Goal: Task Accomplishment & Management: Use online tool/utility

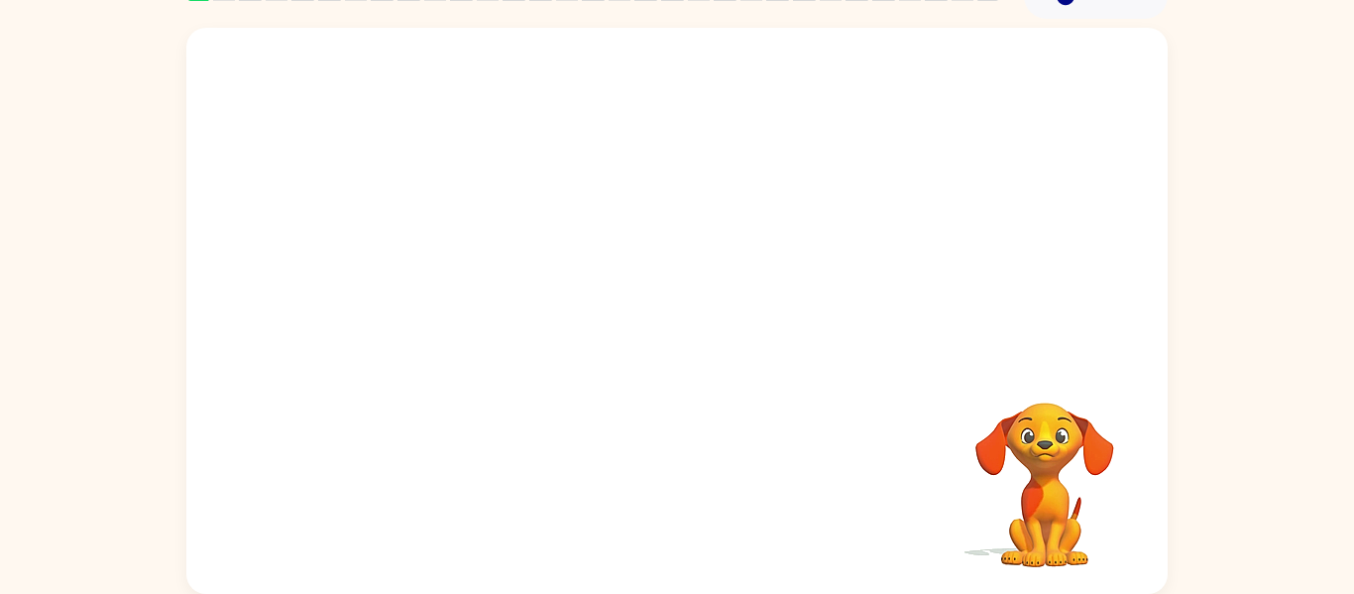
scroll to position [98, 0]
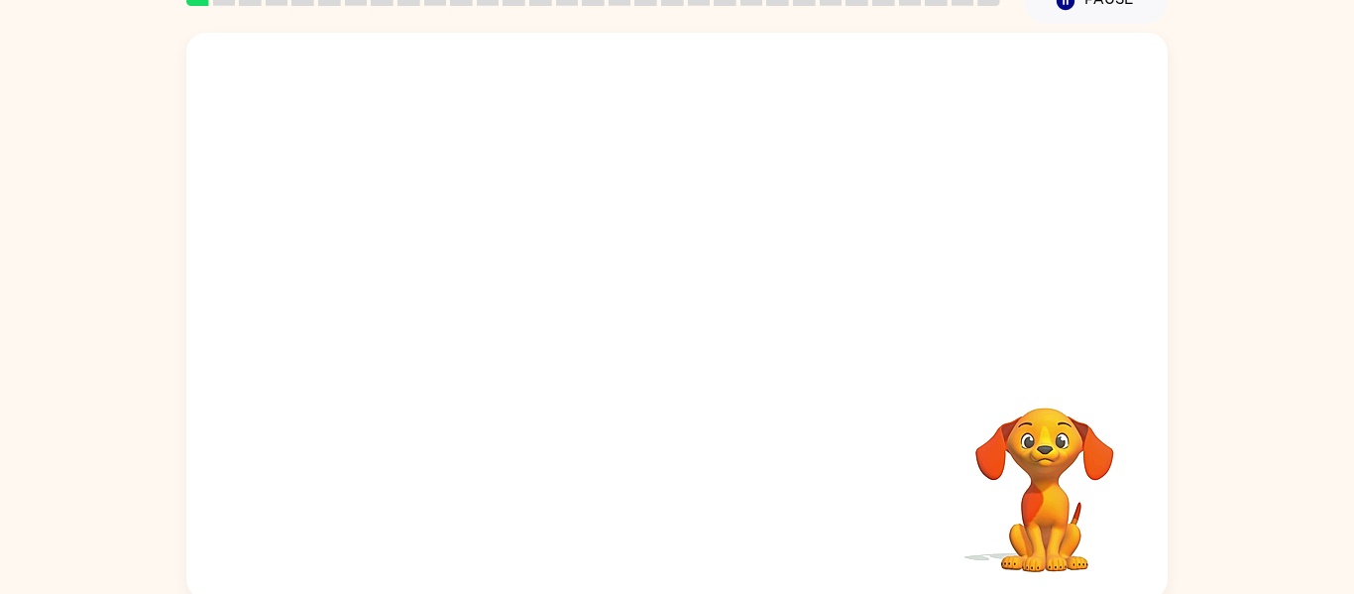
click at [625, 211] on video "Your browser must support playing .mp4 files to use Literably. Please try using…" at bounding box center [676, 199] width 981 height 333
click at [701, 335] on button "button" at bounding box center [676, 325] width 127 height 72
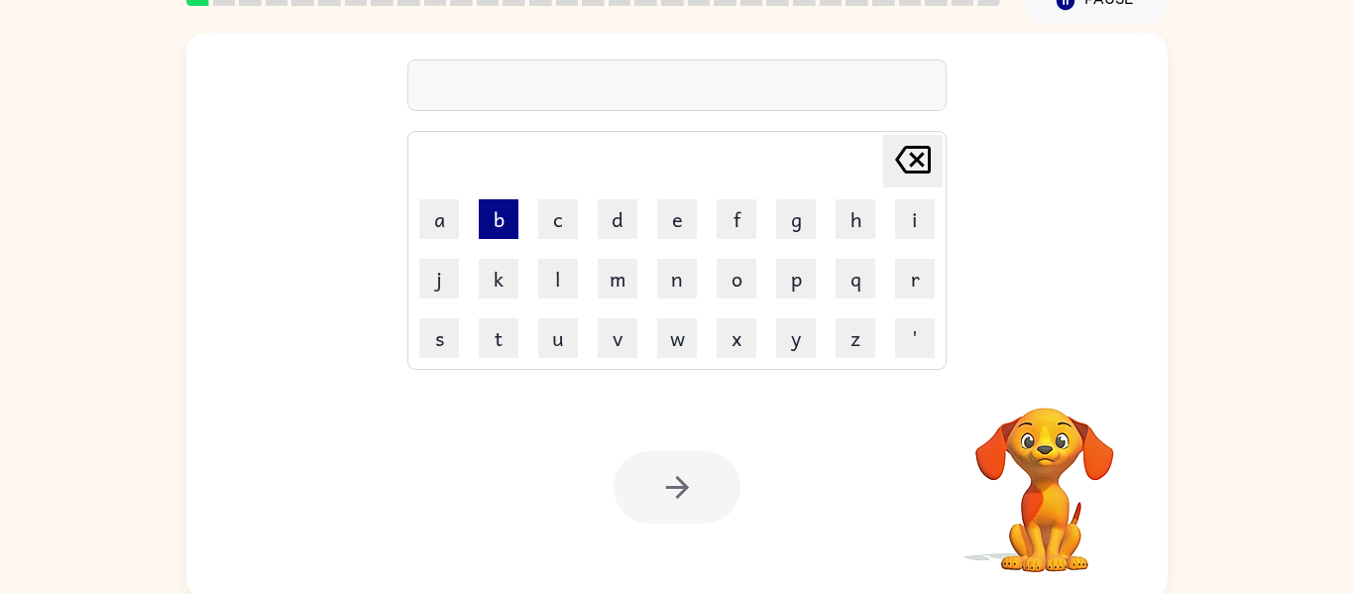
click at [482, 207] on button "b" at bounding box center [499, 219] width 40 height 40
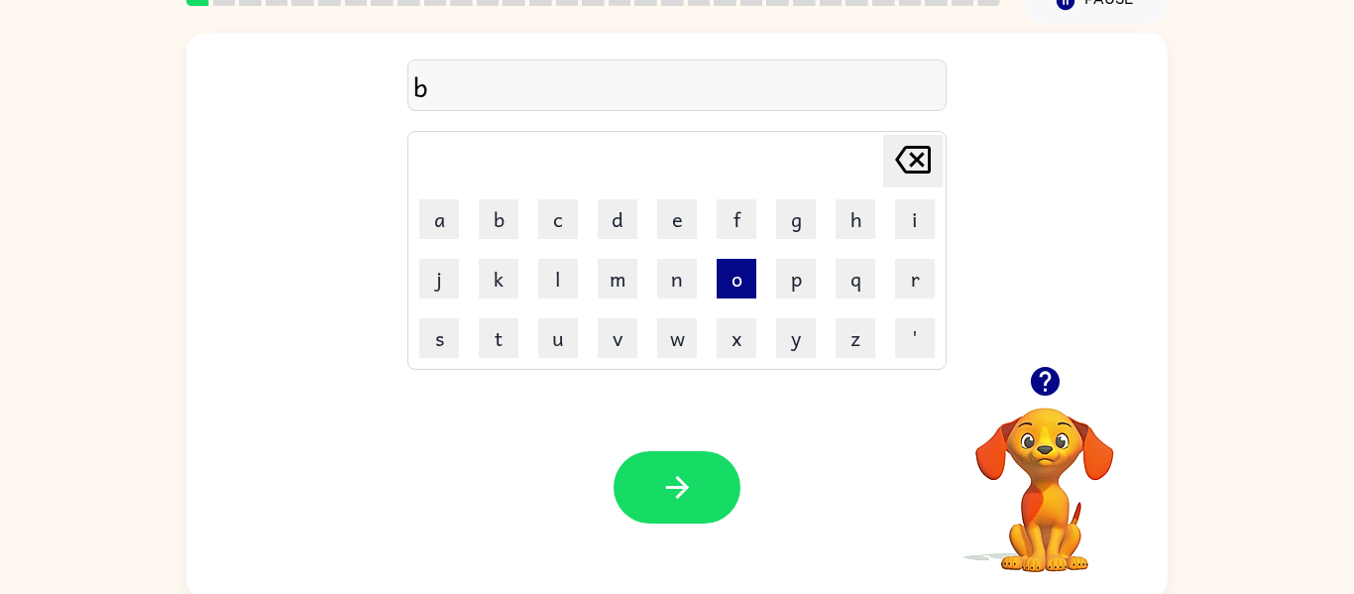
click at [740, 291] on button "o" at bounding box center [737, 279] width 40 height 40
click at [916, 279] on button "r" at bounding box center [915, 279] width 40 height 40
click at [611, 232] on button "d" at bounding box center [618, 219] width 40 height 40
click at [679, 229] on button "e" at bounding box center [677, 219] width 40 height 40
click at [917, 292] on button "r" at bounding box center [915, 279] width 40 height 40
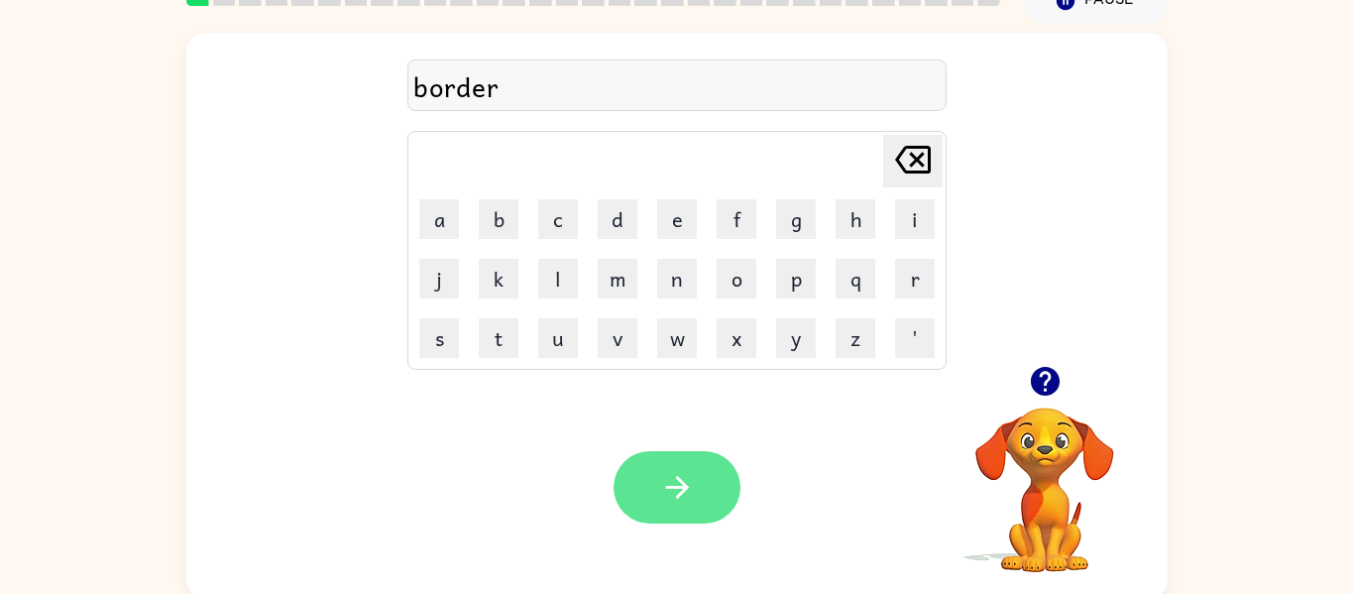
click at [675, 481] on icon "button" at bounding box center [677, 487] width 35 height 35
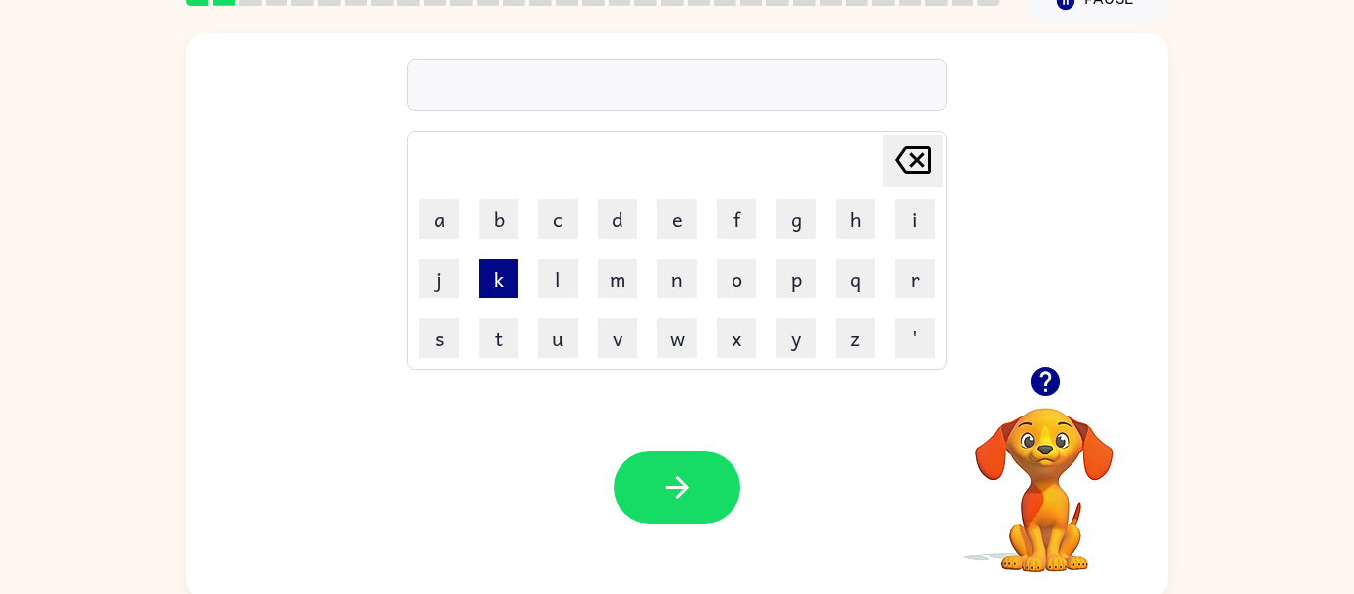
click at [502, 297] on button "k" at bounding box center [499, 279] width 40 height 40
click at [747, 284] on button "o" at bounding box center [737, 279] width 40 height 40
click at [573, 336] on button "u" at bounding box center [558, 338] width 40 height 40
click at [500, 345] on button "t" at bounding box center [499, 338] width 40 height 40
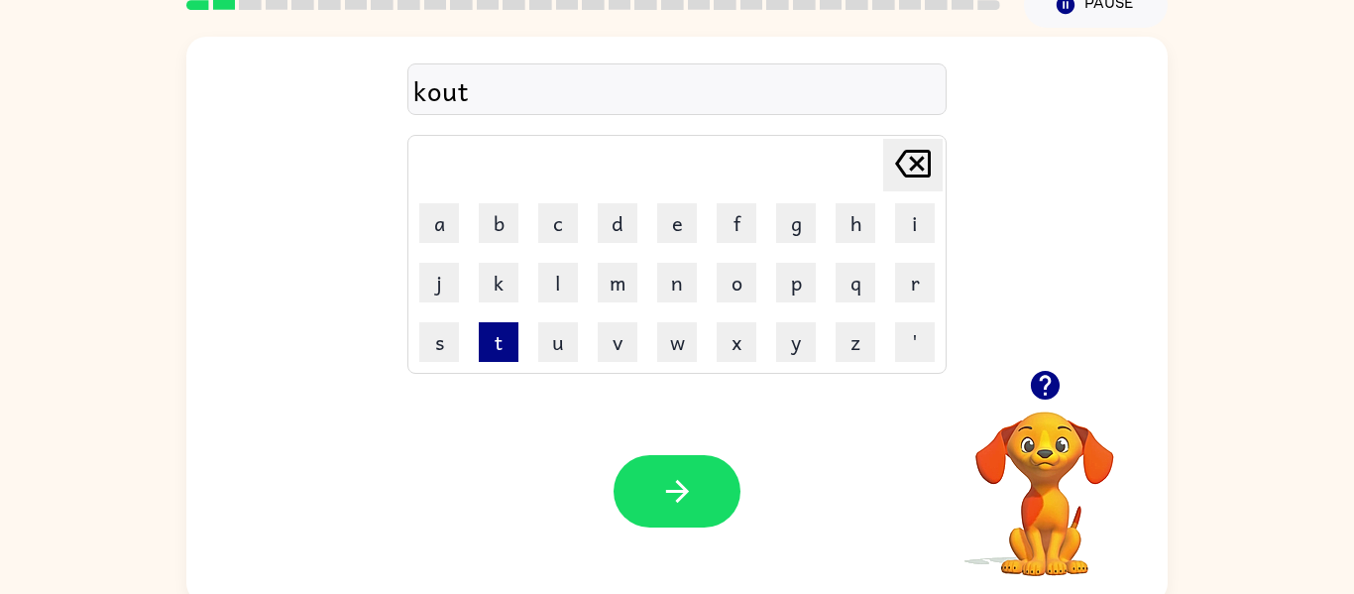
scroll to position [91, 0]
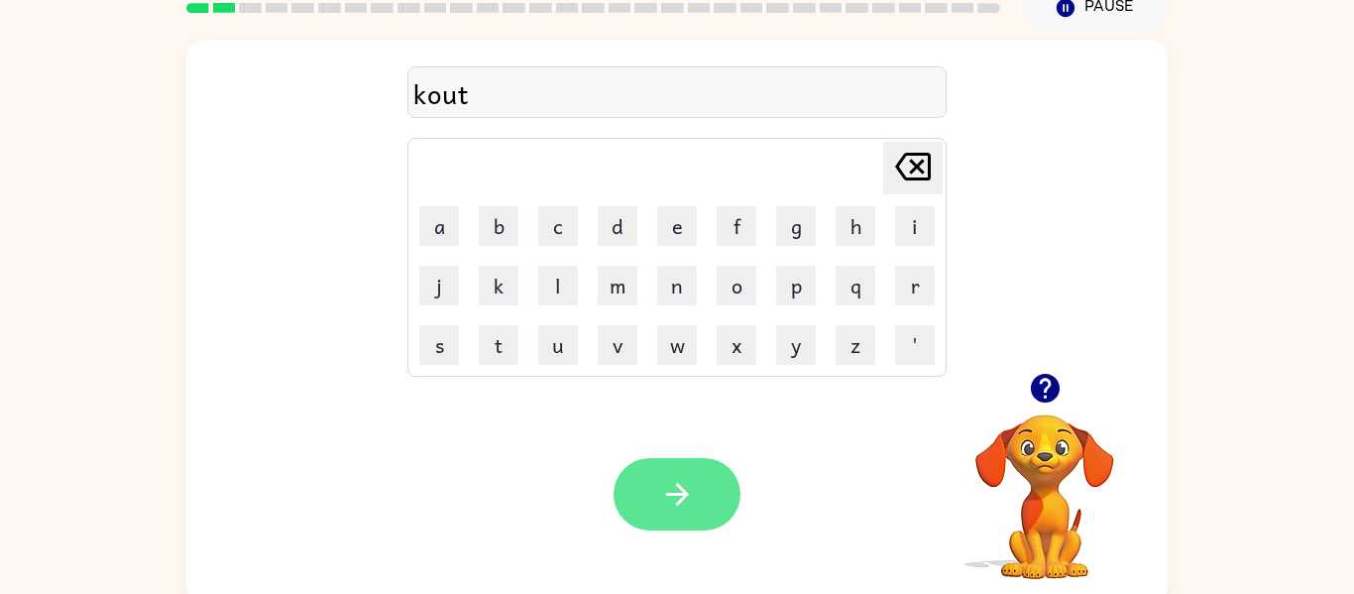
click at [668, 530] on button "button" at bounding box center [676, 494] width 127 height 72
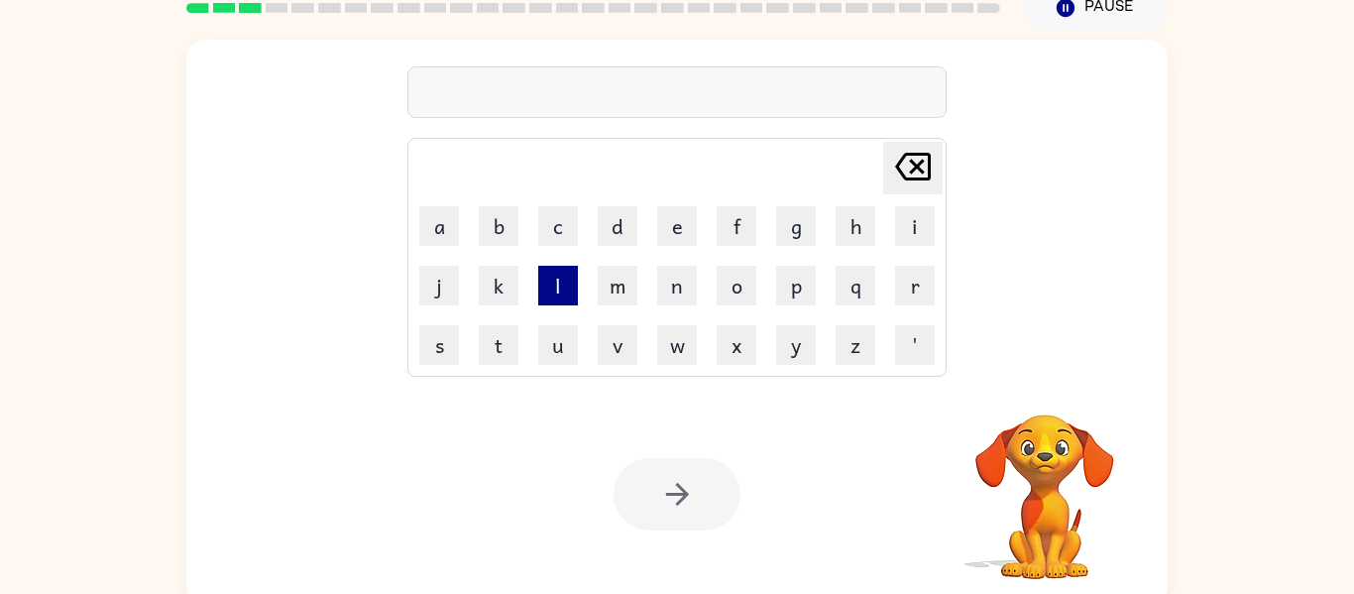
click at [563, 299] on button "l" at bounding box center [558, 286] width 40 height 40
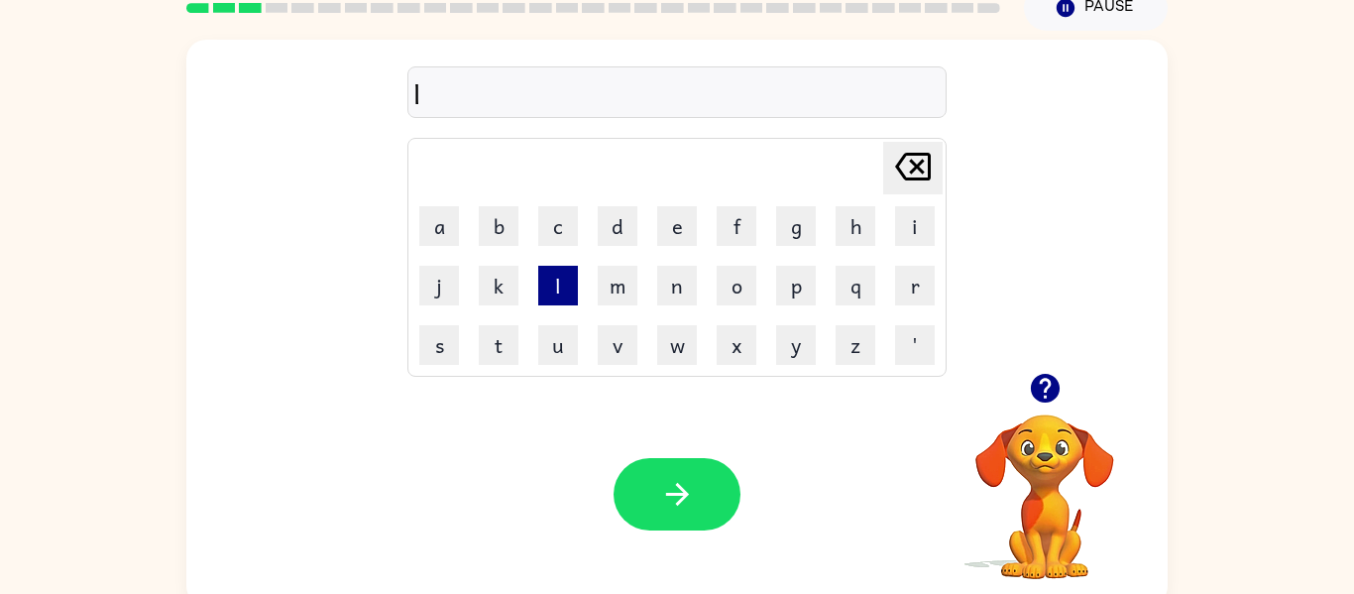
type button "l"
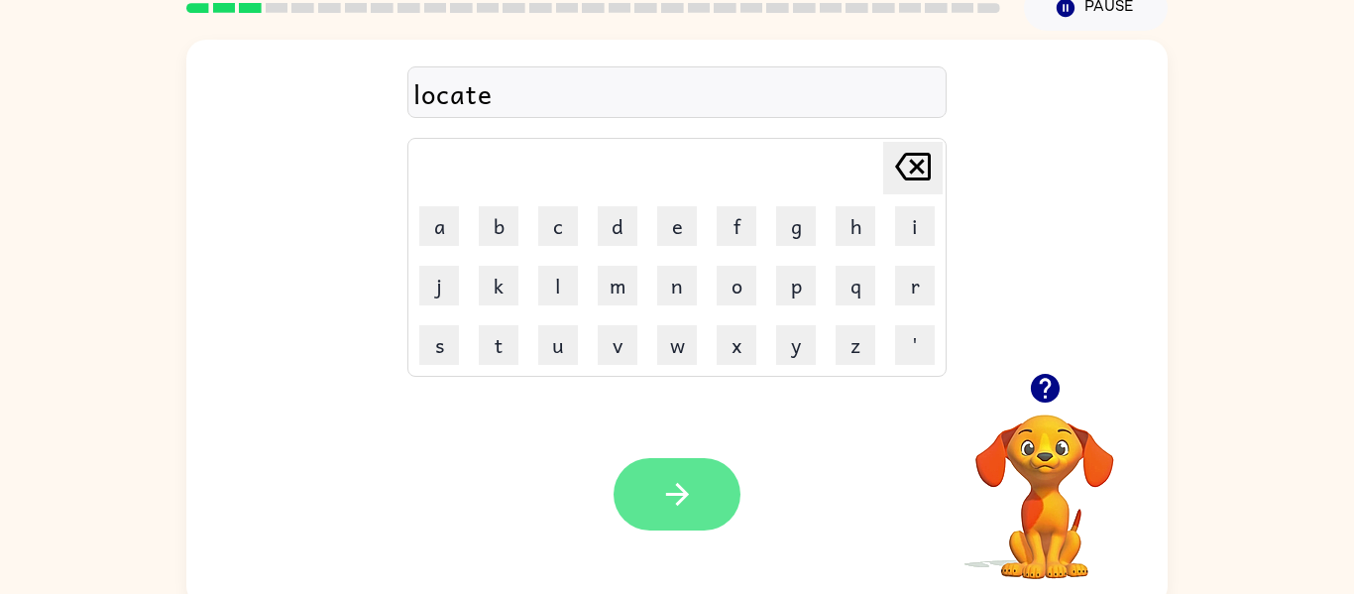
click at [699, 520] on button "button" at bounding box center [676, 494] width 127 height 72
click at [680, 500] on icon "button" at bounding box center [676, 494] width 23 height 23
click at [657, 475] on button "button" at bounding box center [676, 494] width 127 height 72
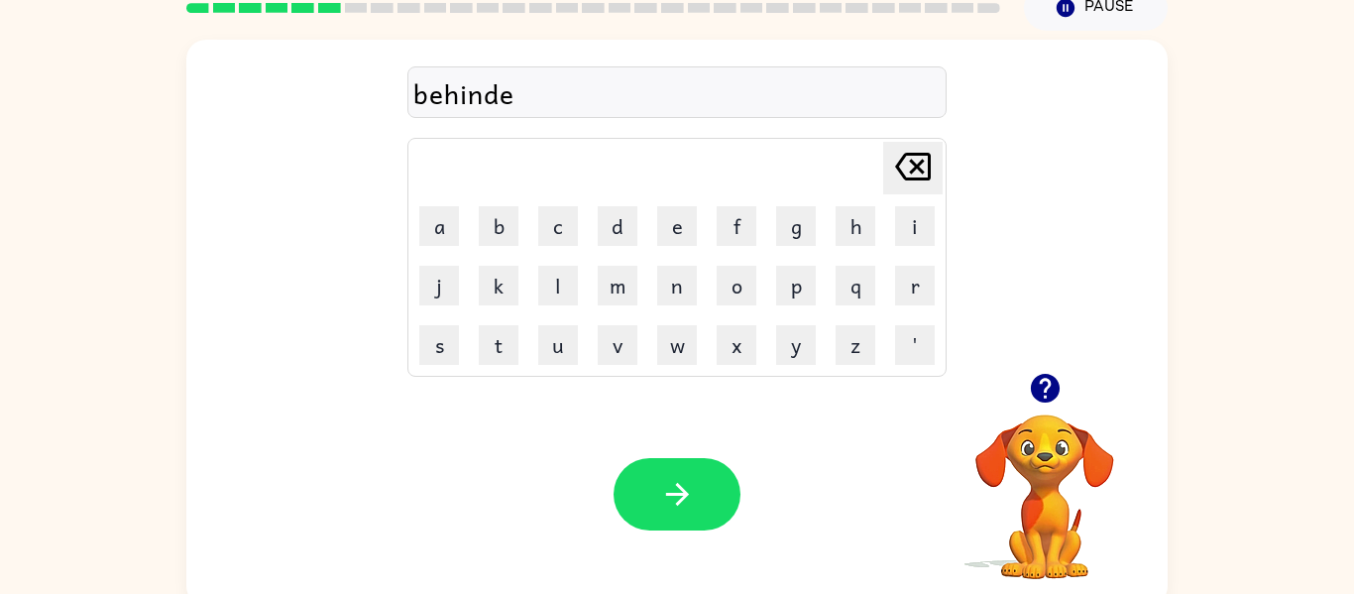
click at [525, 90] on div "behinde" at bounding box center [676, 93] width 527 height 42
click at [531, 120] on div "behinde Delete Delete last character input a b c d e f g h i j k l m n o p q r …" at bounding box center [676, 207] width 539 height 340
click at [532, 104] on div "behinde" at bounding box center [676, 93] width 527 height 42
click at [546, 103] on div "behinde" at bounding box center [676, 93] width 527 height 42
click at [693, 481] on icon "button" at bounding box center [677, 494] width 35 height 35
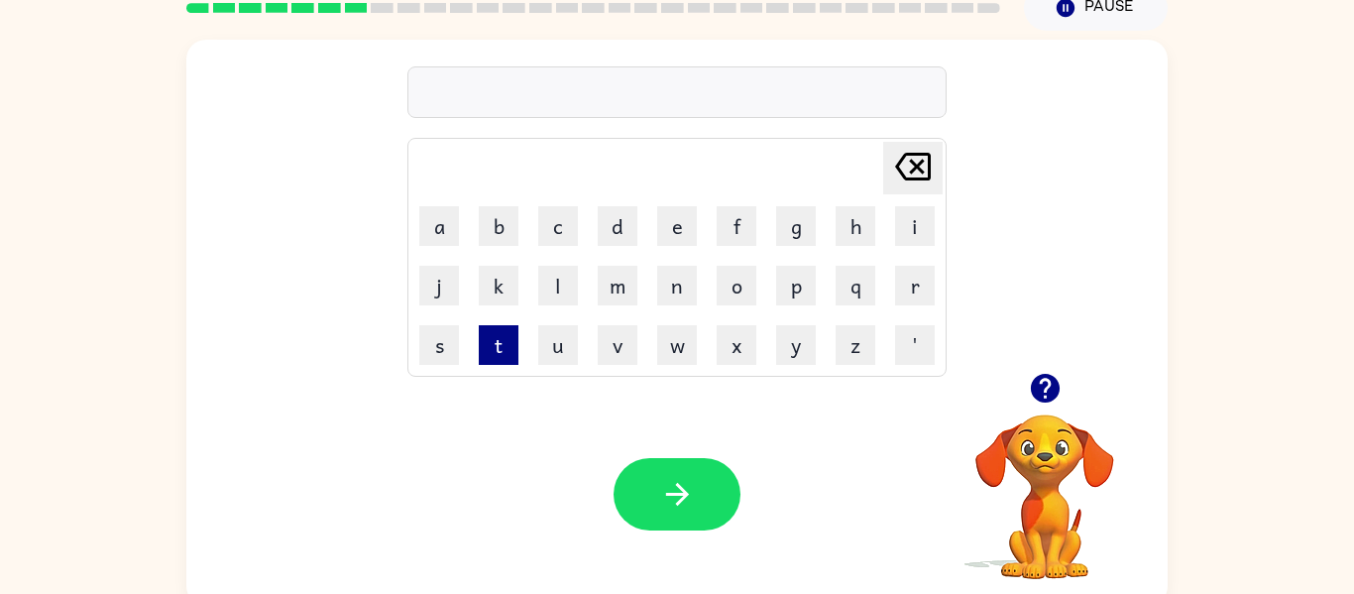
click at [501, 345] on button "t" at bounding box center [499, 345] width 40 height 40
click at [688, 357] on button "w" at bounding box center [677, 345] width 40 height 40
click at [502, 361] on button "t" at bounding box center [499, 345] width 40 height 40
type button "t"
click at [924, 294] on button "r" at bounding box center [915, 286] width 40 height 40
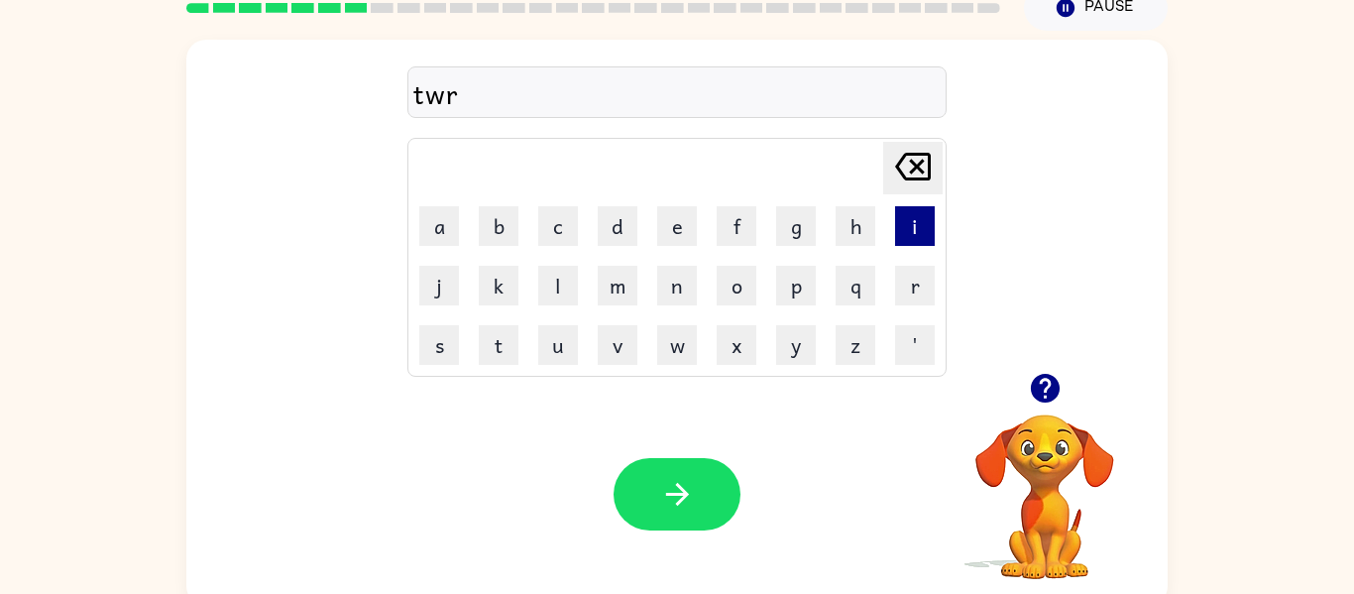
click at [906, 235] on button "i" at bounding box center [915, 226] width 40 height 40
click at [496, 297] on button "k" at bounding box center [499, 286] width 40 height 40
click at [557, 298] on button "l" at bounding box center [558, 286] width 40 height 40
click at [670, 240] on button "e" at bounding box center [677, 226] width 40 height 40
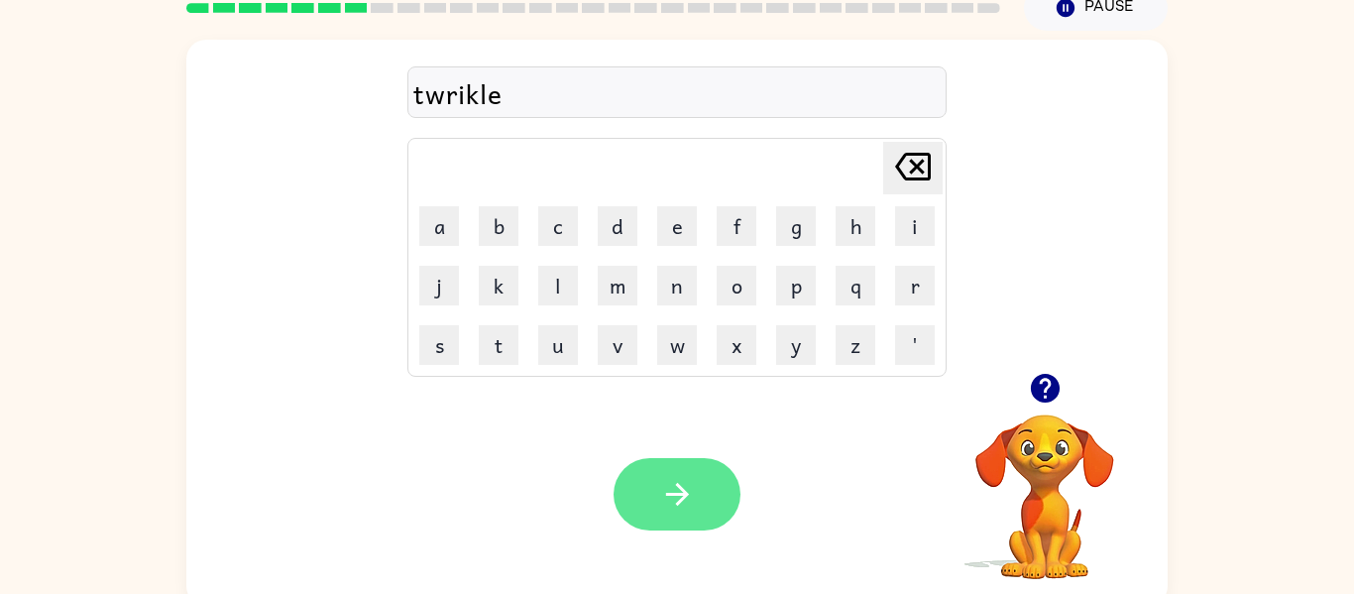
click at [698, 503] on button "button" at bounding box center [676, 494] width 127 height 72
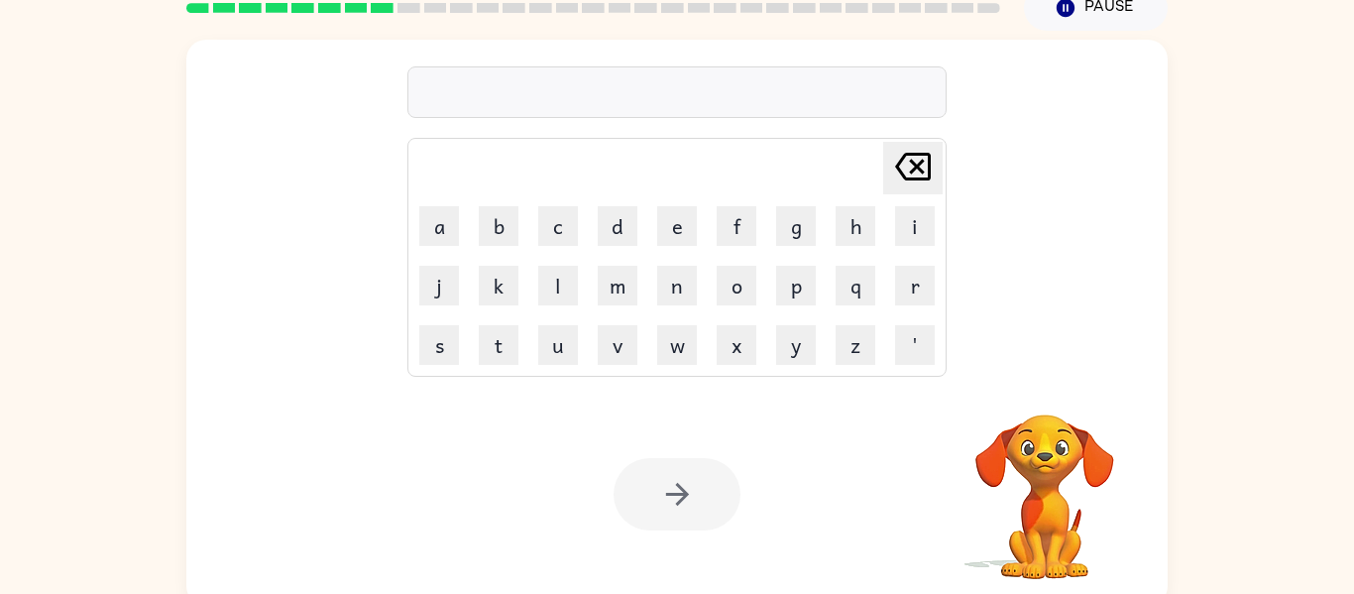
scroll to position [84, 0]
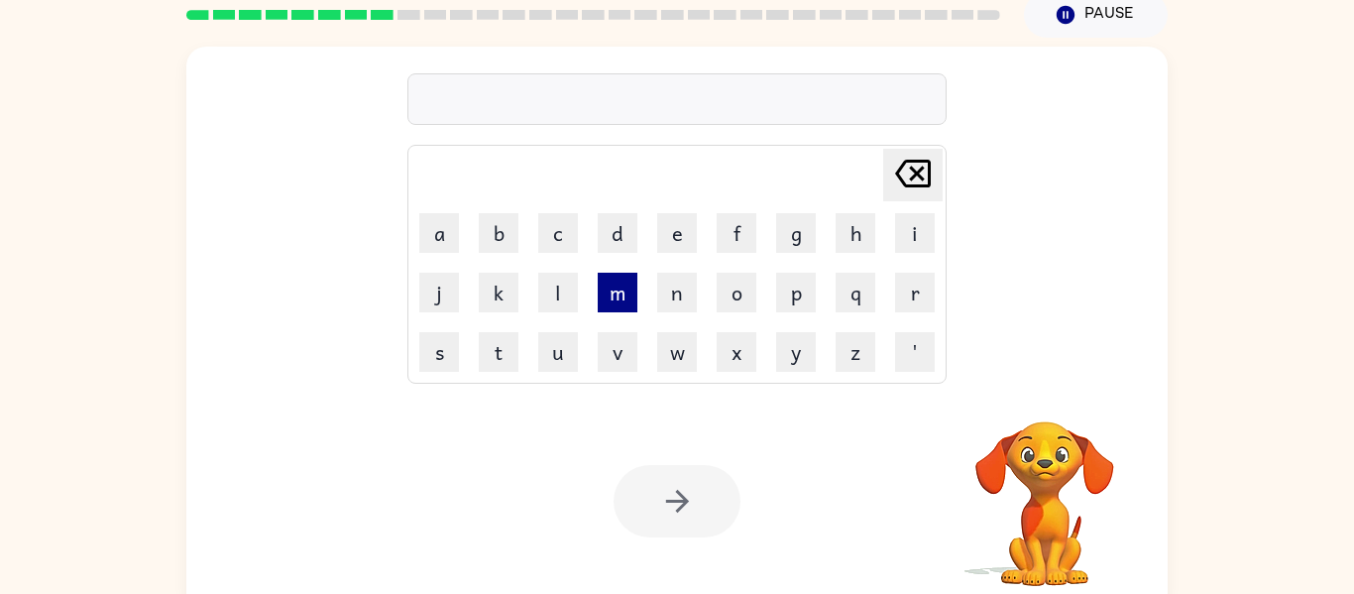
click at [620, 310] on button "m" at bounding box center [618, 293] width 40 height 40
click at [929, 238] on button "i" at bounding box center [915, 233] width 40 height 40
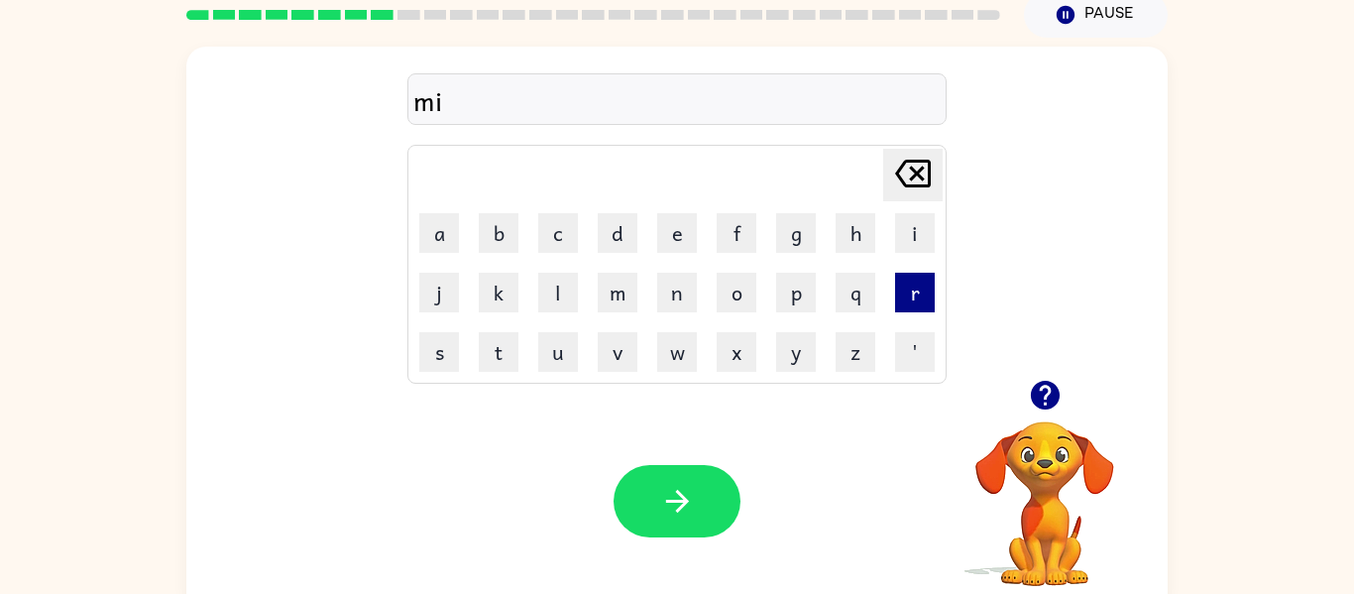
click at [904, 287] on button "r" at bounding box center [915, 293] width 40 height 40
click at [915, 245] on button "i" at bounding box center [915, 233] width 40 height 40
click at [554, 244] on button "c" at bounding box center [558, 233] width 40 height 40
click at [566, 305] on button "l" at bounding box center [558, 293] width 40 height 40
click at [677, 238] on button "e" at bounding box center [677, 233] width 40 height 40
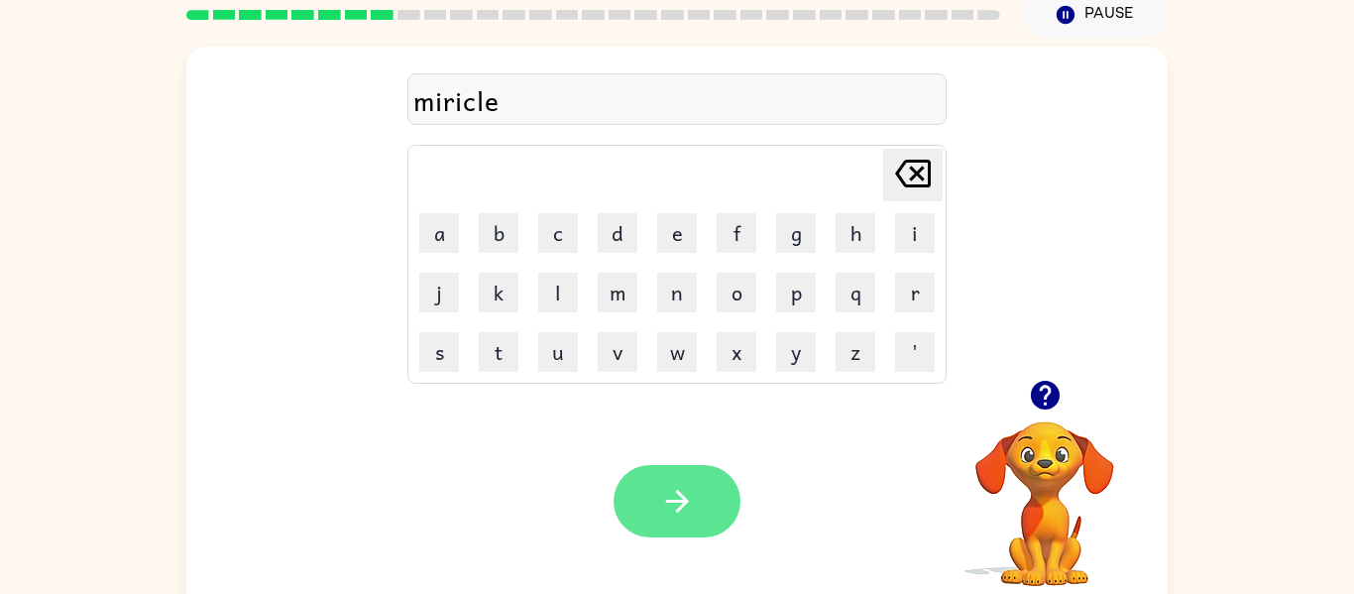
click at [678, 494] on icon "button" at bounding box center [676, 501] width 23 height 23
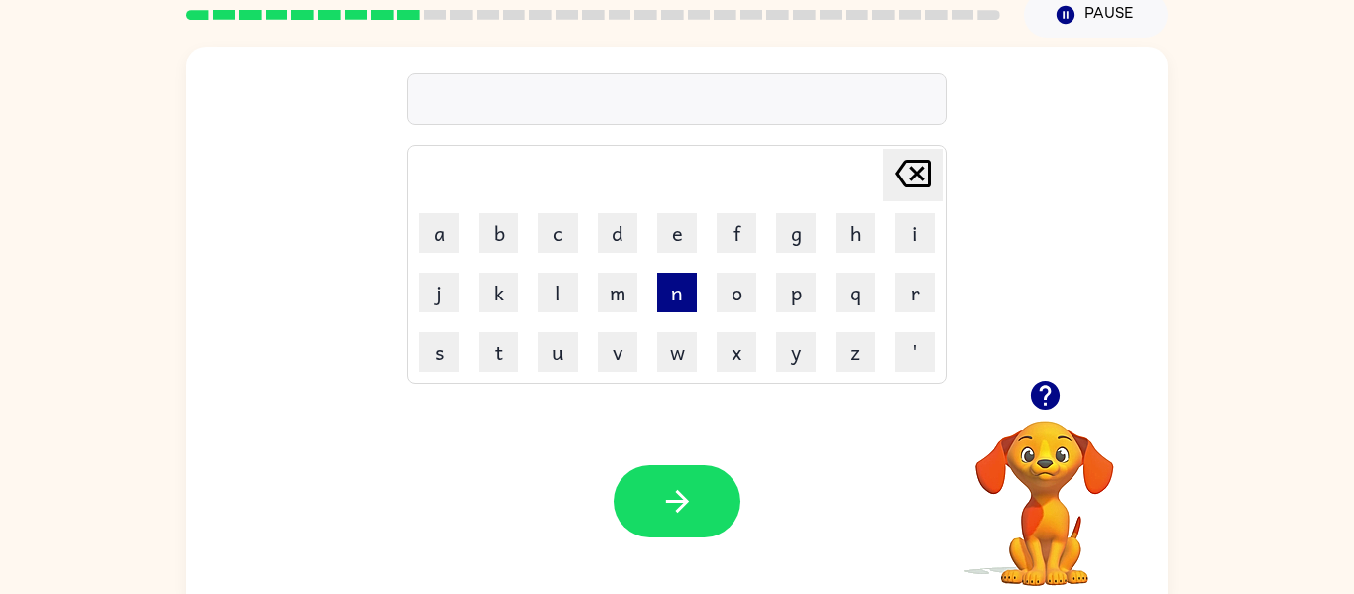
click at [680, 292] on button "n" at bounding box center [677, 293] width 40 height 40
click at [921, 242] on button "i" at bounding box center [915, 233] width 40 height 40
click at [626, 300] on button "m" at bounding box center [618, 293] width 40 height 40
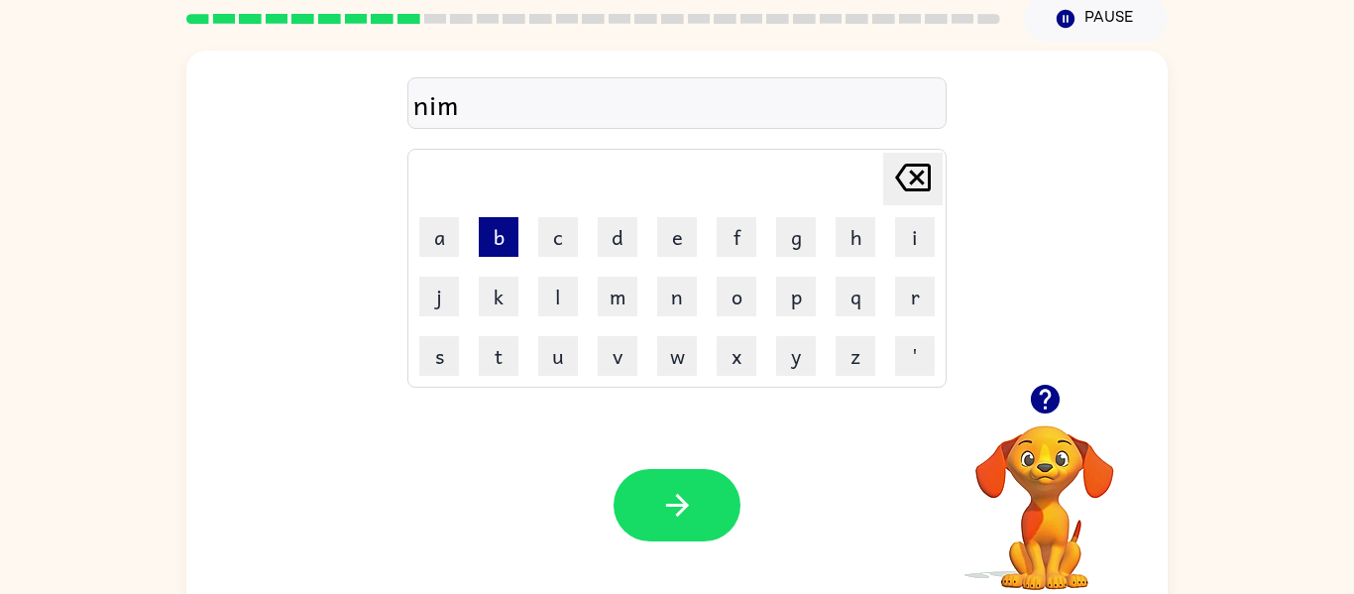
click at [507, 243] on button "b" at bounding box center [499, 237] width 40 height 40
click at [558, 292] on button "l" at bounding box center [558, 297] width 40 height 40
click at [679, 242] on button "e" at bounding box center [677, 237] width 40 height 40
click at [706, 555] on div "Your browser must support playing .mp4 files to use Literably. Please try using…" at bounding box center [676, 504] width 981 height 223
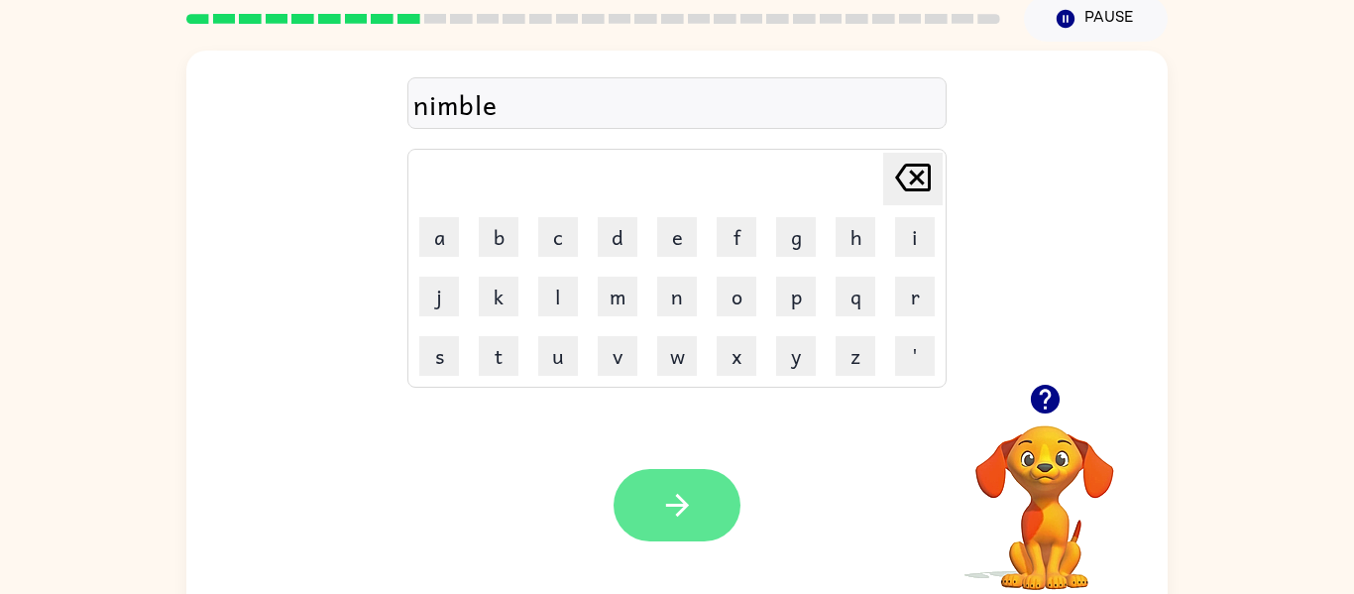
click at [696, 506] on button "button" at bounding box center [676, 505] width 127 height 72
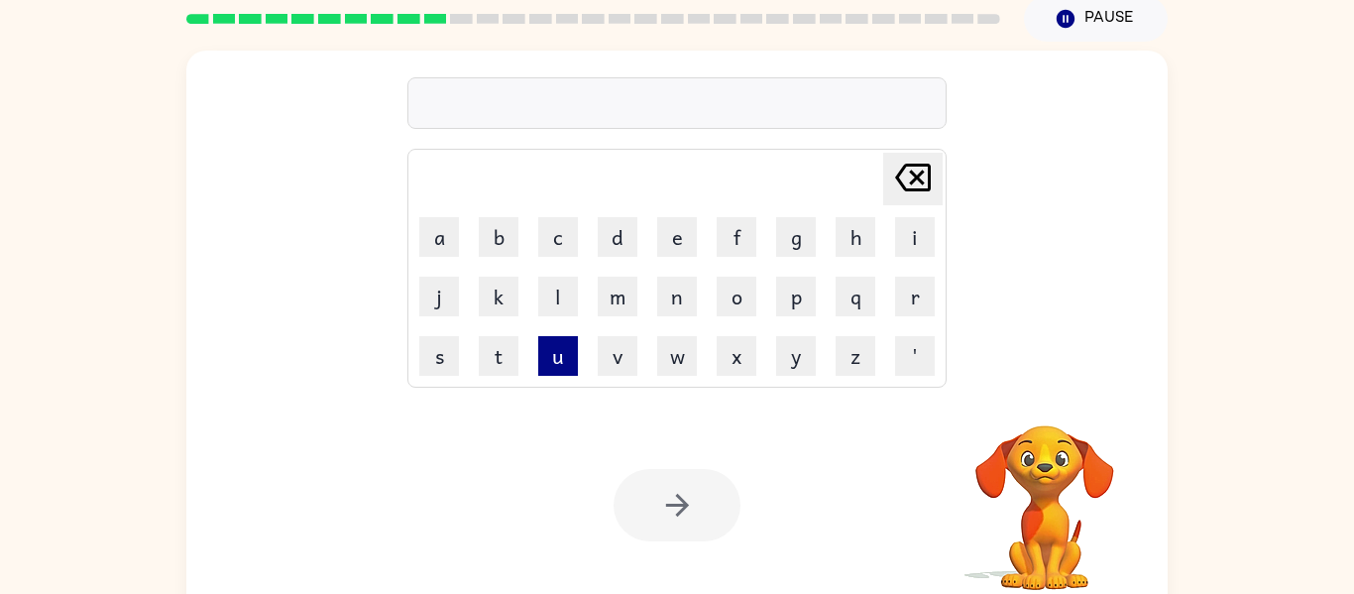
click at [558, 358] on button "u" at bounding box center [558, 356] width 40 height 40
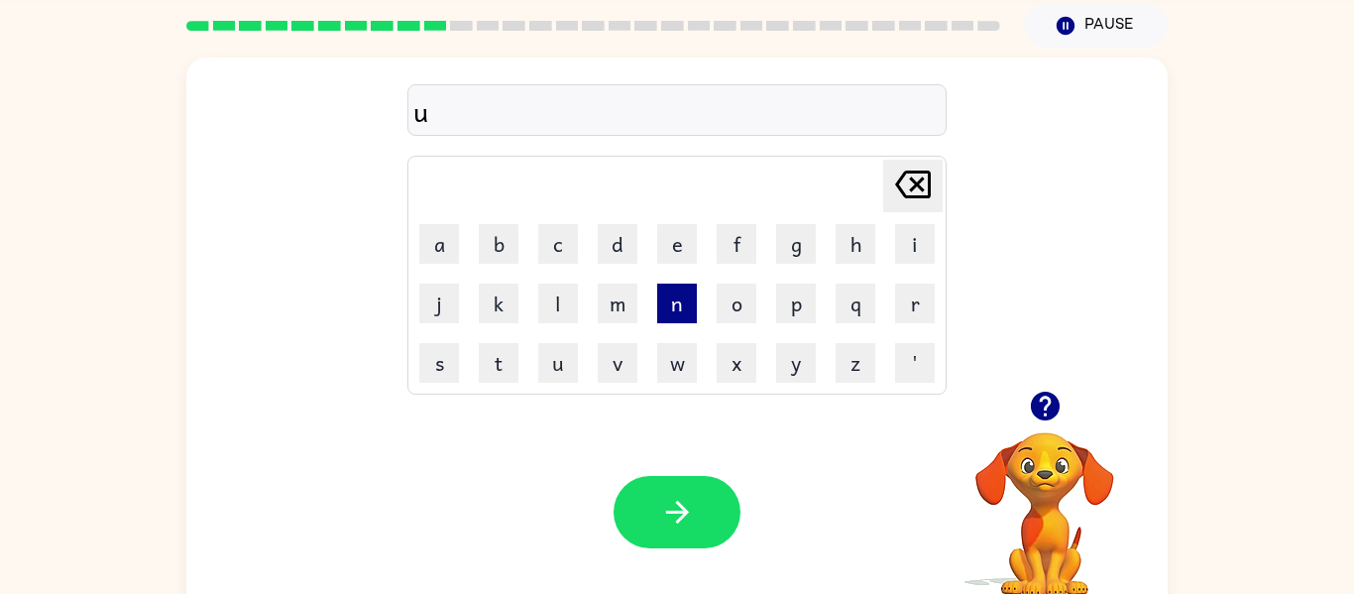
click at [681, 312] on button "n" at bounding box center [677, 303] width 40 height 40
click at [742, 242] on button "f" at bounding box center [737, 244] width 40 height 40
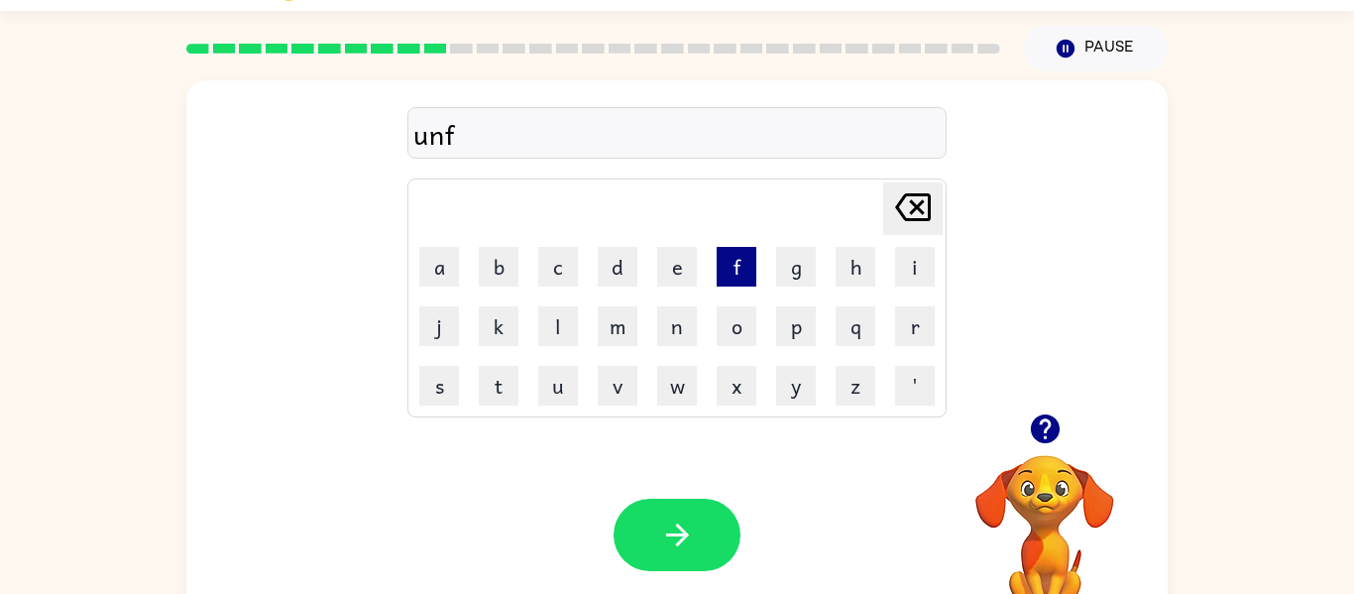
scroll to position [0, 0]
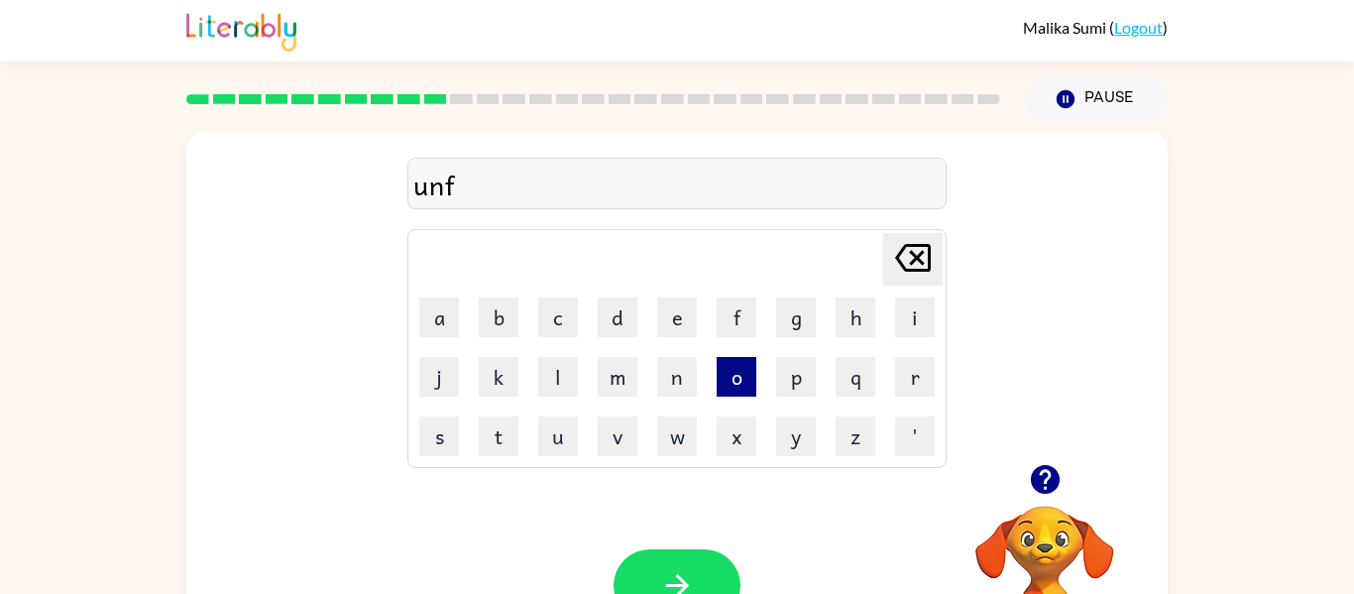
click at [736, 374] on button "o" at bounding box center [737, 377] width 40 height 40
click at [565, 388] on button "l" at bounding box center [558, 377] width 40 height 40
click at [630, 325] on button "d" at bounding box center [618, 317] width 40 height 40
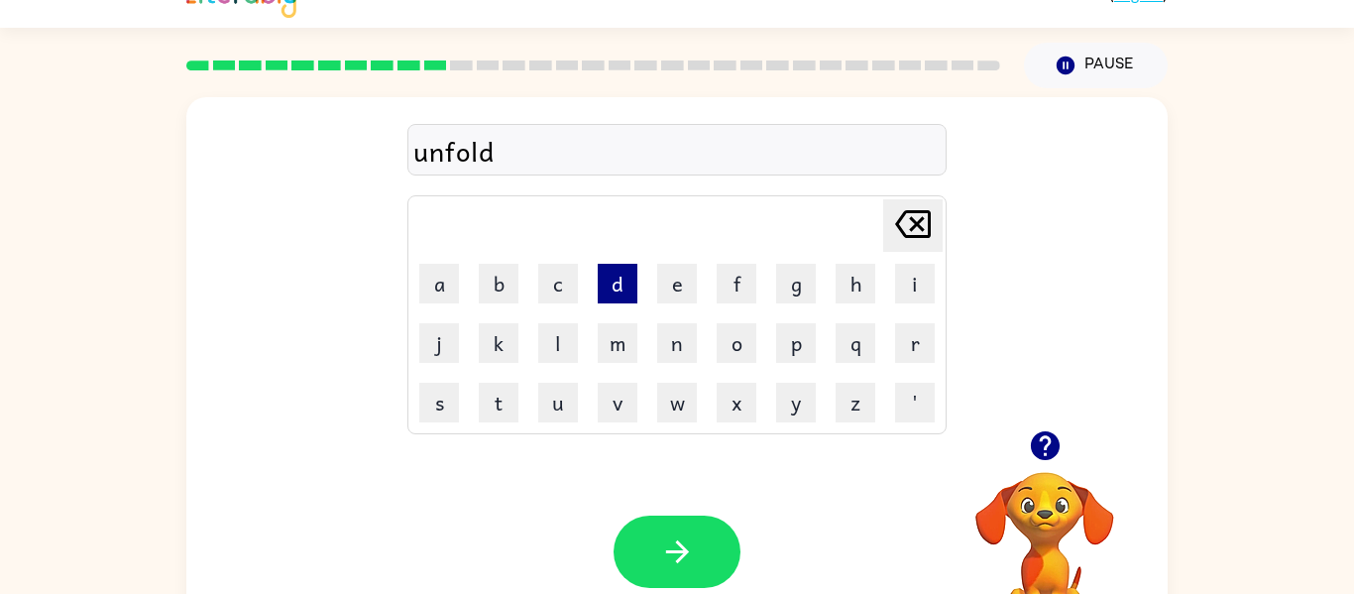
scroll to position [103, 0]
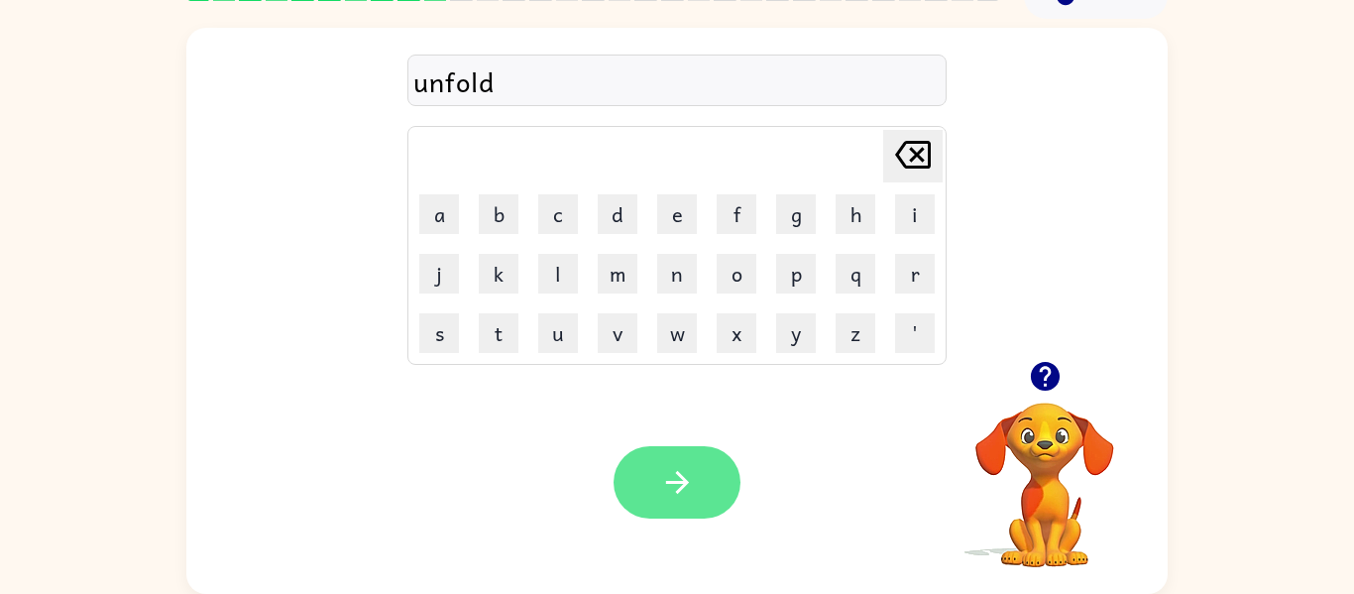
click at [699, 484] on button "button" at bounding box center [676, 482] width 127 height 72
click at [722, 500] on button "button" at bounding box center [676, 482] width 127 height 72
click at [708, 458] on button "button" at bounding box center [676, 482] width 127 height 72
click at [673, 512] on button "button" at bounding box center [676, 482] width 127 height 72
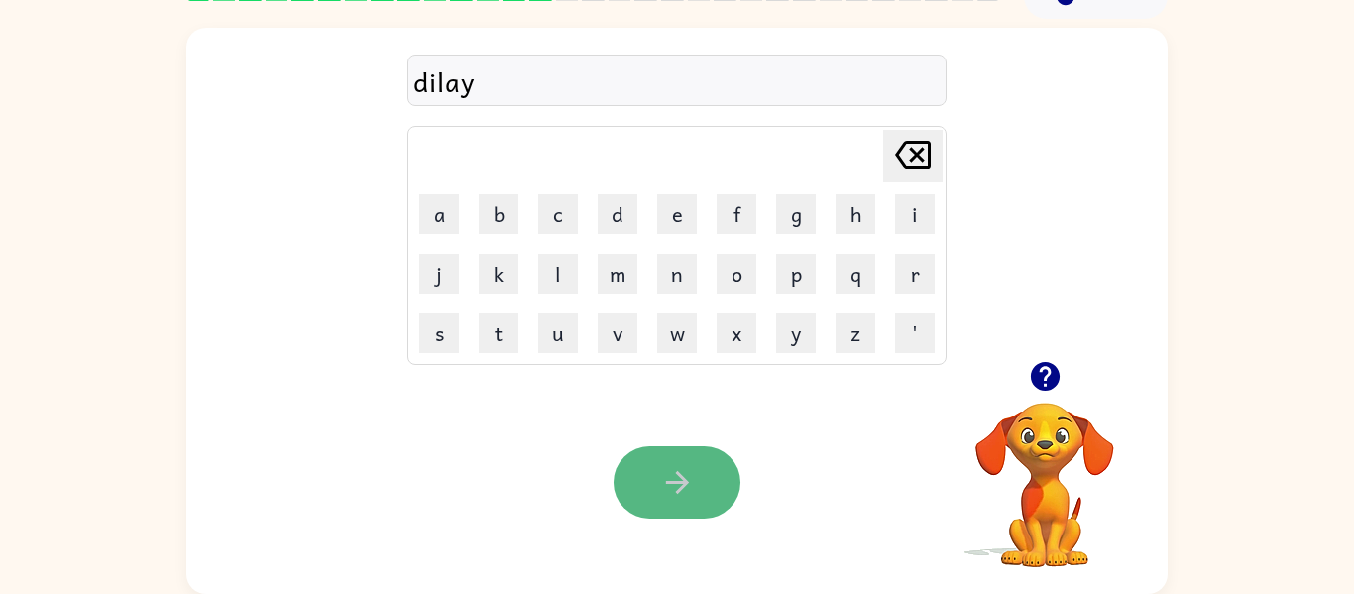
click at [675, 479] on icon "button" at bounding box center [677, 482] width 35 height 35
click at [662, 500] on icon "button" at bounding box center [677, 482] width 35 height 35
click at [701, 485] on button "button" at bounding box center [676, 482] width 127 height 72
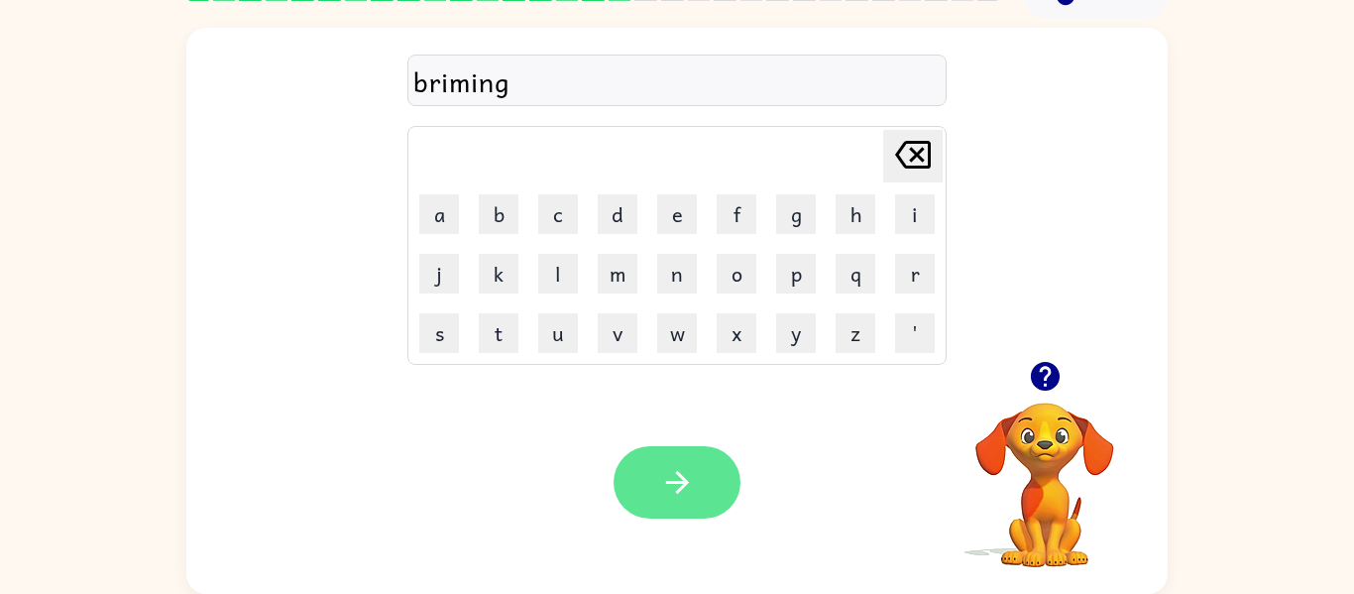
click at [679, 485] on icon "button" at bounding box center [677, 482] width 35 height 35
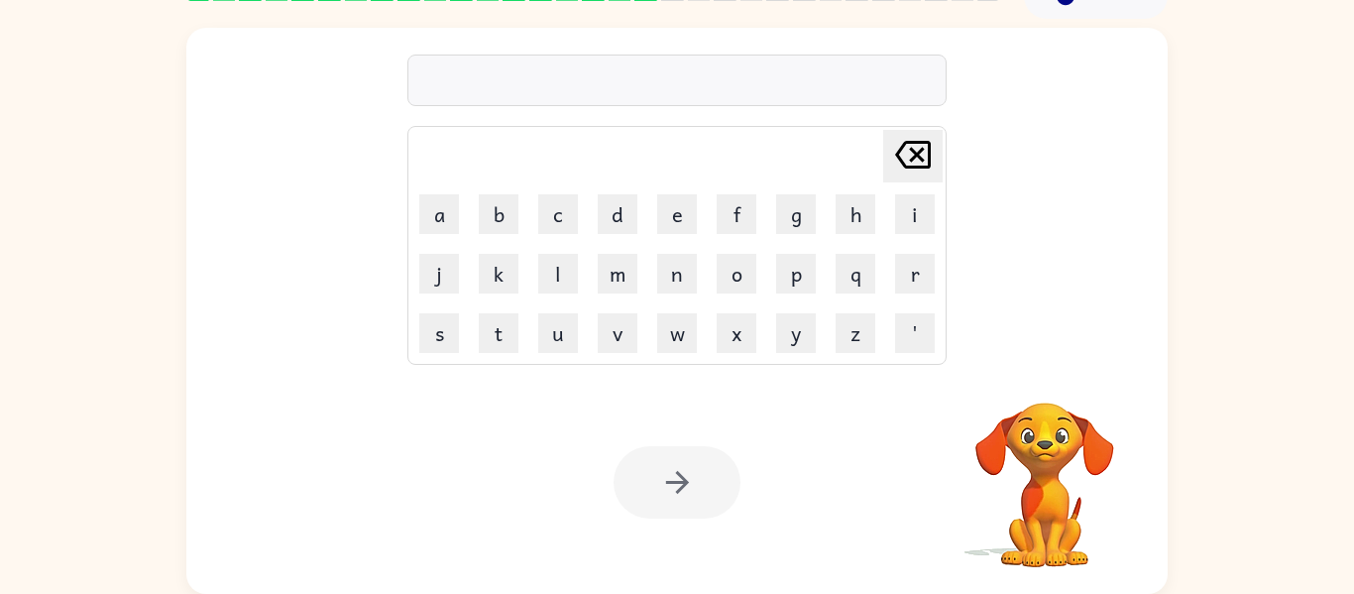
click at [1291, 348] on div "Delete Delete last character input a b c d e f g h i j k l m n o p q r s t u v …" at bounding box center [677, 306] width 1354 height 575
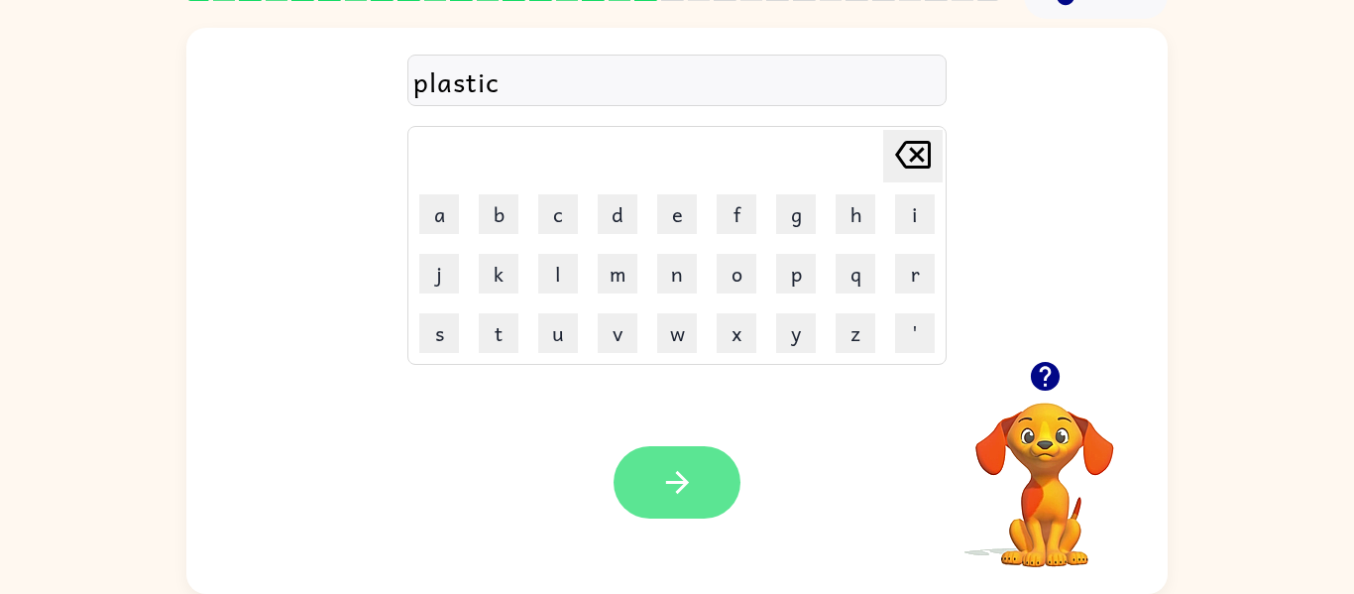
click at [716, 477] on button "button" at bounding box center [676, 482] width 127 height 72
click at [692, 492] on icon "button" at bounding box center [677, 482] width 35 height 35
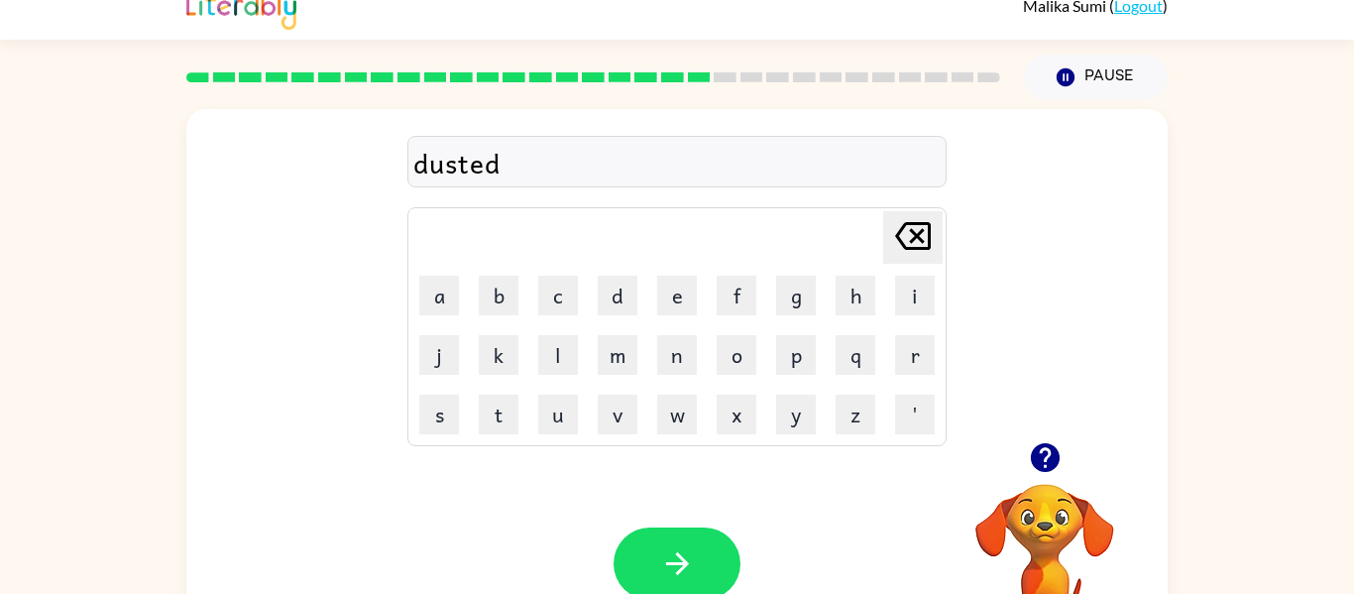
scroll to position [0, 0]
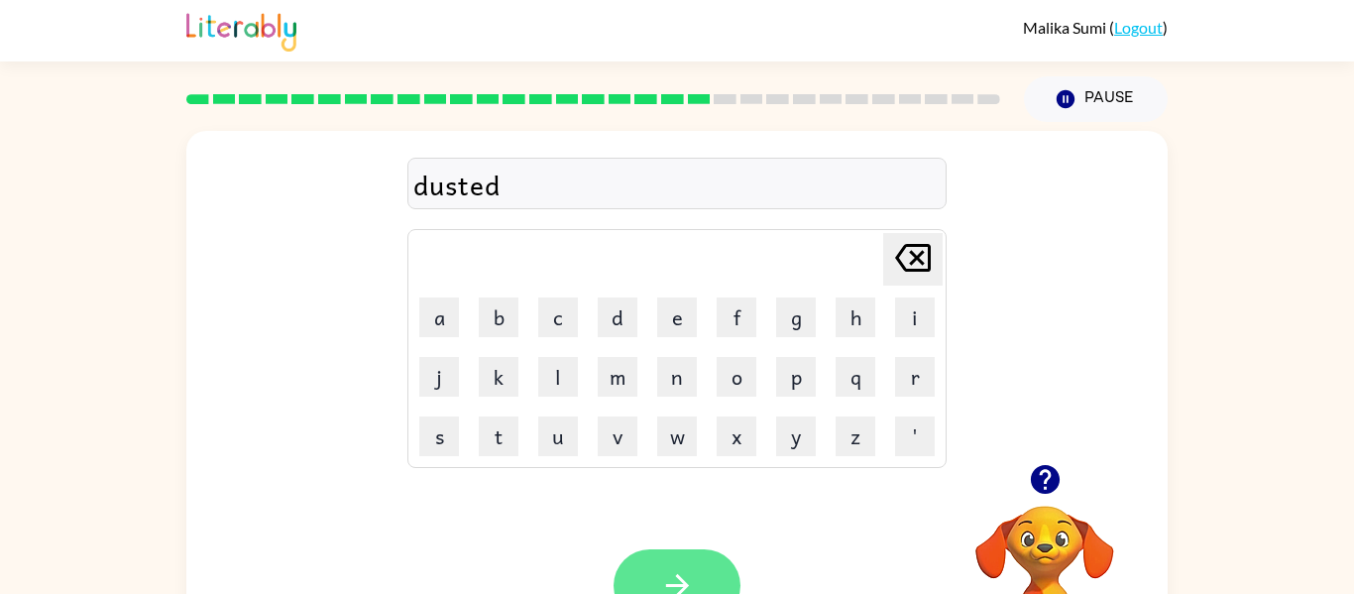
click at [675, 553] on button "button" at bounding box center [676, 585] width 127 height 72
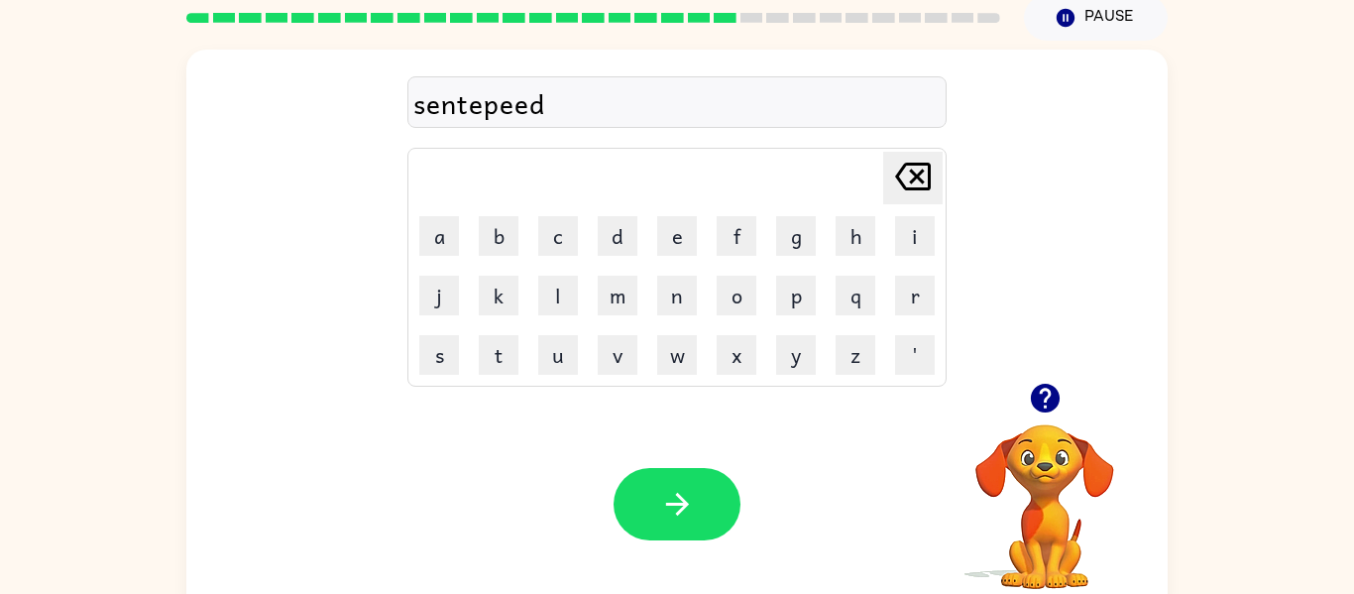
scroll to position [74, 0]
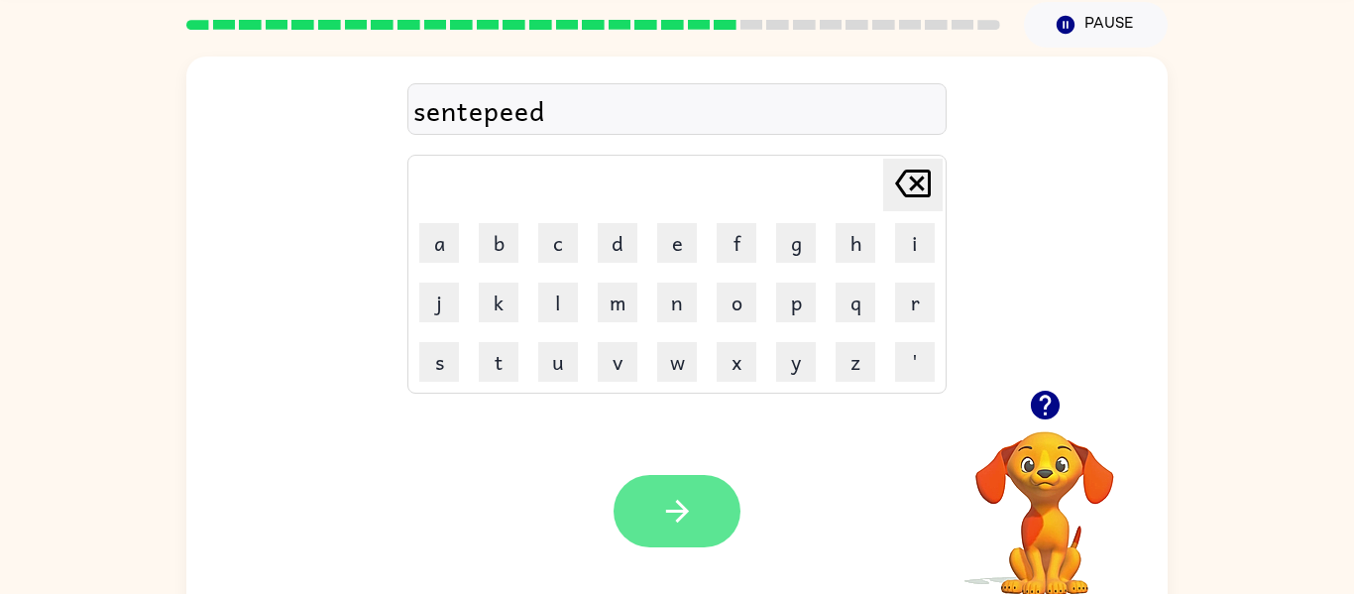
click at [687, 499] on icon "button" at bounding box center [677, 511] width 35 height 35
click at [699, 529] on button "button" at bounding box center [676, 511] width 127 height 72
click at [683, 529] on button "button" at bounding box center [676, 511] width 127 height 72
click at [710, 483] on button "button" at bounding box center [676, 511] width 127 height 72
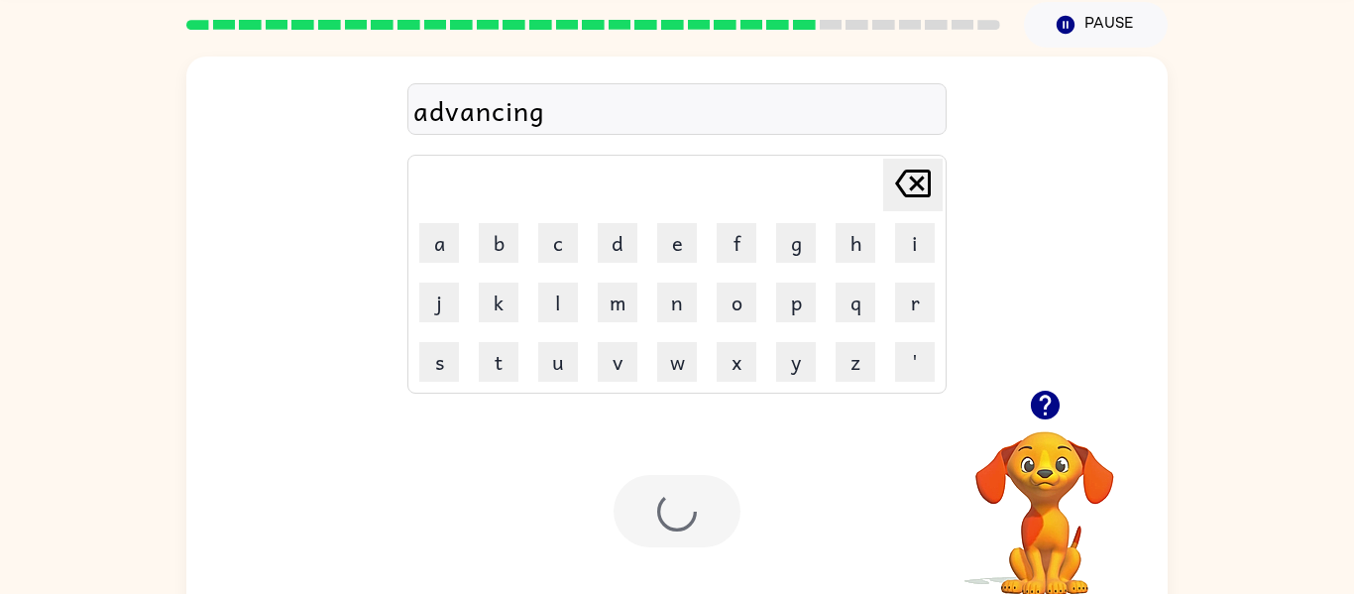
click at [703, 502] on div at bounding box center [676, 511] width 127 height 72
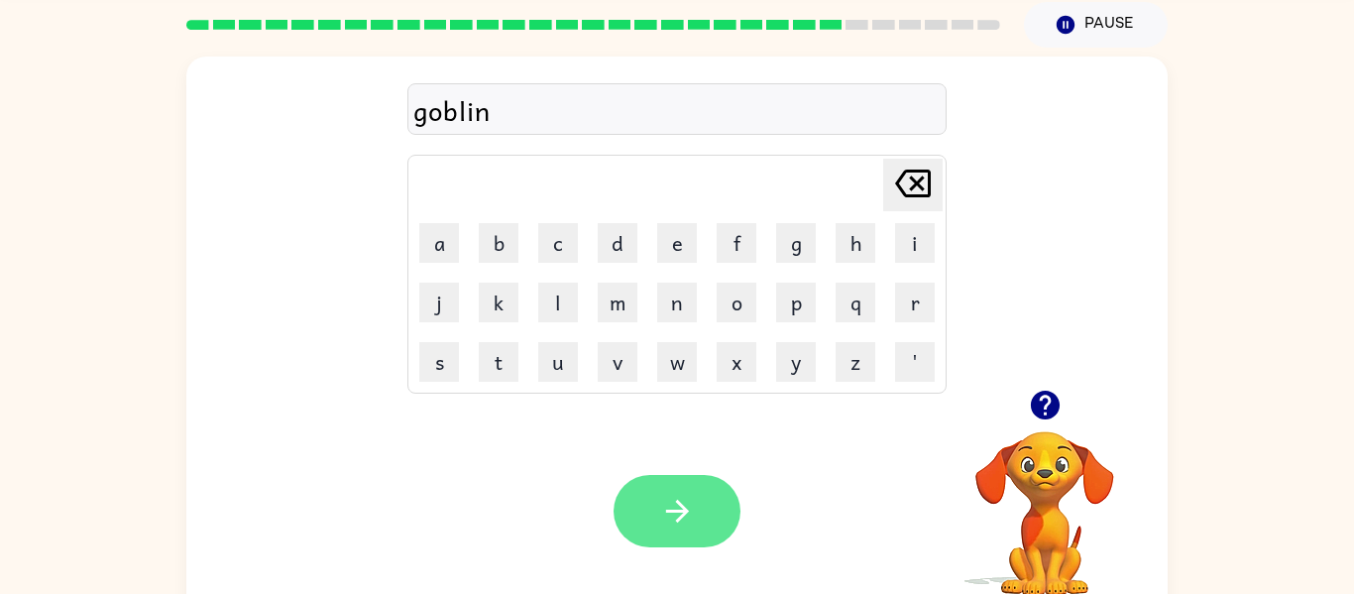
click at [701, 512] on button "button" at bounding box center [676, 511] width 127 height 72
click at [698, 520] on button "button" at bounding box center [676, 511] width 127 height 72
click at [694, 527] on icon "button" at bounding box center [677, 511] width 35 height 35
click at [682, 531] on button "button" at bounding box center [676, 511] width 127 height 72
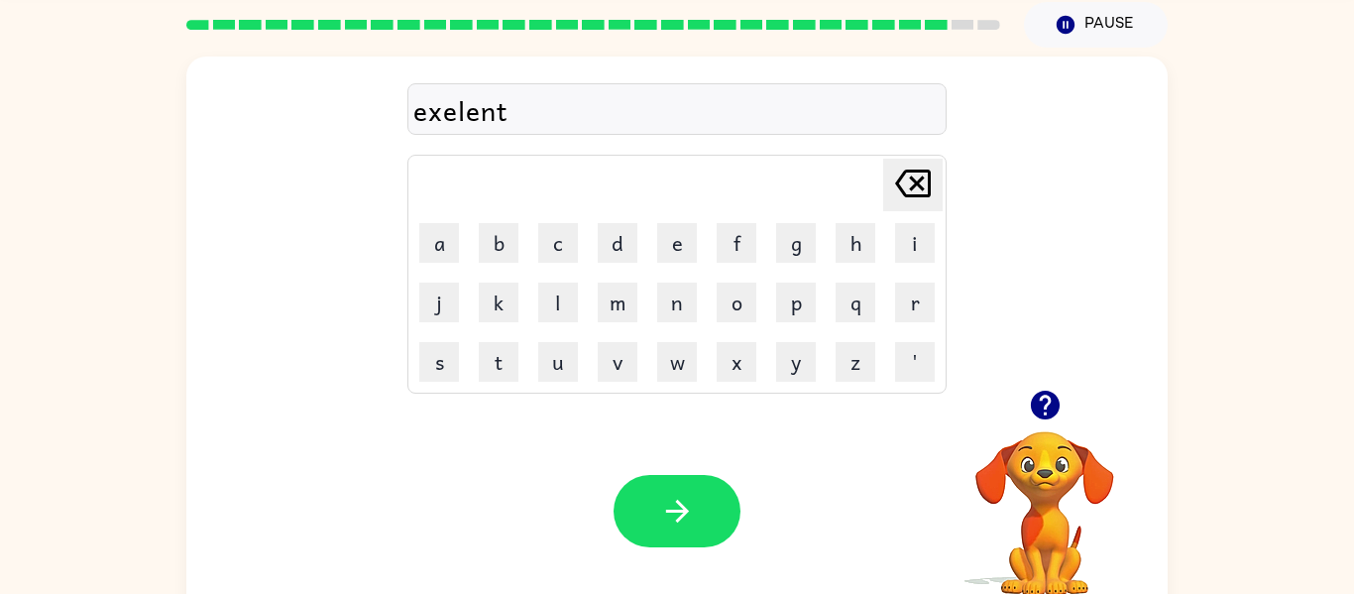
click at [1049, 425] on button "button" at bounding box center [1045, 405] width 51 height 51
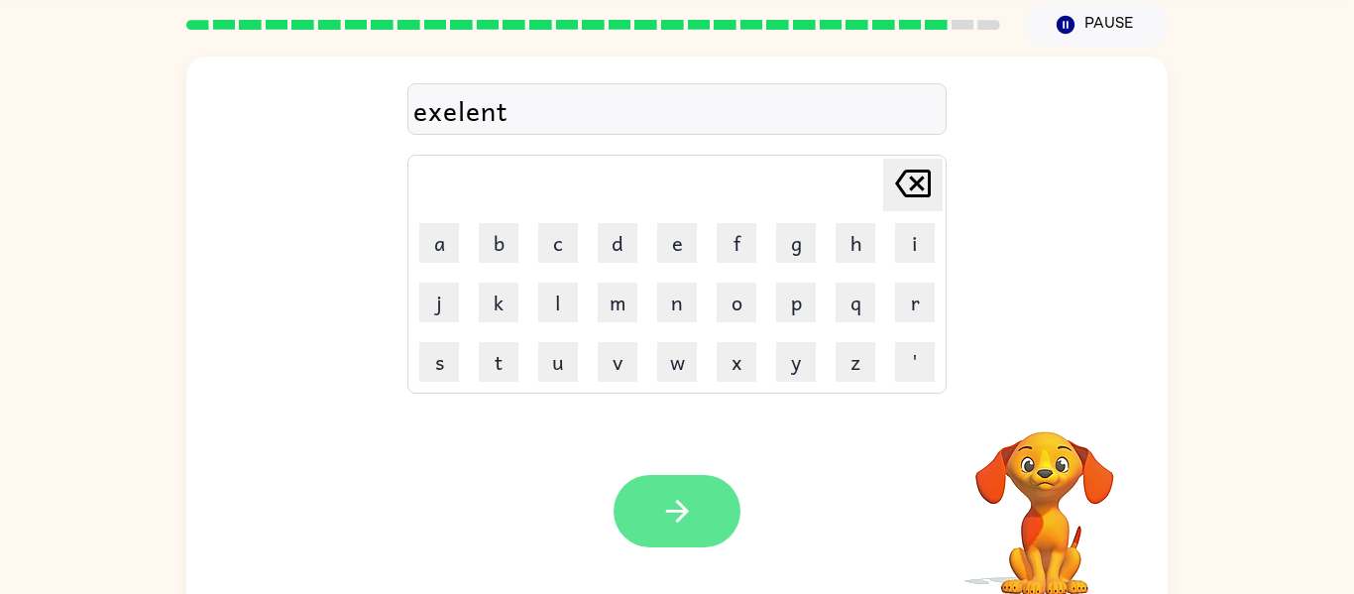
click at [713, 526] on button "button" at bounding box center [676, 511] width 127 height 72
click at [733, 500] on button "button" at bounding box center [676, 511] width 127 height 72
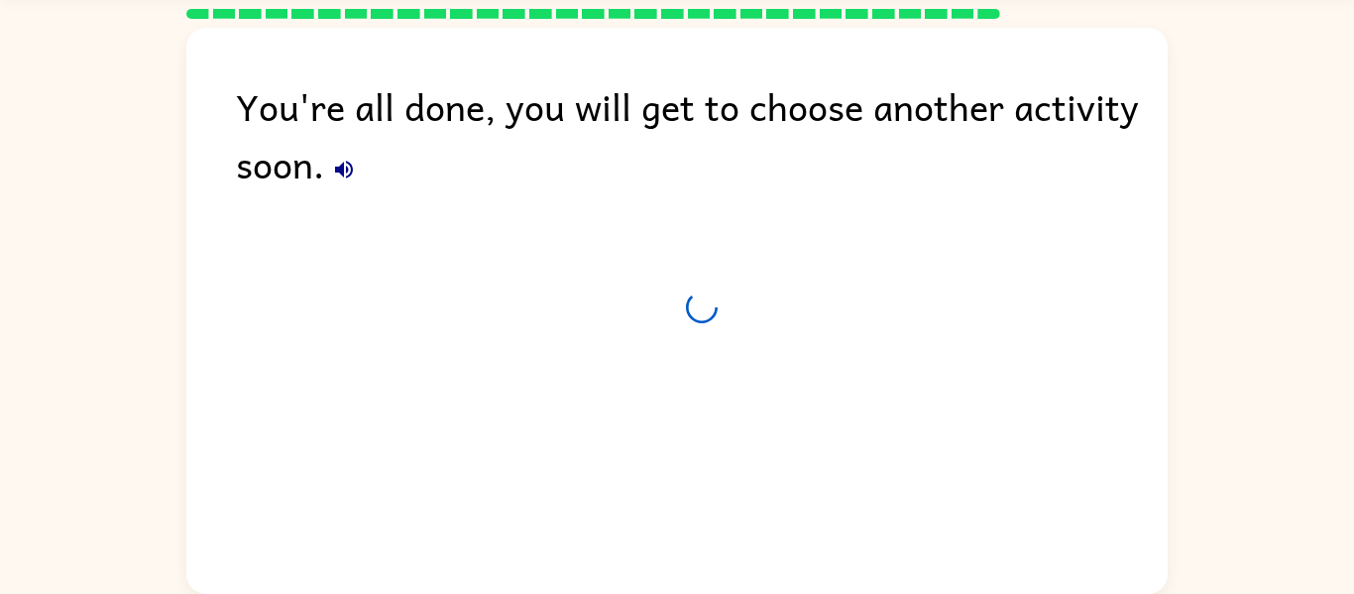
scroll to position [56, 0]
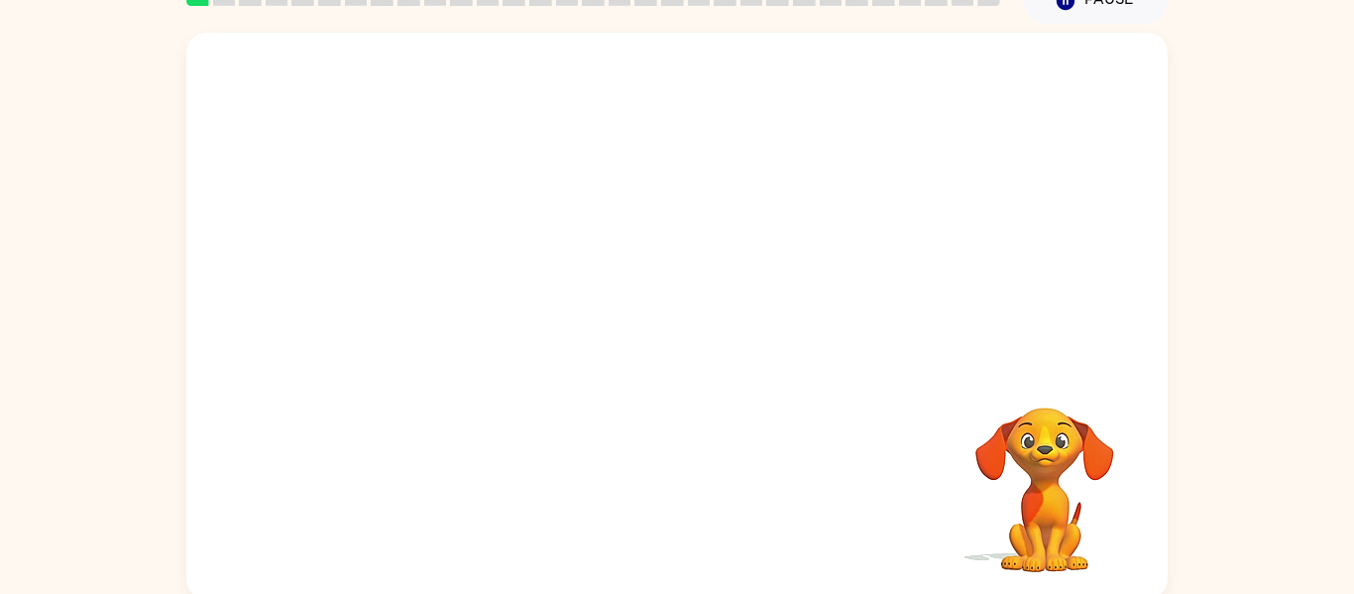
scroll to position [103, 0]
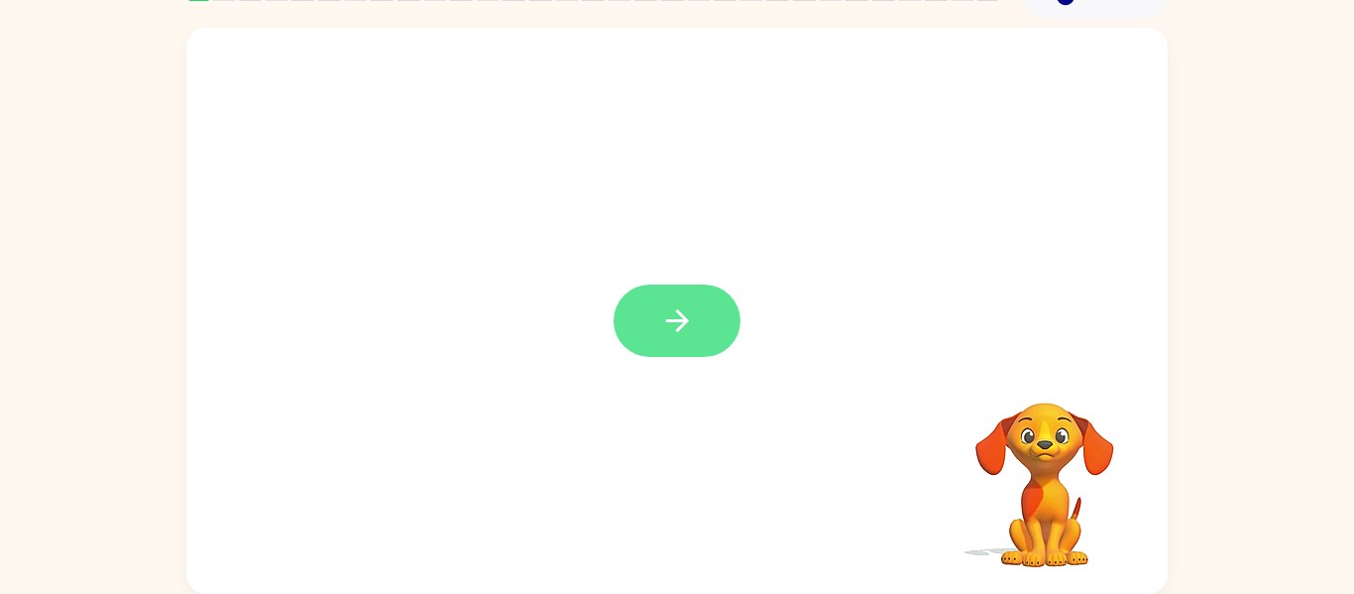
click at [717, 343] on button "button" at bounding box center [676, 320] width 127 height 72
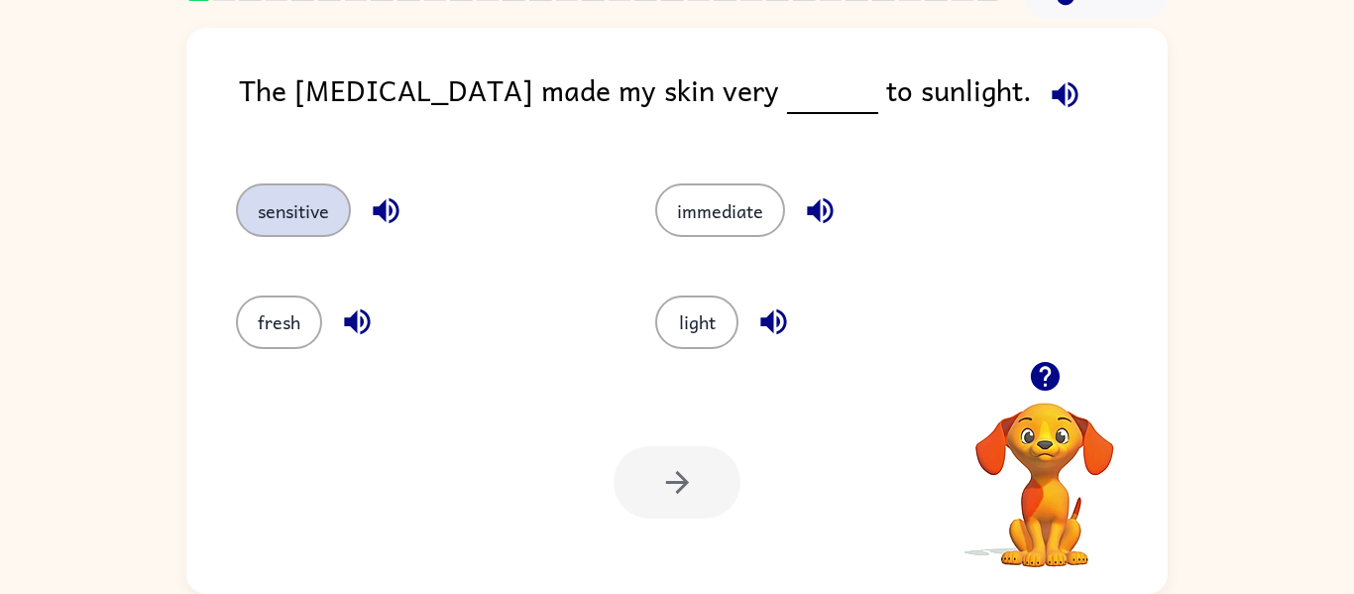
click at [299, 193] on button "sensitive" at bounding box center [293, 210] width 115 height 54
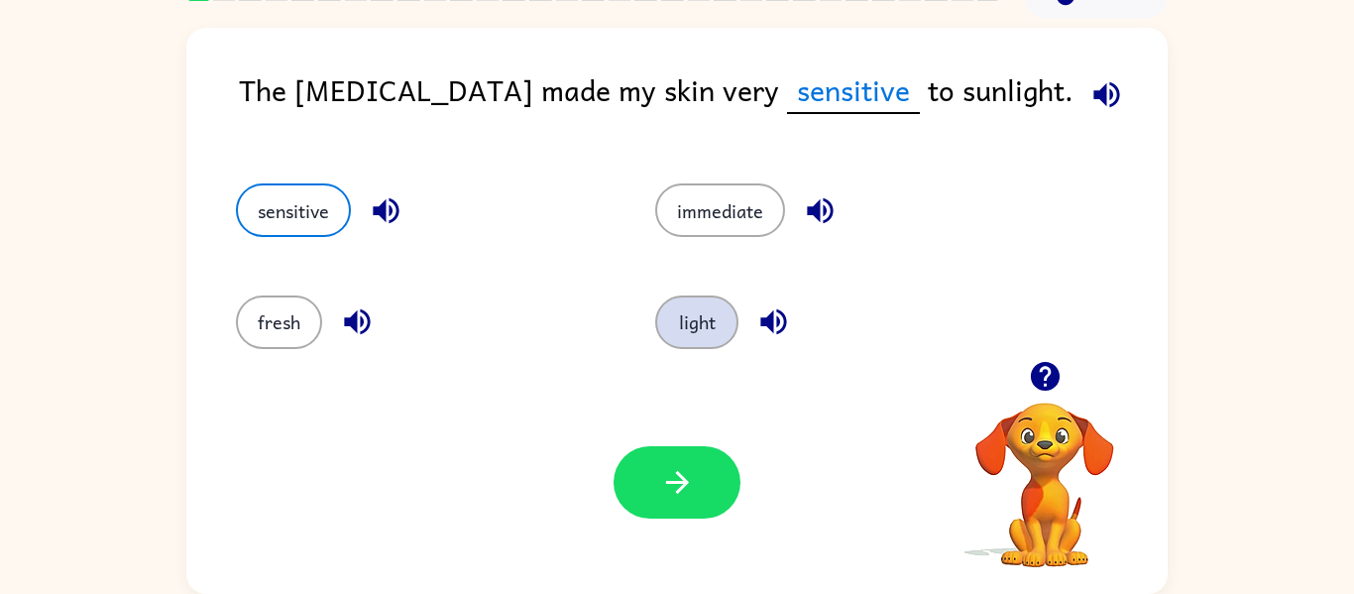
click at [710, 325] on button "light" at bounding box center [696, 322] width 83 height 54
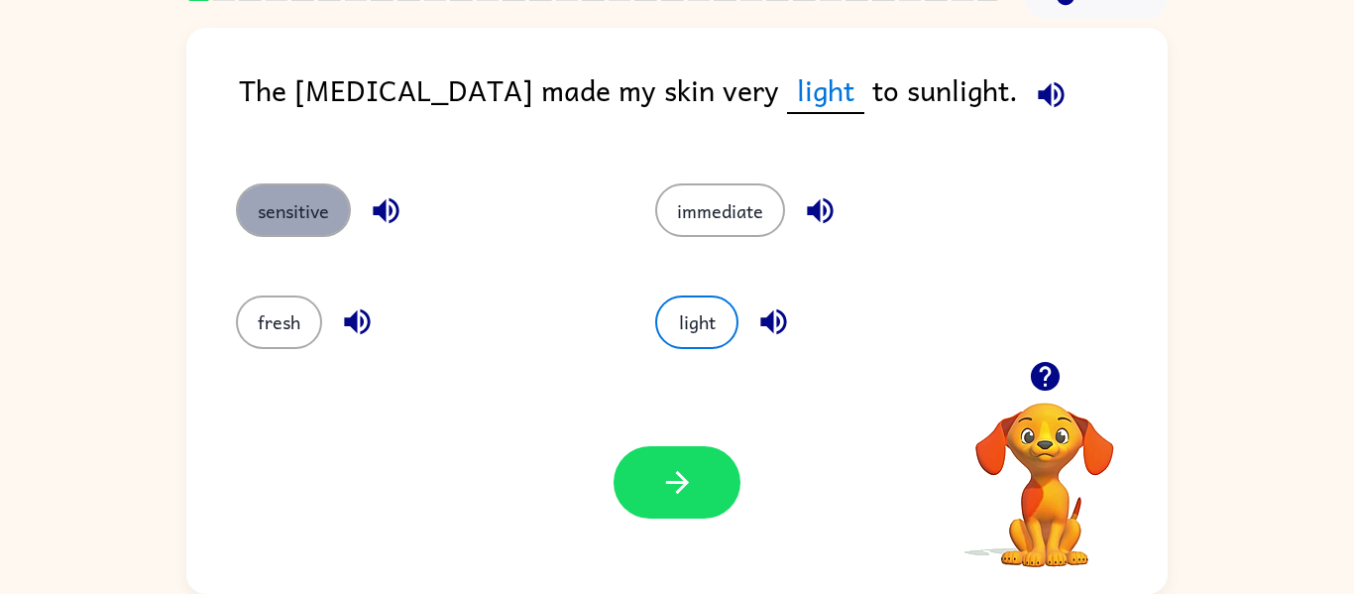
click at [316, 214] on button "sensitive" at bounding box center [293, 210] width 115 height 54
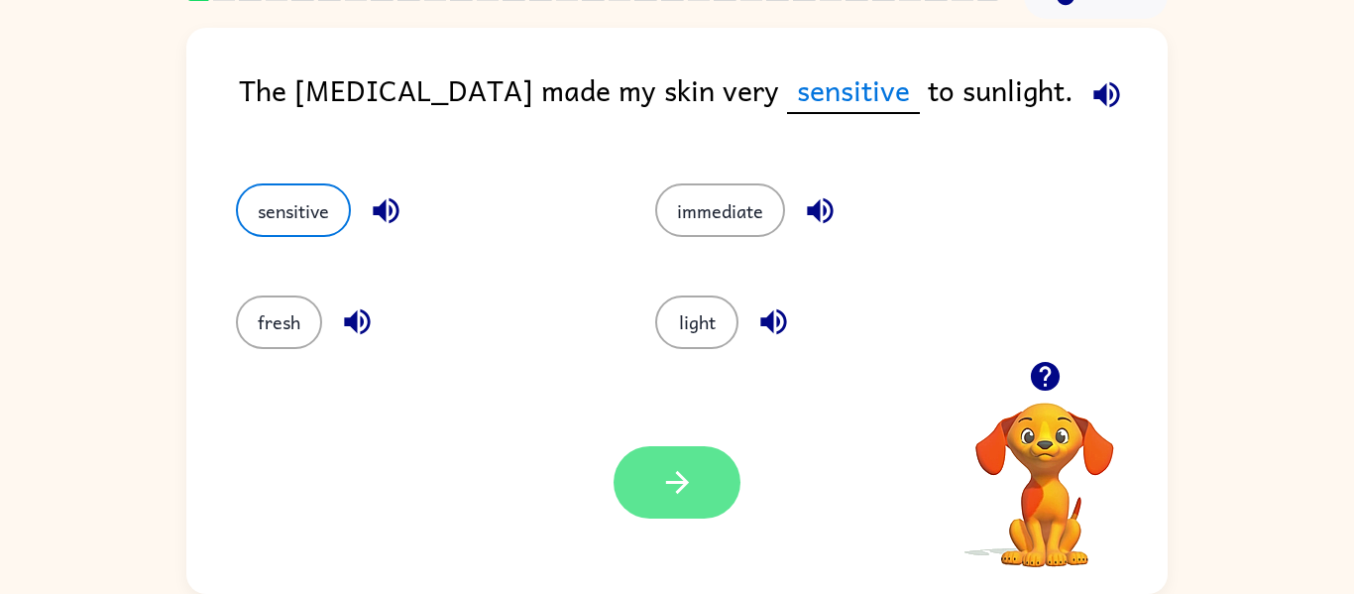
click at [685, 475] on icon "button" at bounding box center [677, 482] width 35 height 35
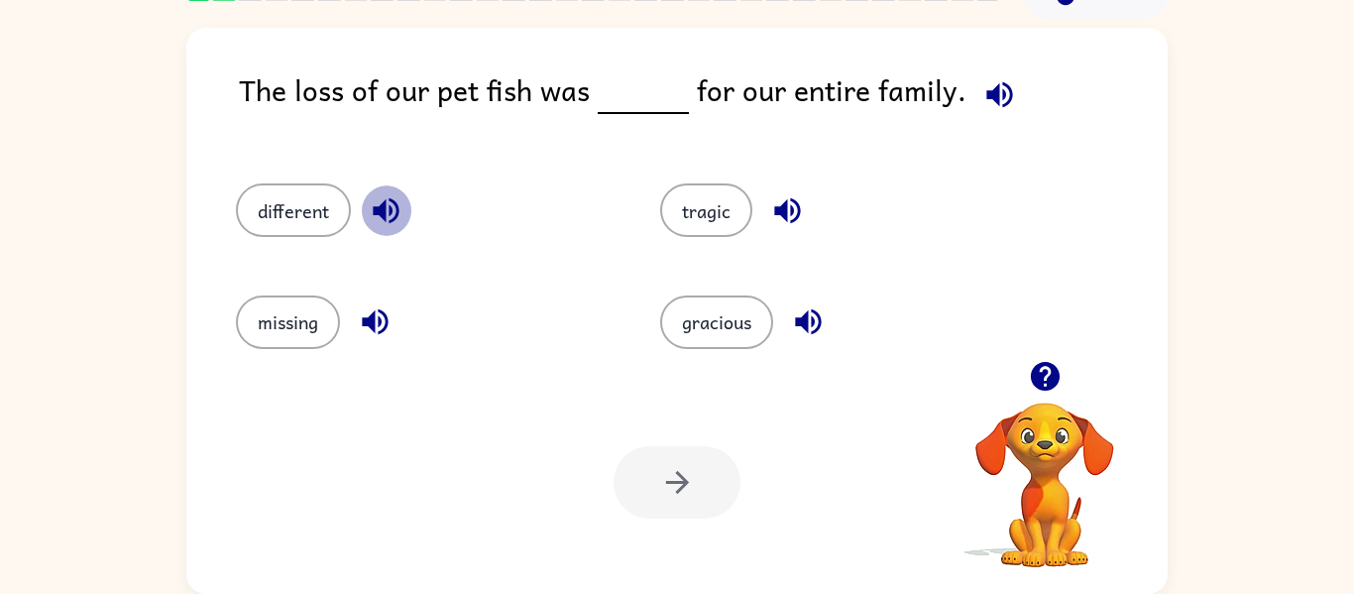
click at [385, 210] on icon "button" at bounding box center [386, 211] width 26 height 26
click at [708, 199] on button "tragic" at bounding box center [706, 210] width 92 height 54
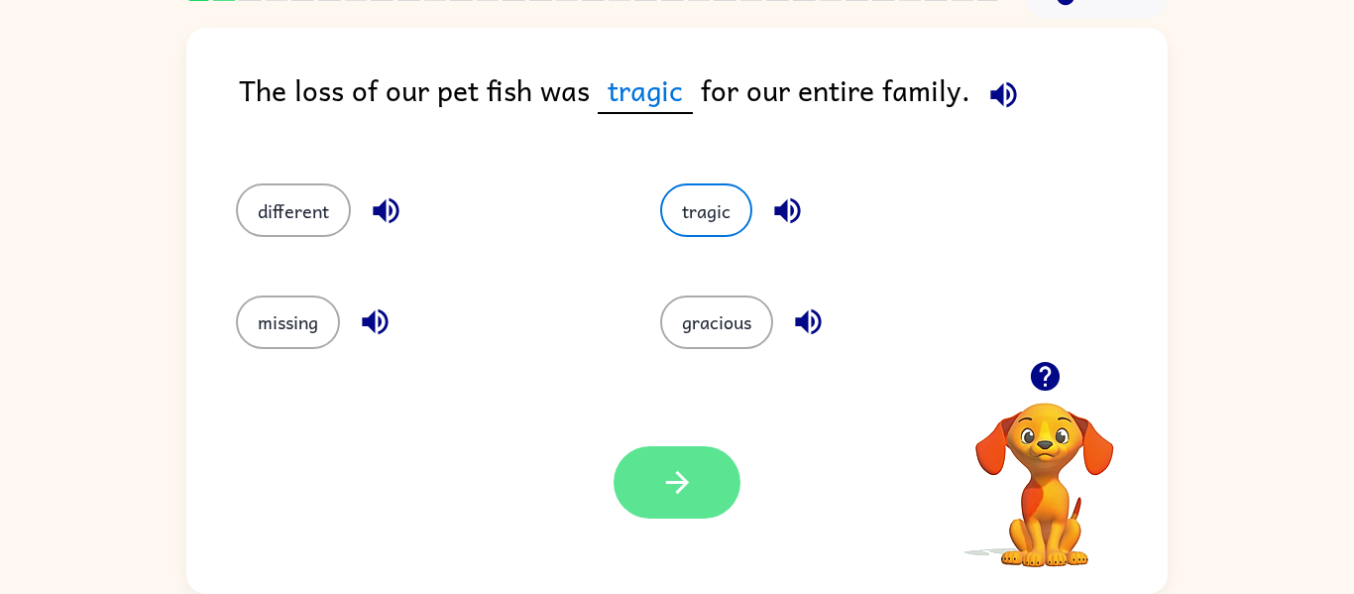
click at [699, 472] on button "button" at bounding box center [676, 482] width 127 height 72
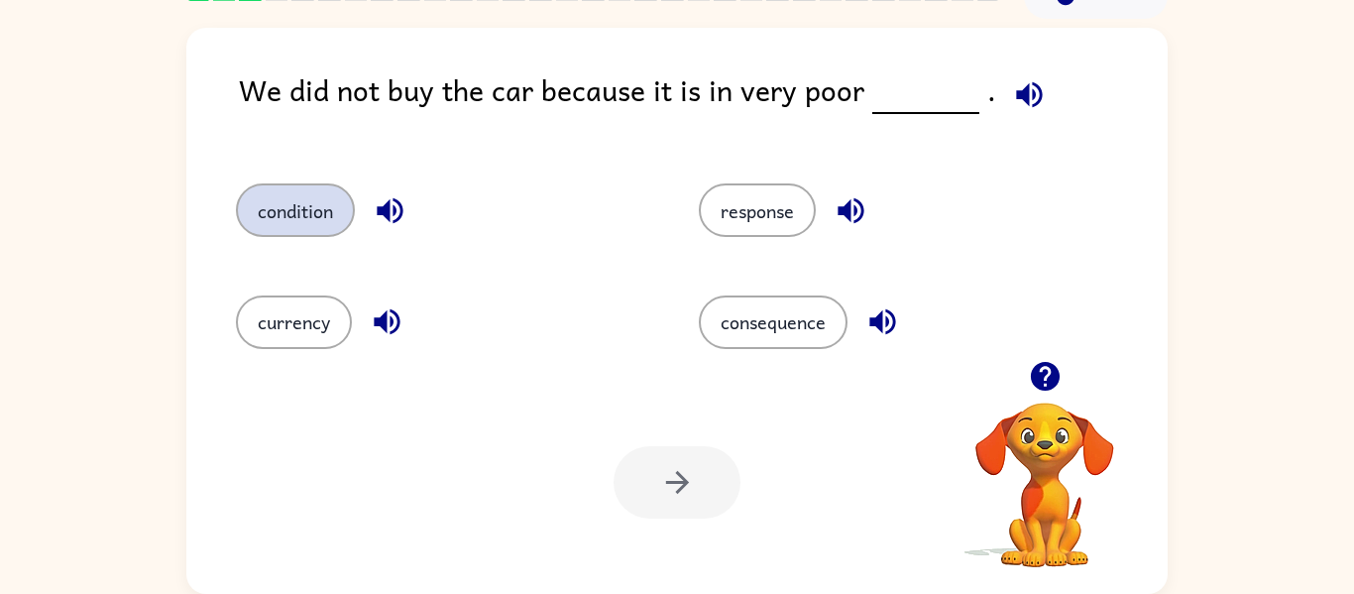
click at [312, 201] on button "condition" at bounding box center [295, 210] width 119 height 54
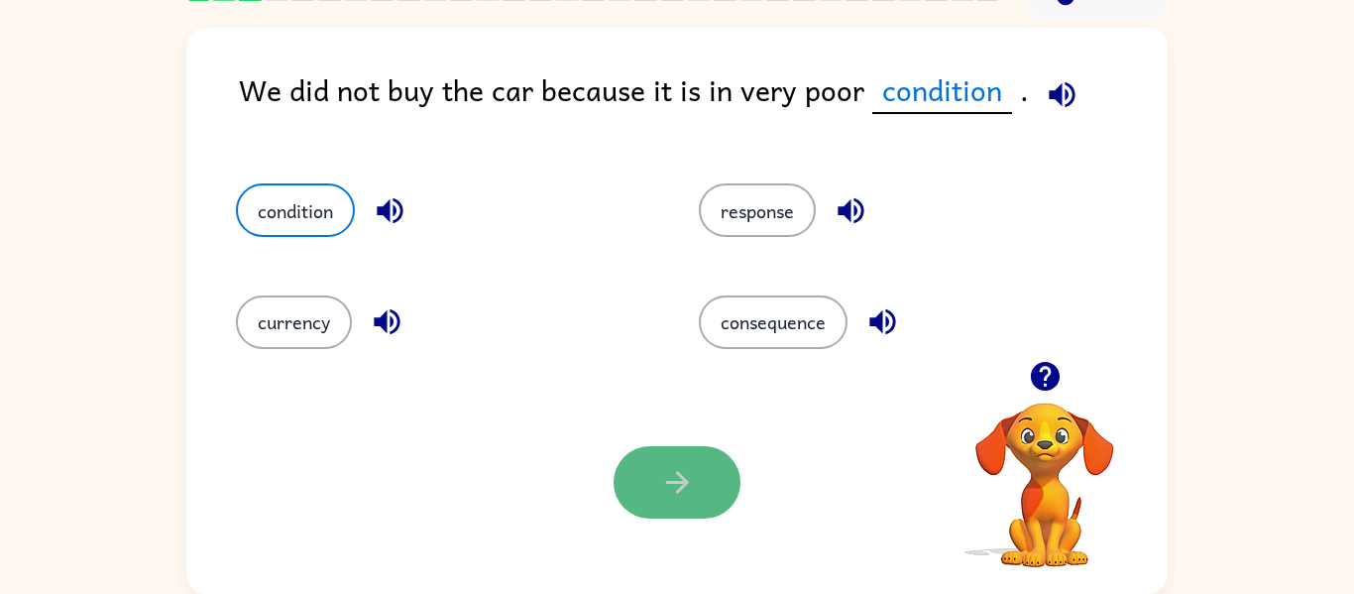
click at [722, 484] on button "button" at bounding box center [676, 482] width 127 height 72
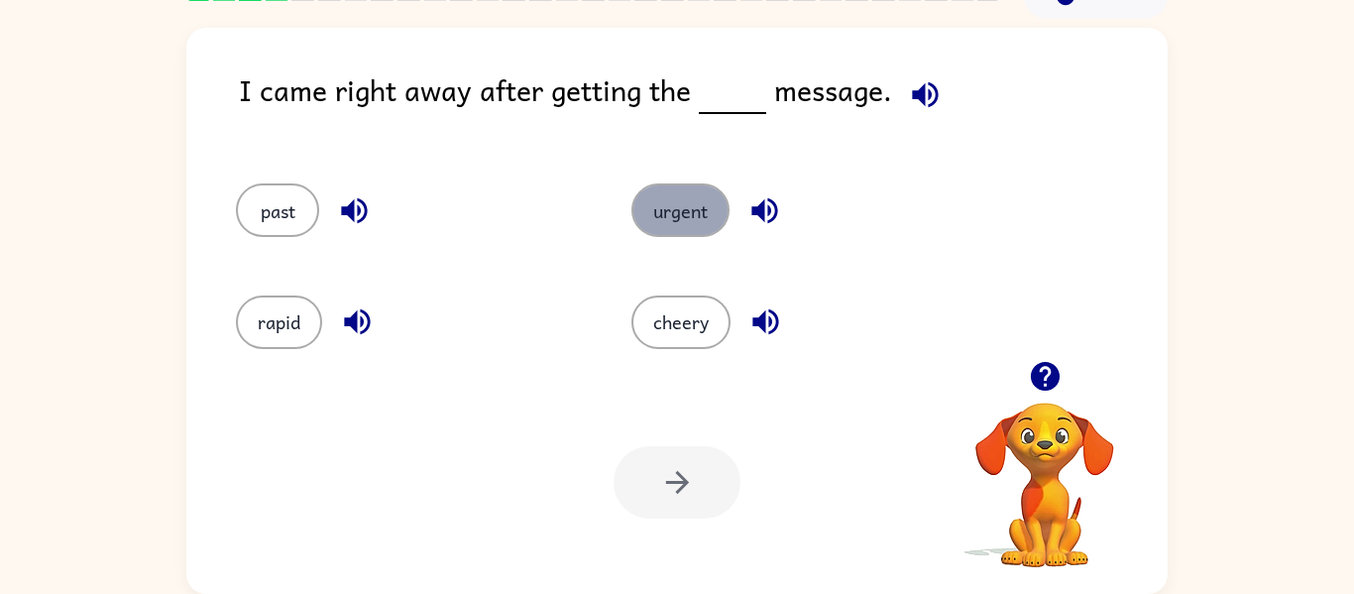
click at [706, 212] on button "urgent" at bounding box center [680, 210] width 98 height 54
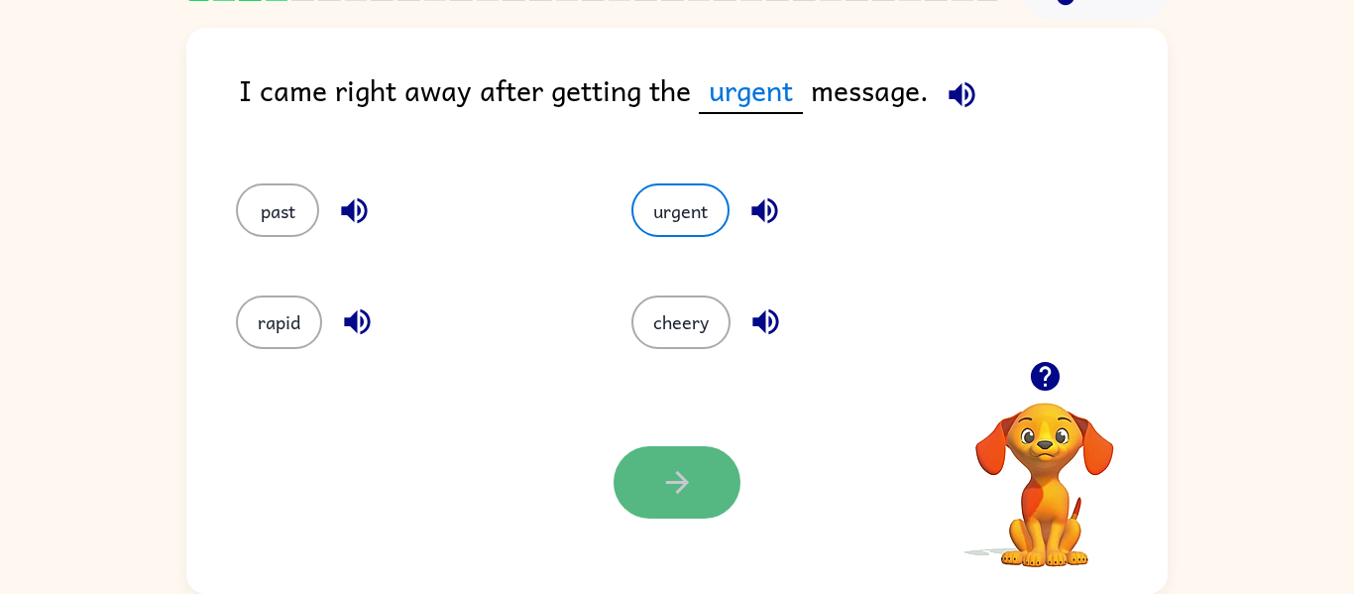
click at [719, 492] on button "button" at bounding box center [676, 482] width 127 height 72
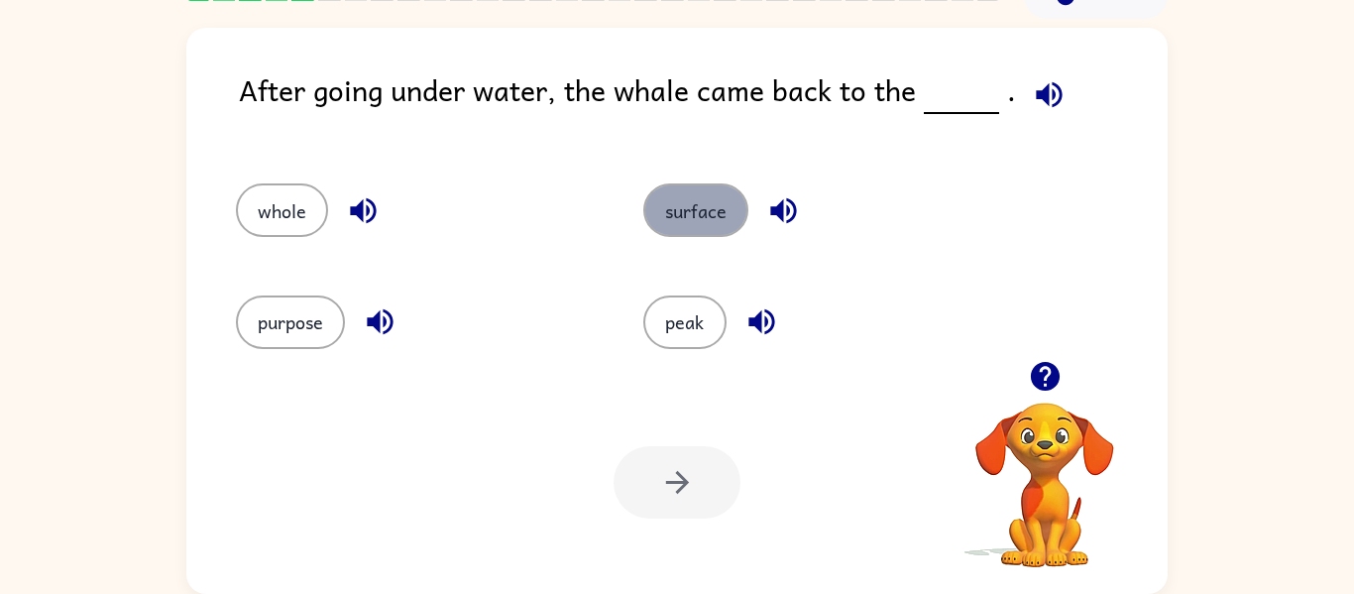
click at [714, 200] on button "surface" at bounding box center [695, 210] width 105 height 54
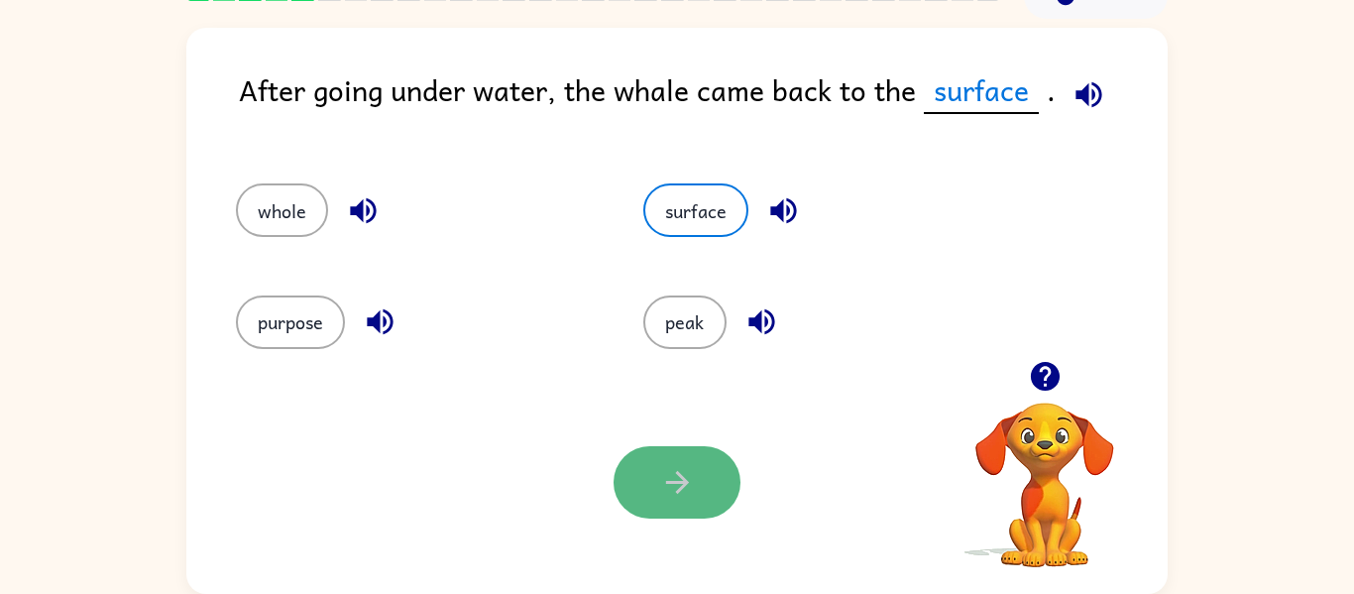
click at [664, 484] on icon "button" at bounding box center [677, 482] width 35 height 35
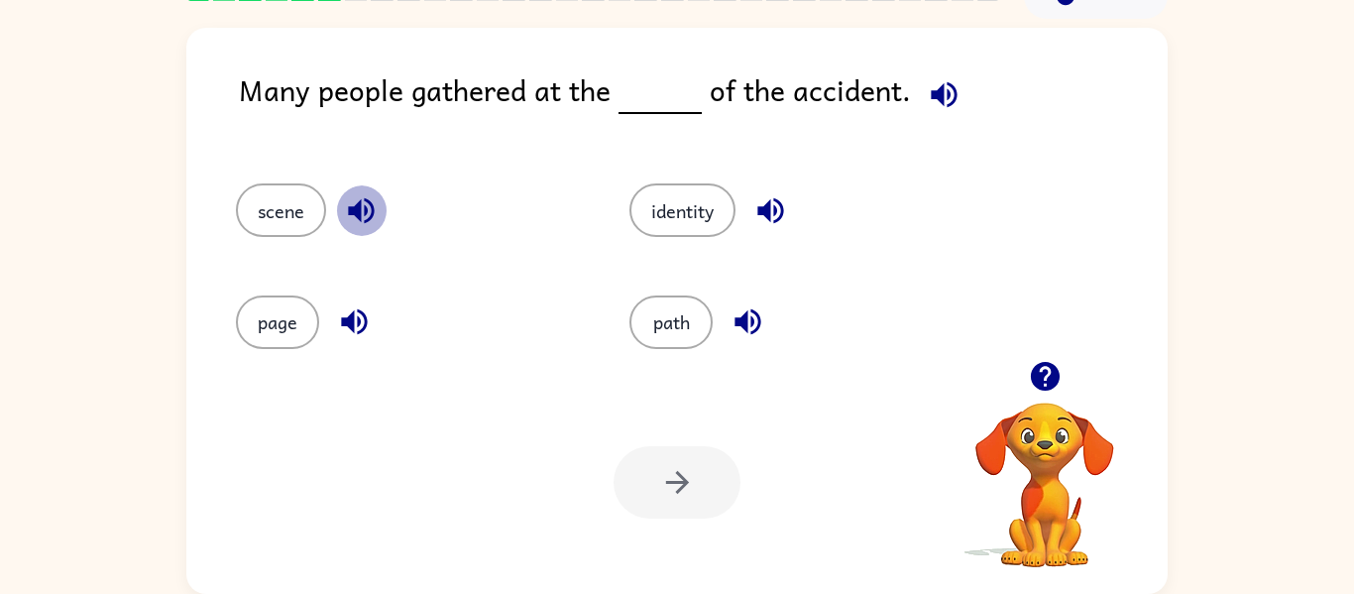
click at [370, 205] on icon "button" at bounding box center [361, 211] width 26 height 26
click at [299, 218] on button "scene" at bounding box center [281, 210] width 90 height 54
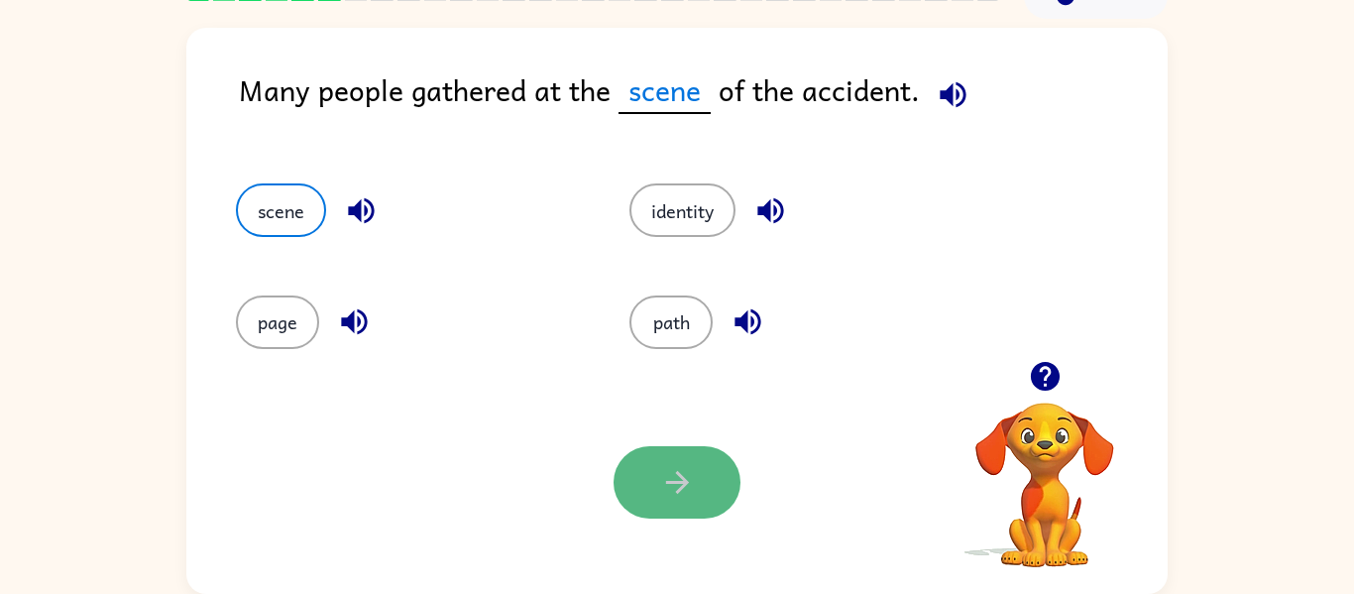
click at [666, 481] on icon "button" at bounding box center [676, 482] width 23 height 23
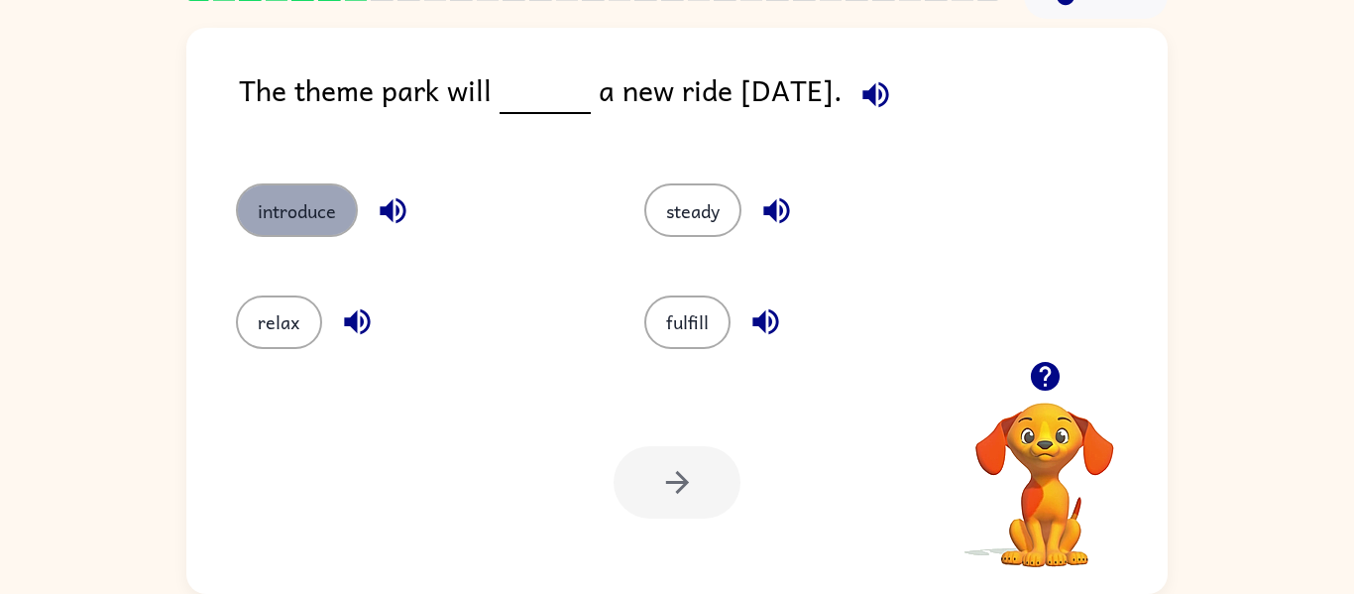
click at [317, 202] on button "introduce" at bounding box center [297, 210] width 122 height 54
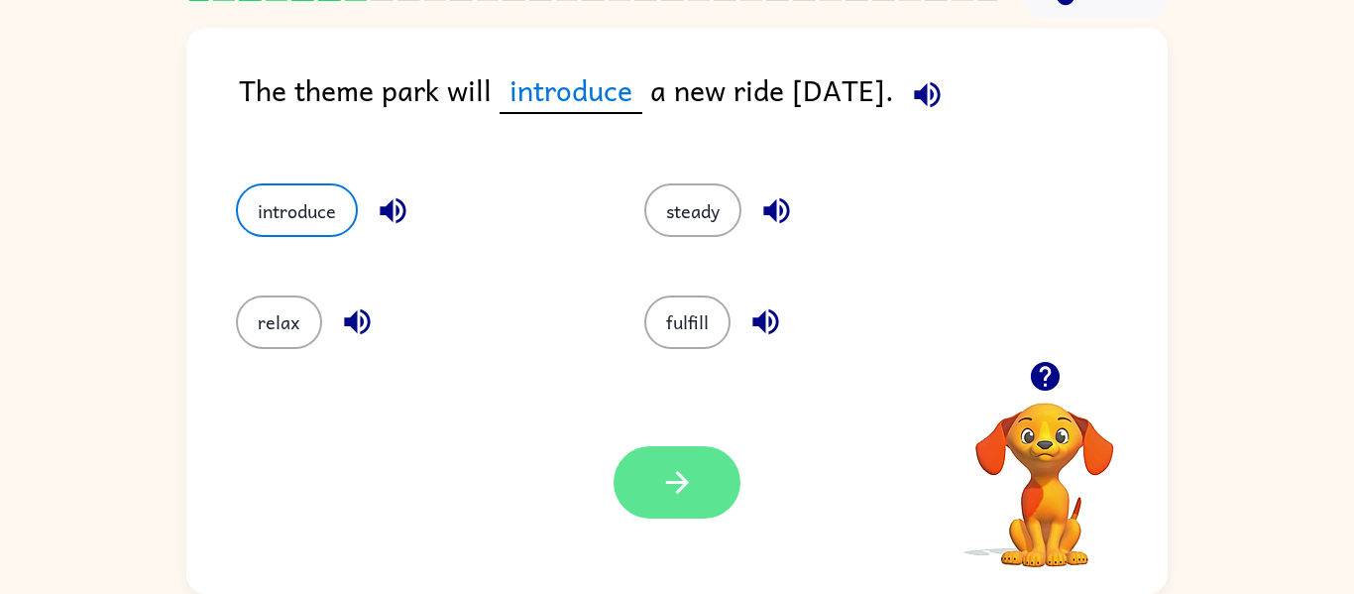
click at [667, 480] on icon "button" at bounding box center [677, 482] width 35 height 35
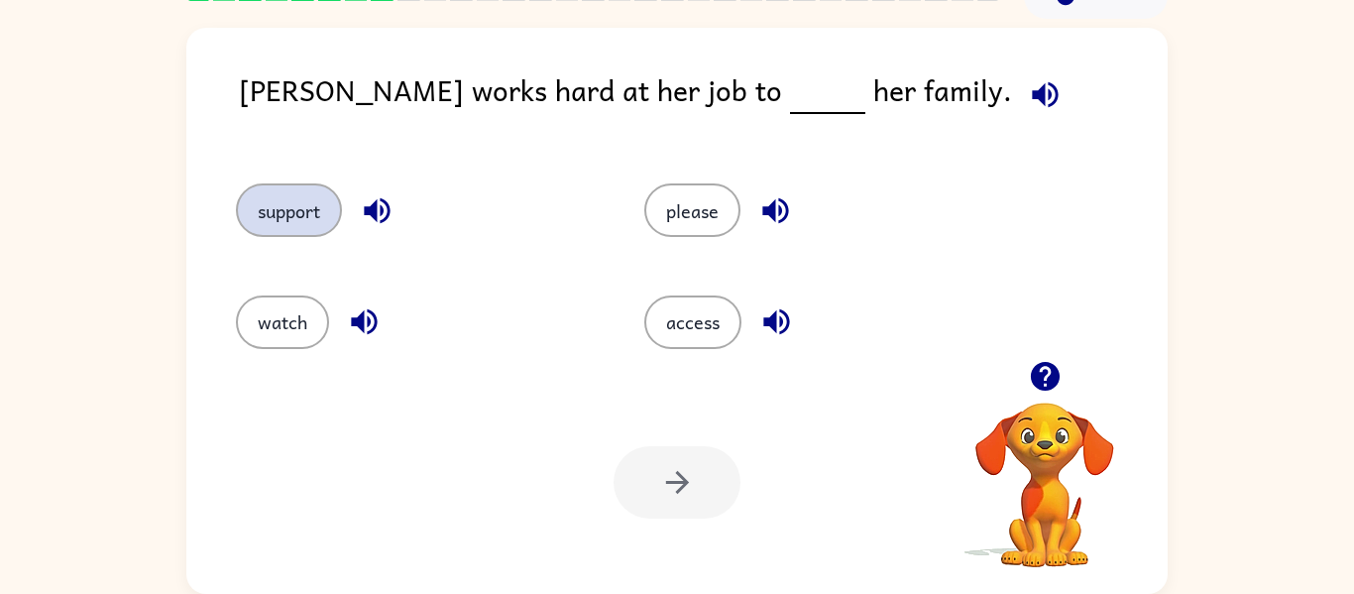
click at [297, 193] on button "support" at bounding box center [289, 210] width 106 height 54
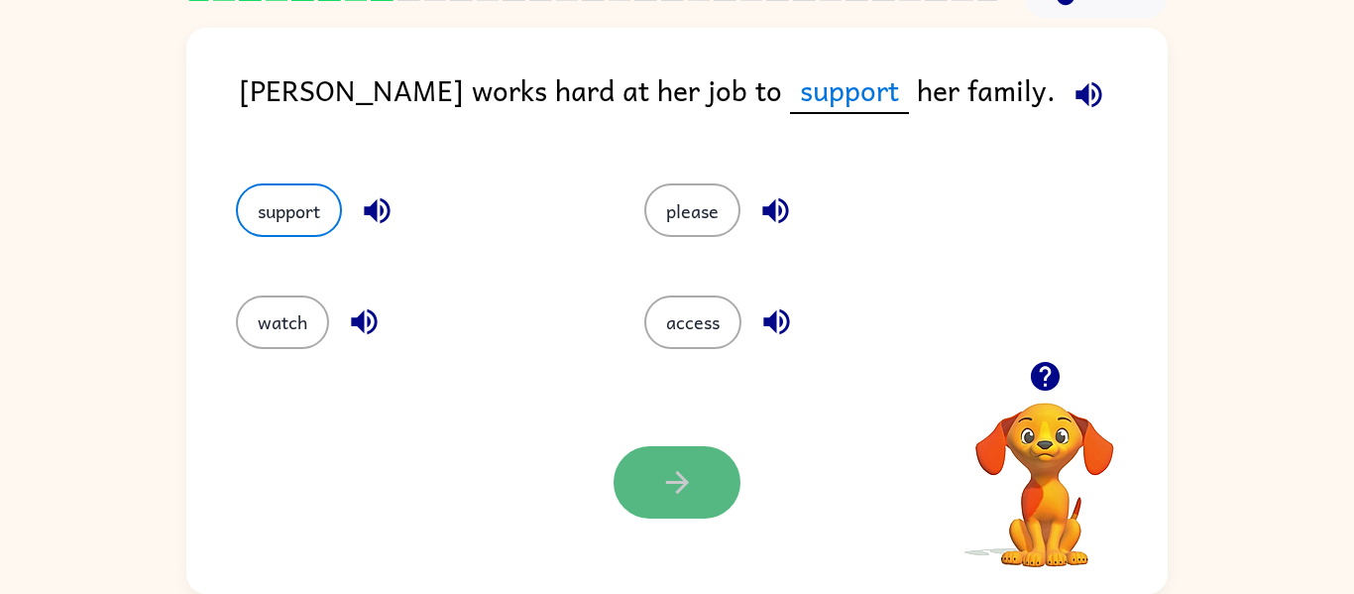
click at [701, 460] on button "button" at bounding box center [676, 482] width 127 height 72
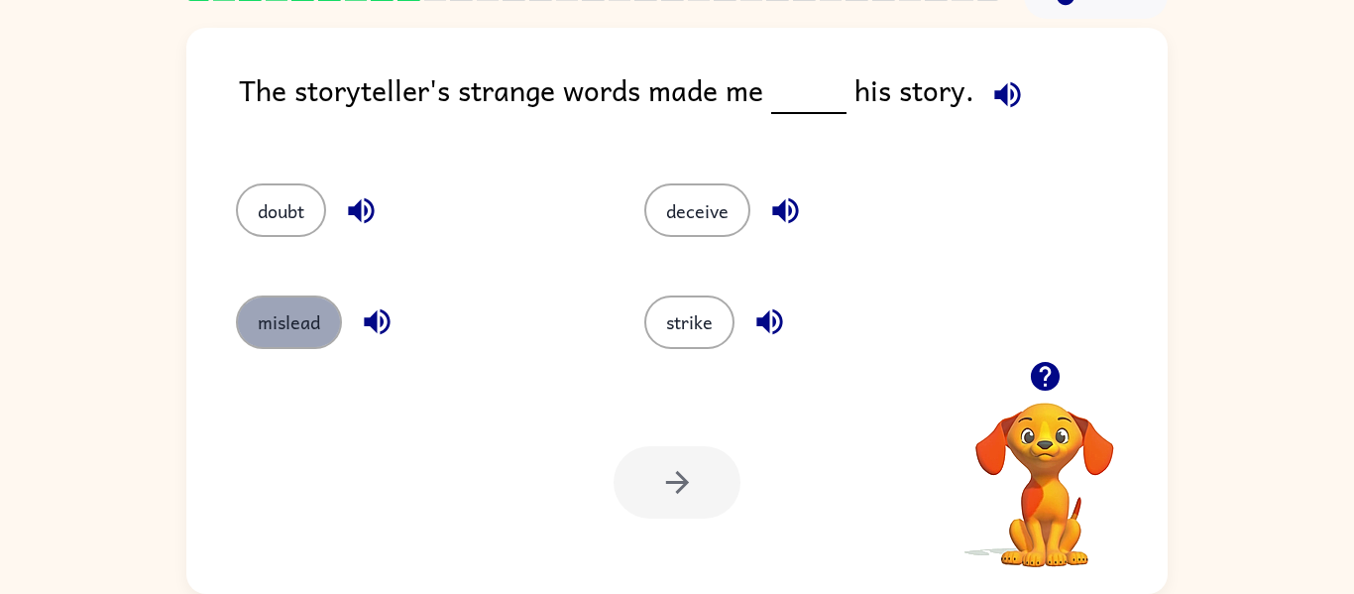
click at [304, 333] on button "mislead" at bounding box center [289, 322] width 106 height 54
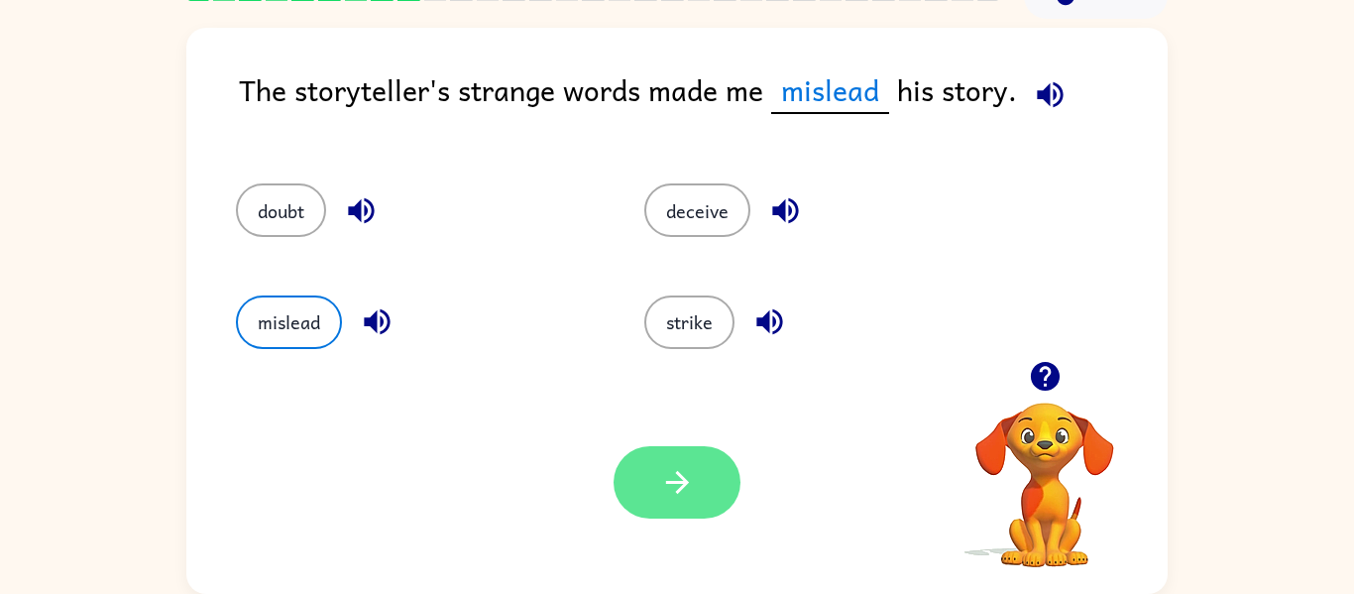
click at [666, 456] on button "button" at bounding box center [676, 482] width 127 height 72
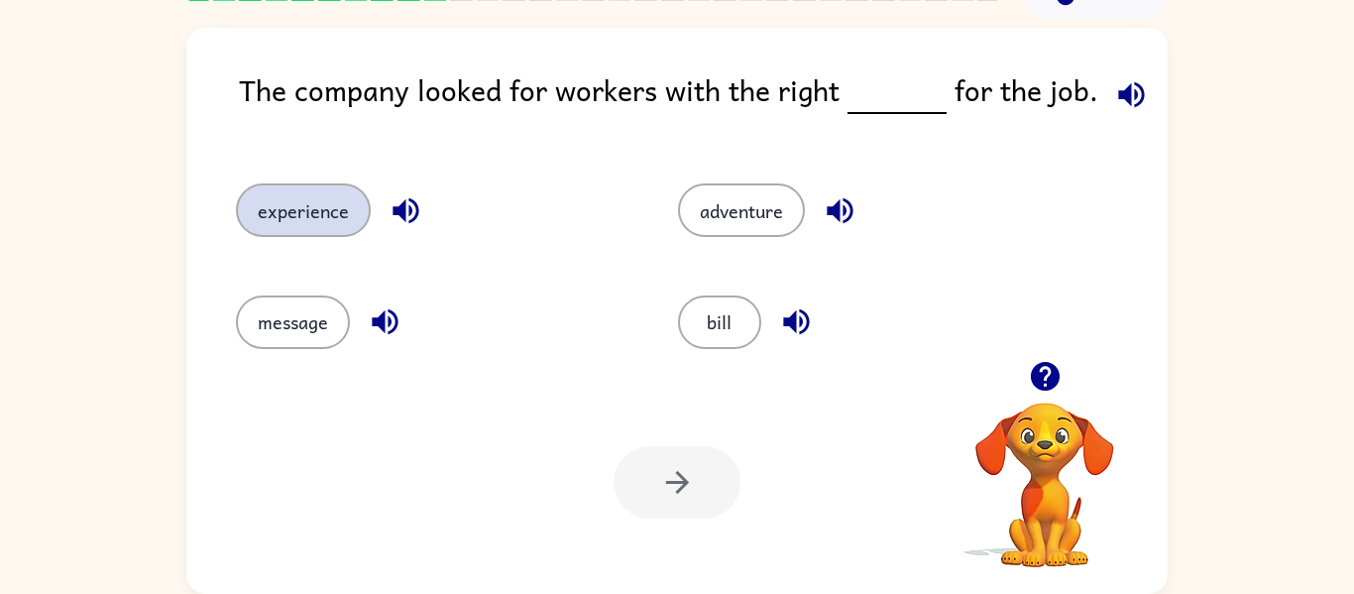
click at [339, 214] on button "experience" at bounding box center [303, 210] width 135 height 54
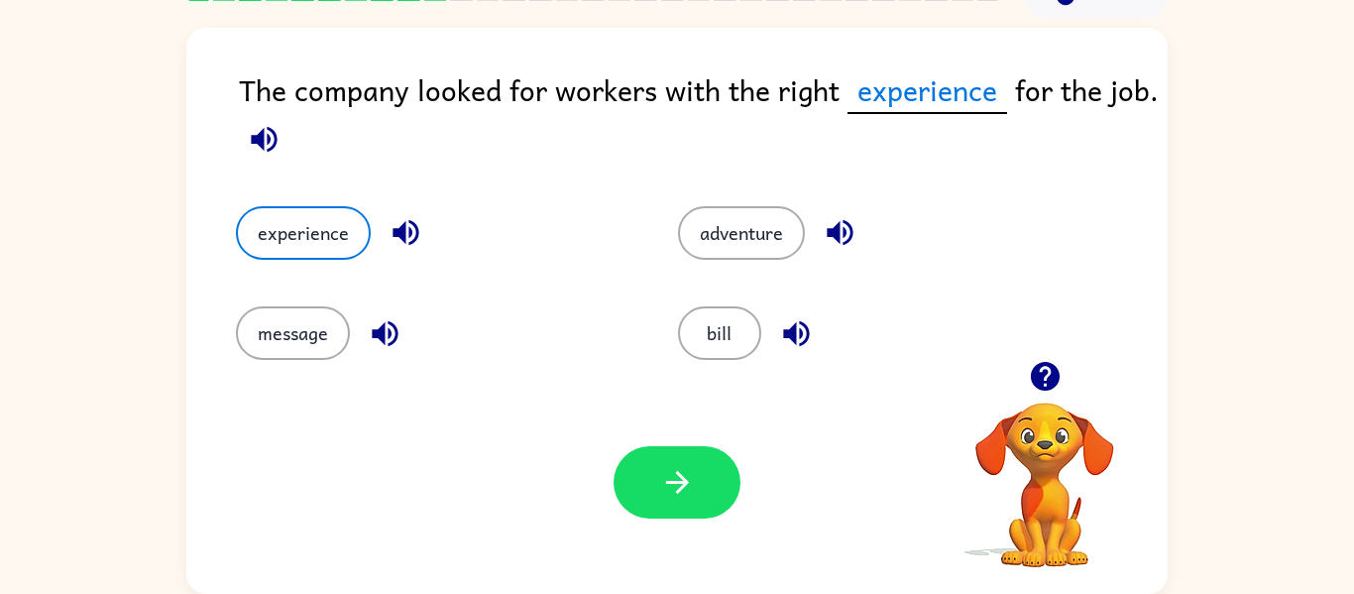
click at [596, 342] on div "message" at bounding box center [434, 333] width 396 height 54
click at [682, 494] on icon "button" at bounding box center [677, 482] width 35 height 35
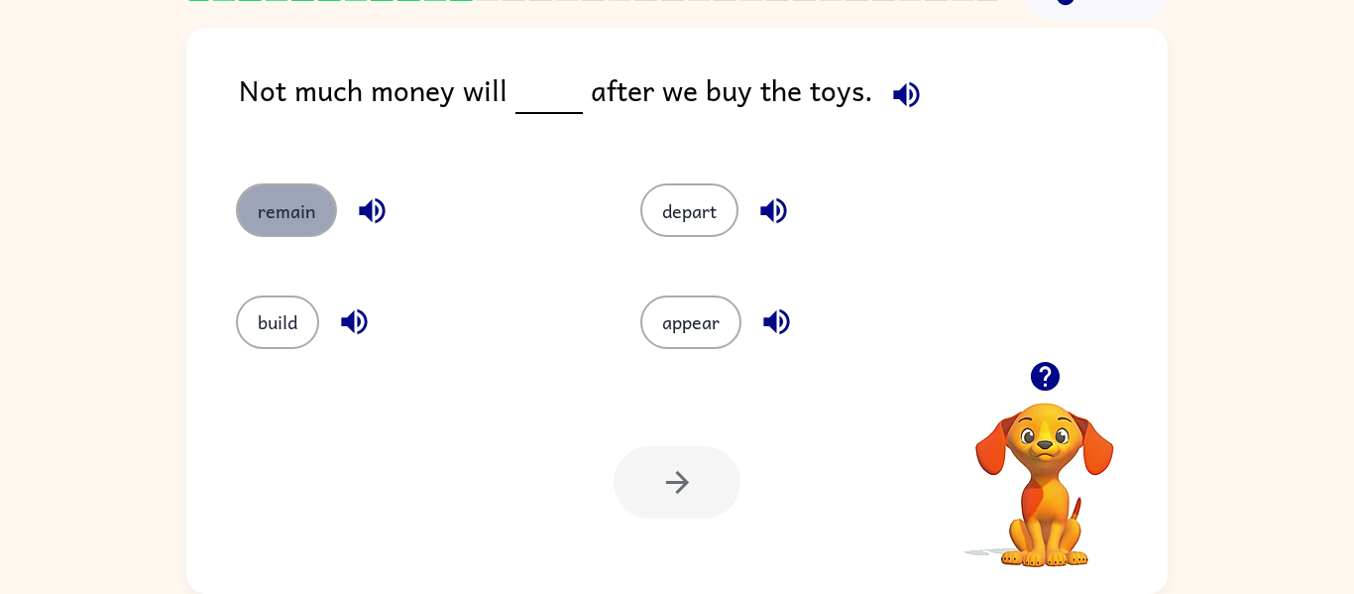
click at [286, 211] on button "remain" at bounding box center [286, 210] width 101 height 54
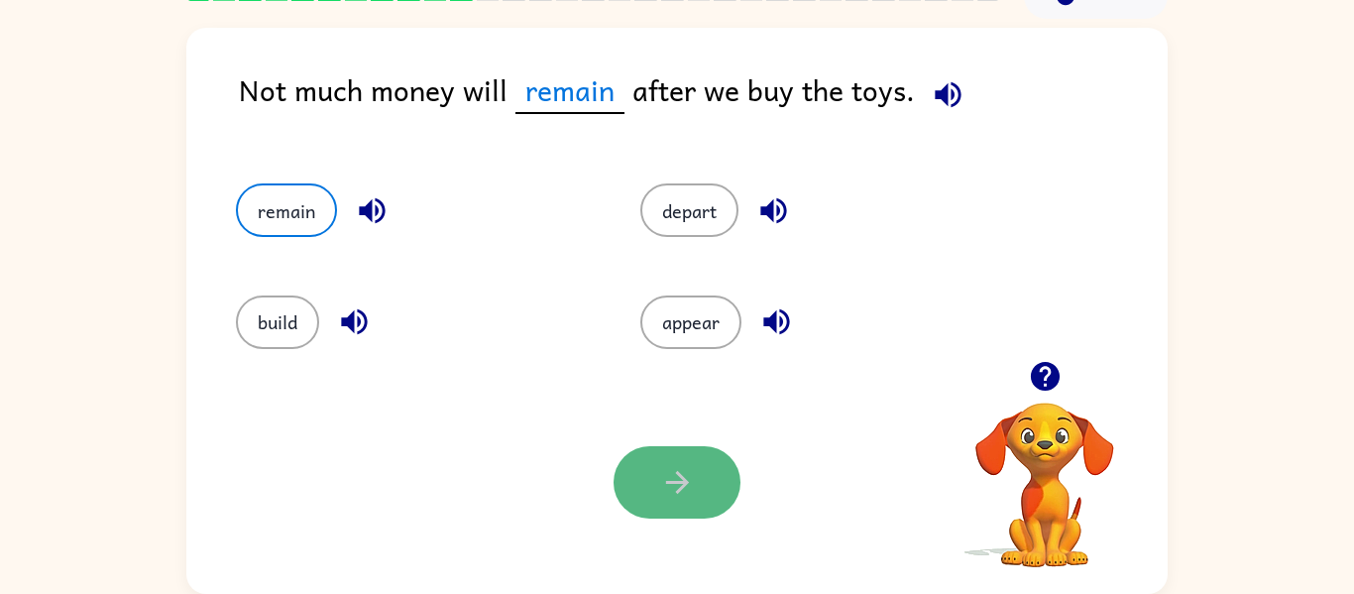
click at [660, 514] on button "button" at bounding box center [676, 482] width 127 height 72
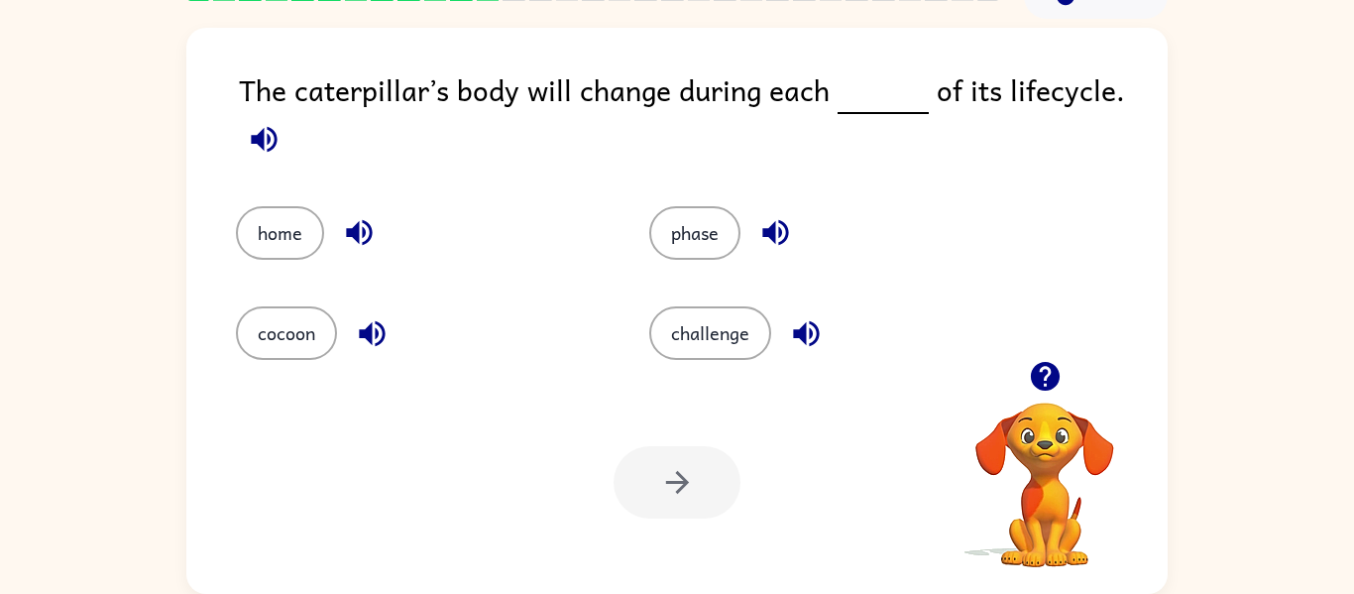
click at [660, 514] on div at bounding box center [676, 482] width 127 height 72
click at [725, 365] on div "challenge" at bounding box center [817, 319] width 413 height 100
click at [766, 230] on icon "button" at bounding box center [775, 233] width 26 height 26
click at [701, 325] on button "challenge" at bounding box center [710, 333] width 122 height 54
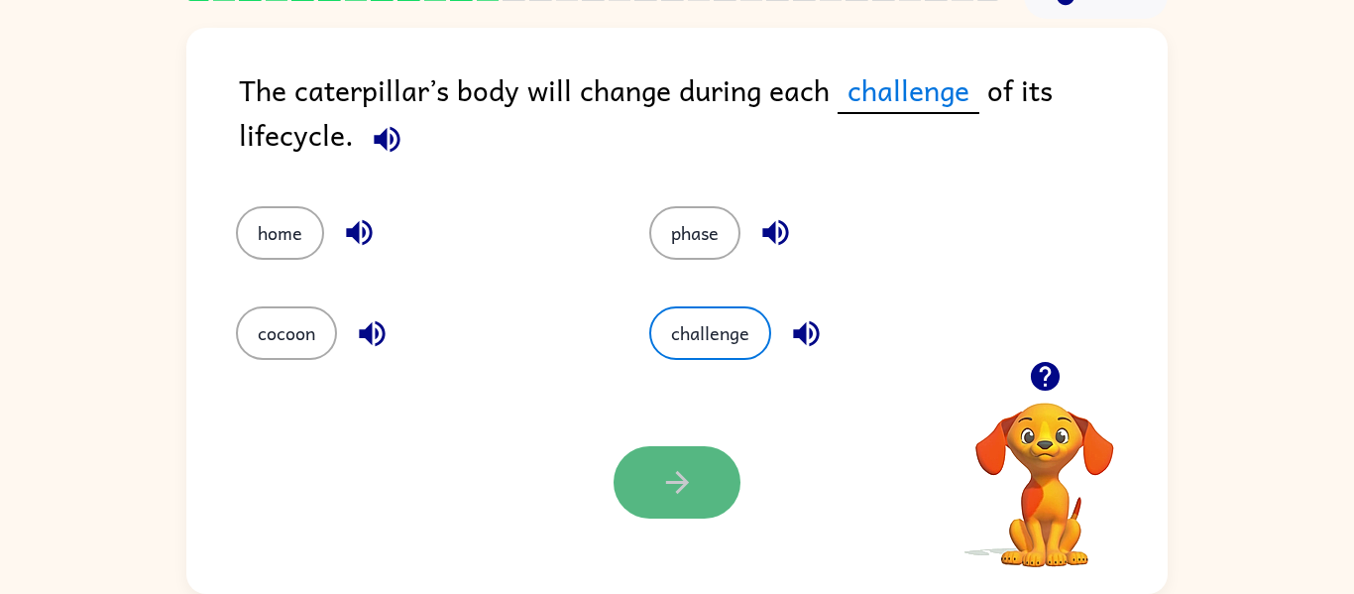
click at [696, 470] on button "button" at bounding box center [676, 482] width 127 height 72
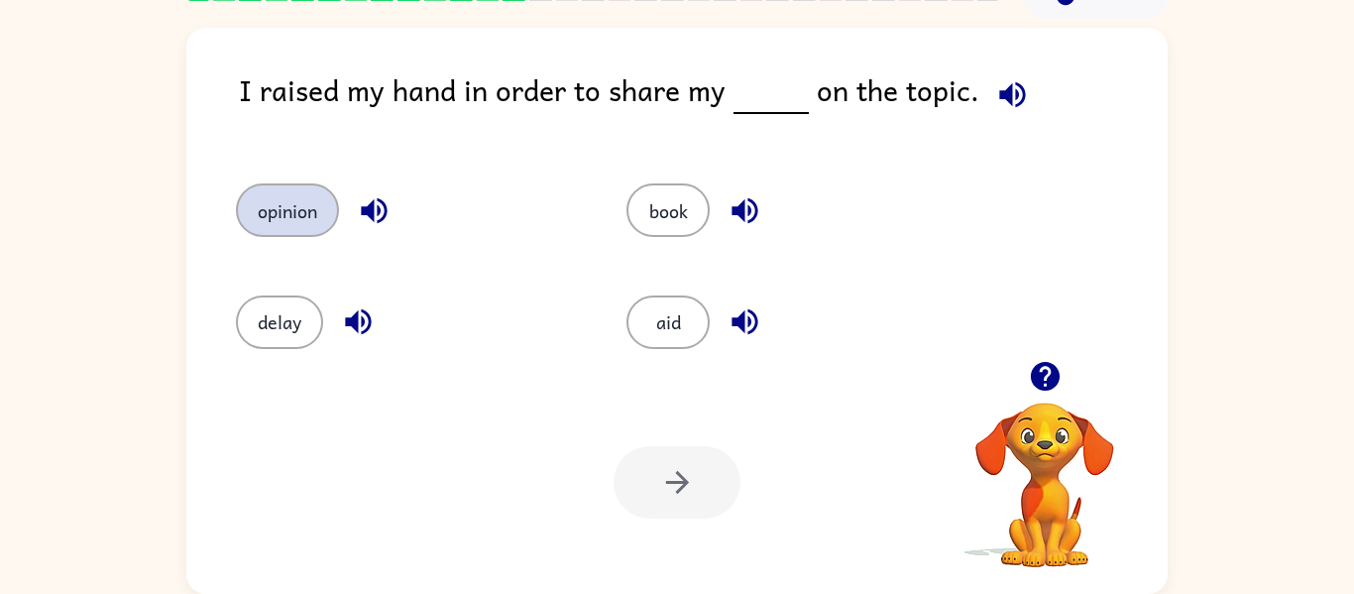
click at [315, 204] on button "opinion" at bounding box center [287, 210] width 103 height 54
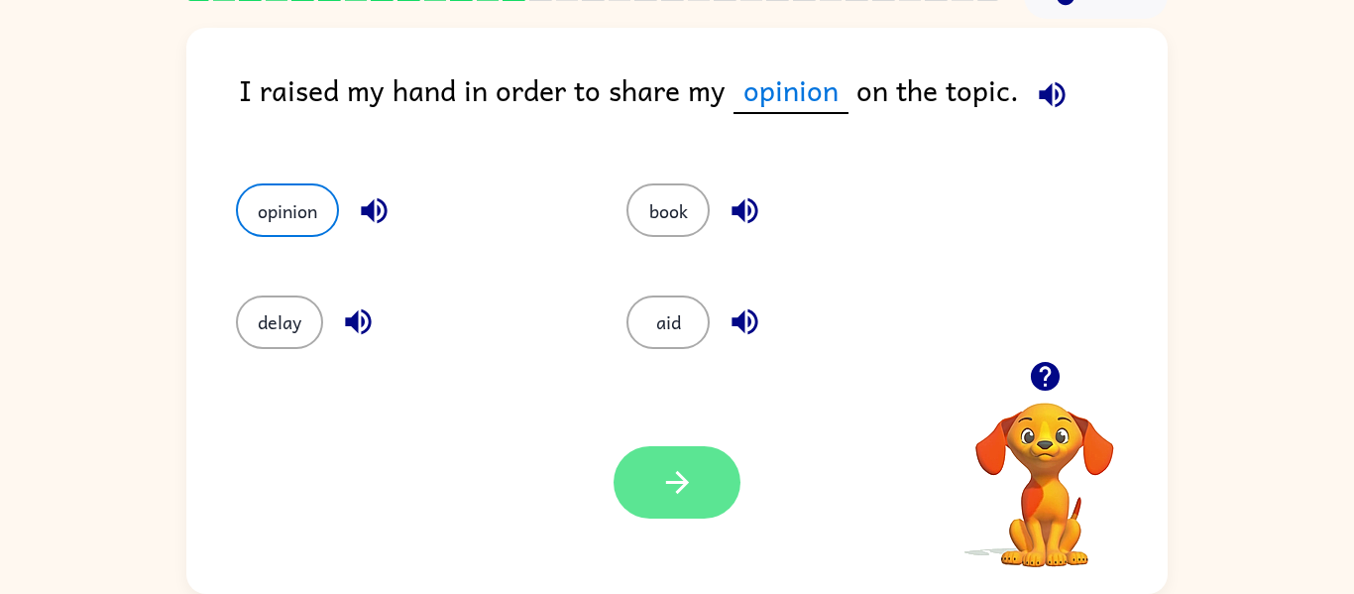
click at [649, 494] on button "button" at bounding box center [676, 482] width 127 height 72
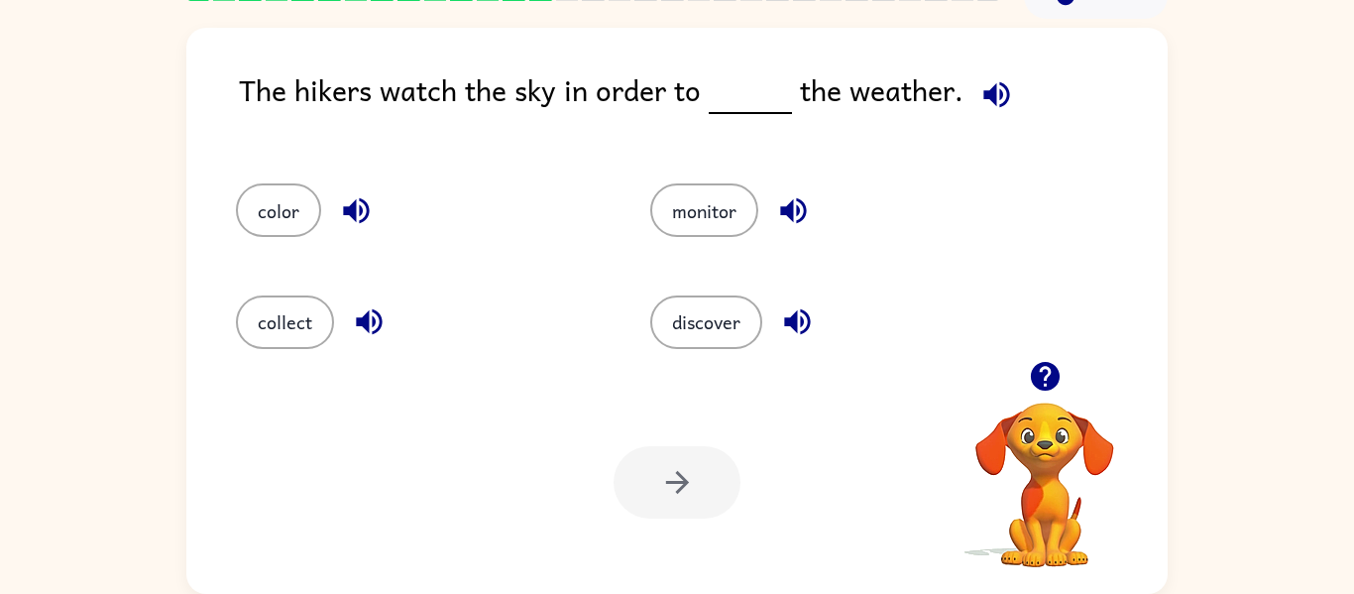
click at [680, 434] on div "Your browser must support playing .mp4 files to use Literably. Please try using…" at bounding box center [676, 482] width 981 height 223
click at [696, 321] on button "discover" at bounding box center [706, 322] width 112 height 54
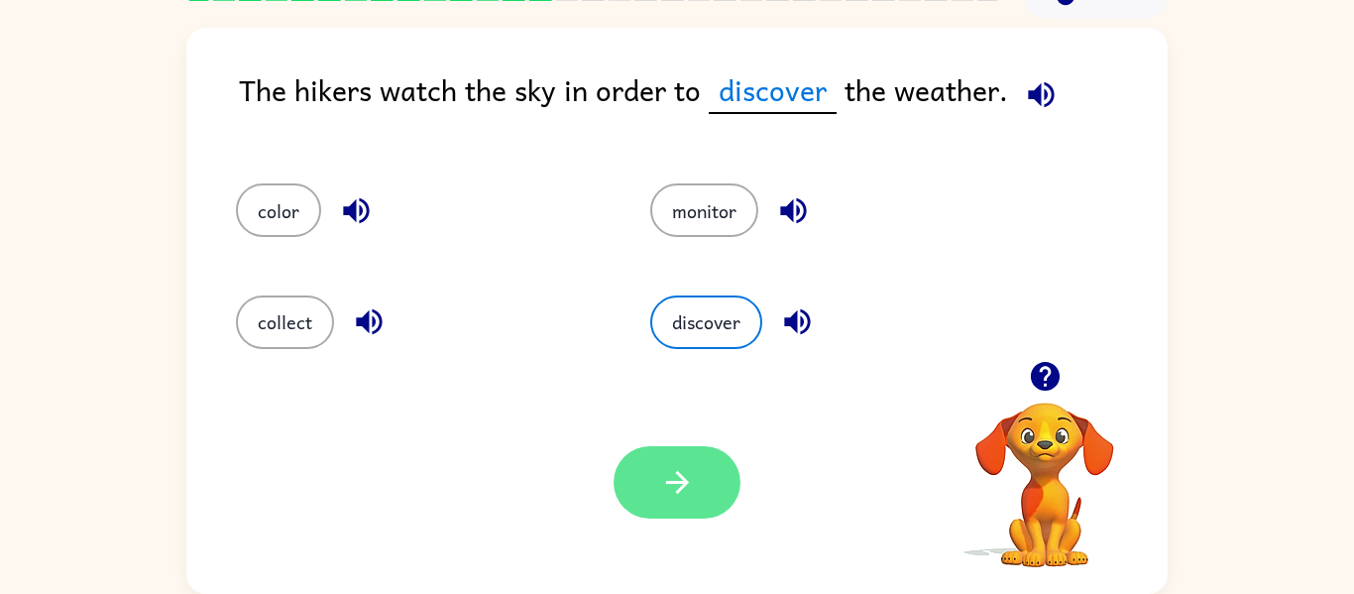
click at [696, 485] on button "button" at bounding box center [676, 482] width 127 height 72
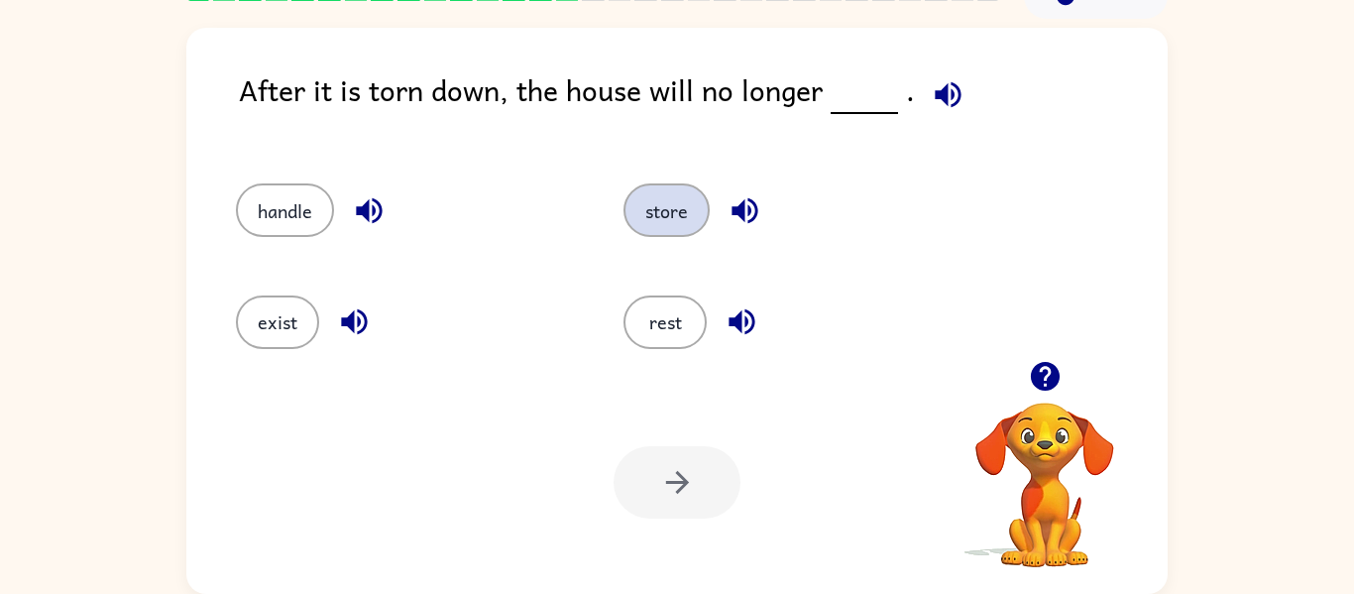
click at [697, 204] on button "store" at bounding box center [666, 210] width 86 height 54
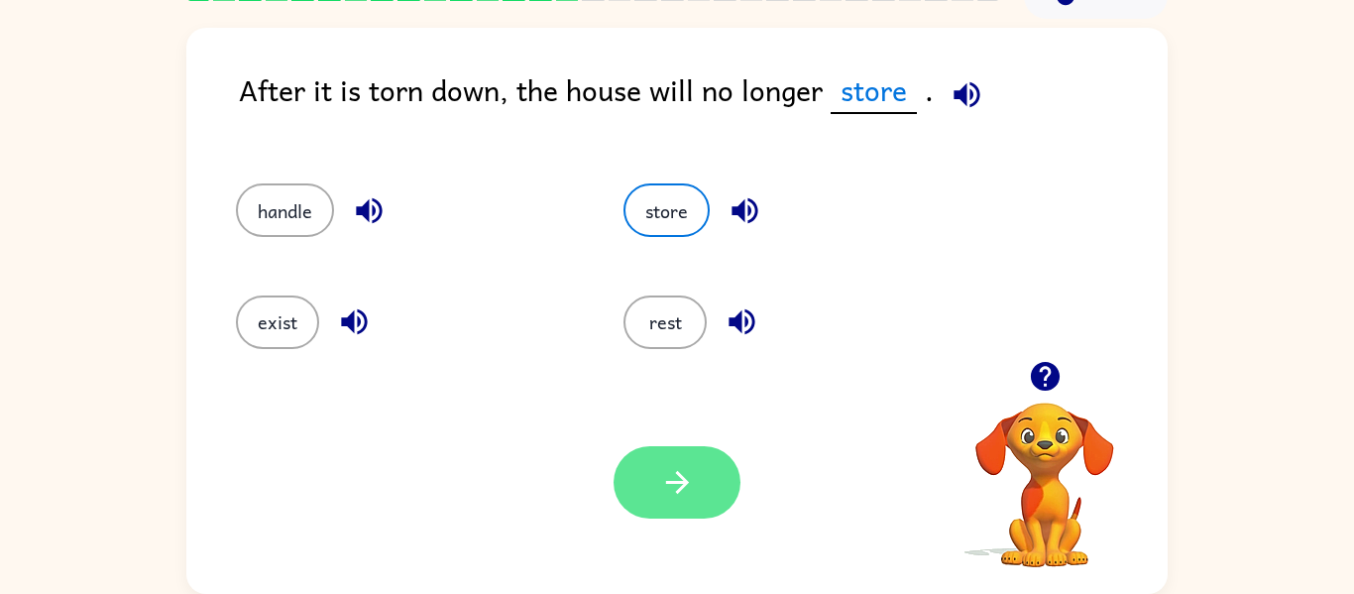
click at [650, 493] on button "button" at bounding box center [676, 482] width 127 height 72
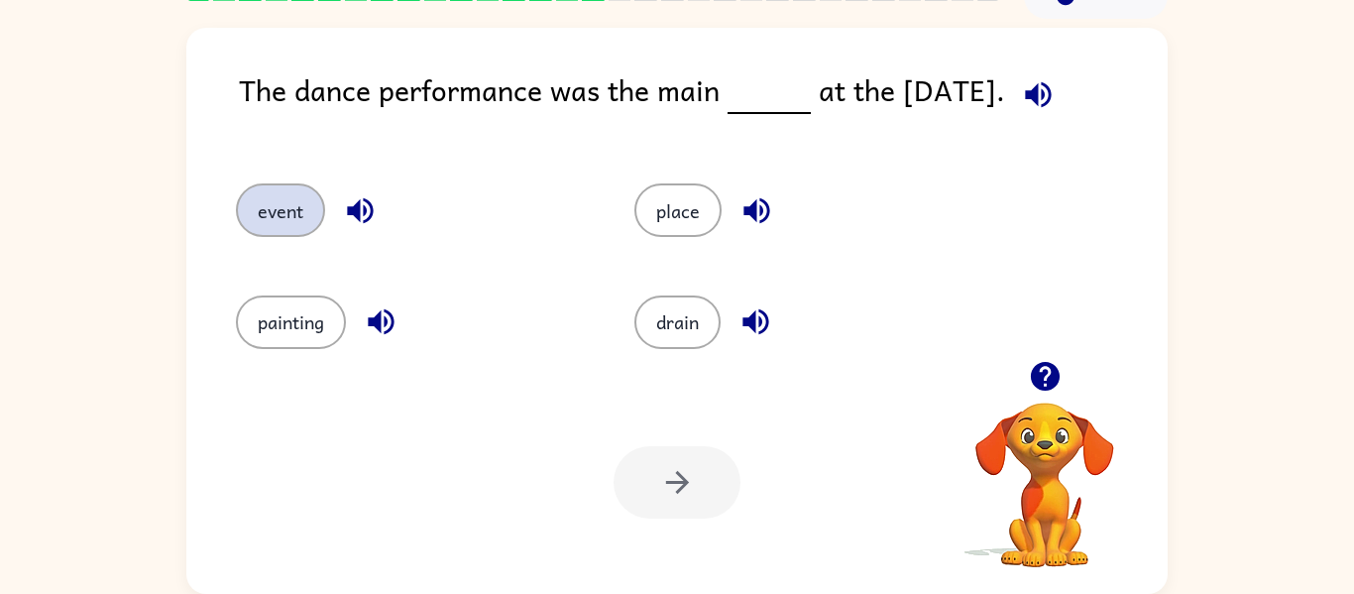
click at [266, 200] on button "event" at bounding box center [280, 210] width 89 height 54
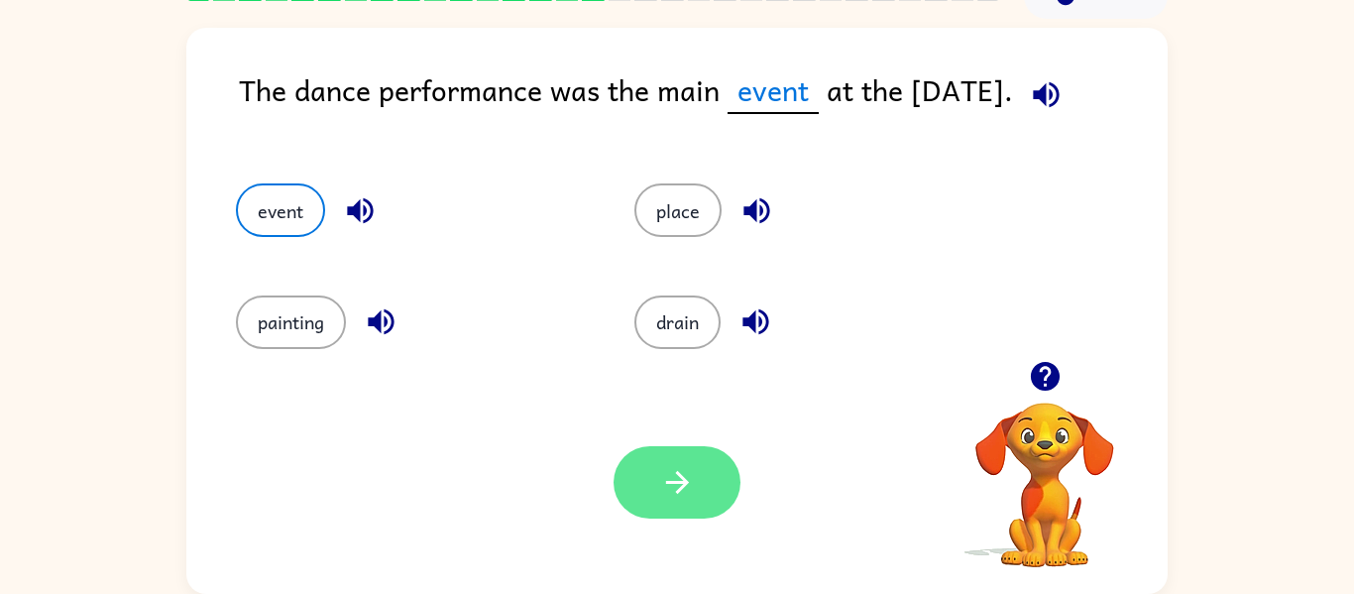
click at [668, 501] on button "button" at bounding box center [676, 482] width 127 height 72
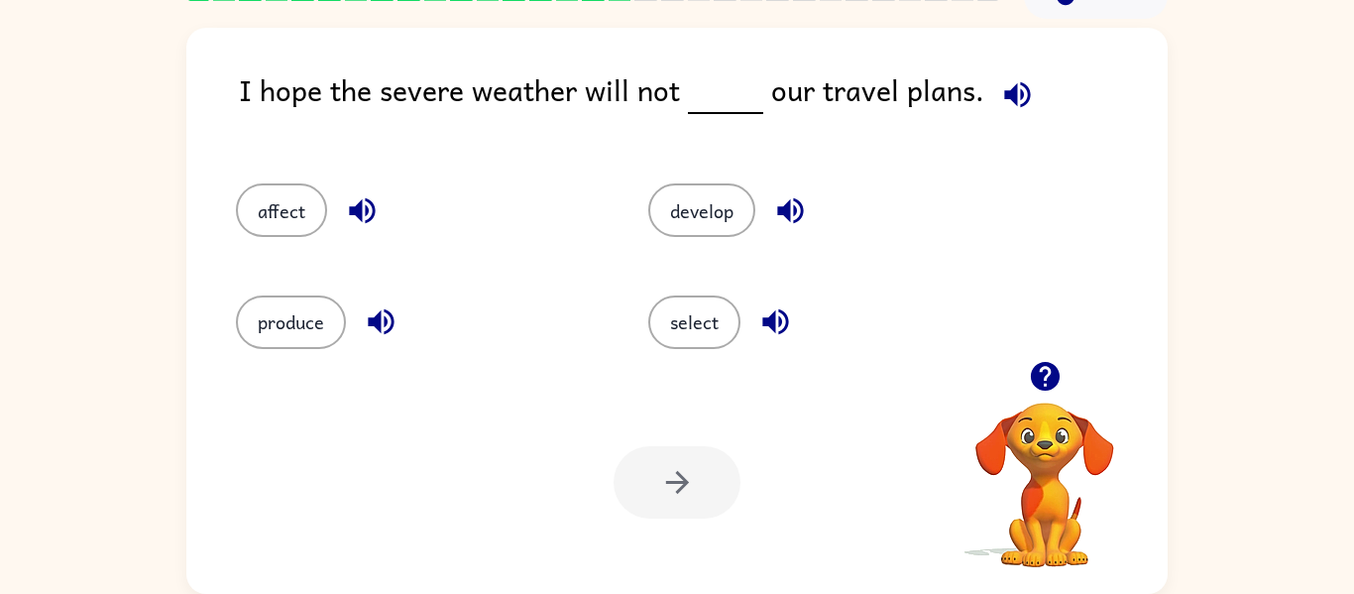
click at [668, 501] on div at bounding box center [676, 482] width 127 height 72
click at [679, 322] on button "select" at bounding box center [694, 322] width 92 height 54
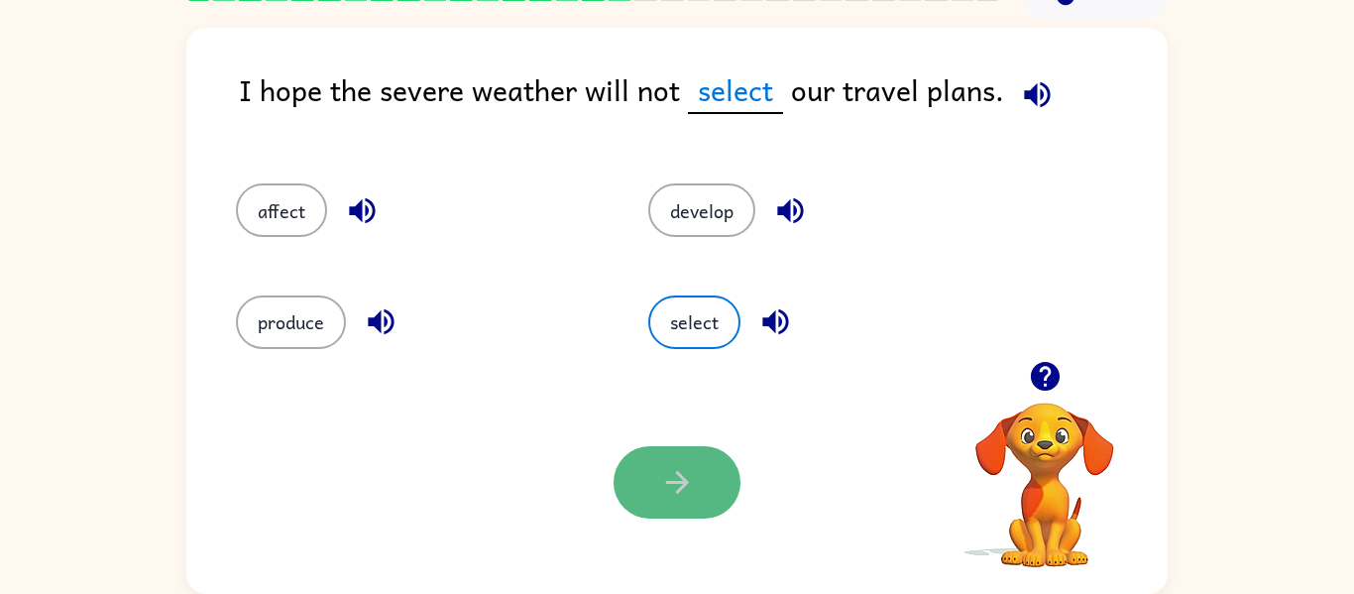
click at [695, 490] on button "button" at bounding box center [676, 482] width 127 height 72
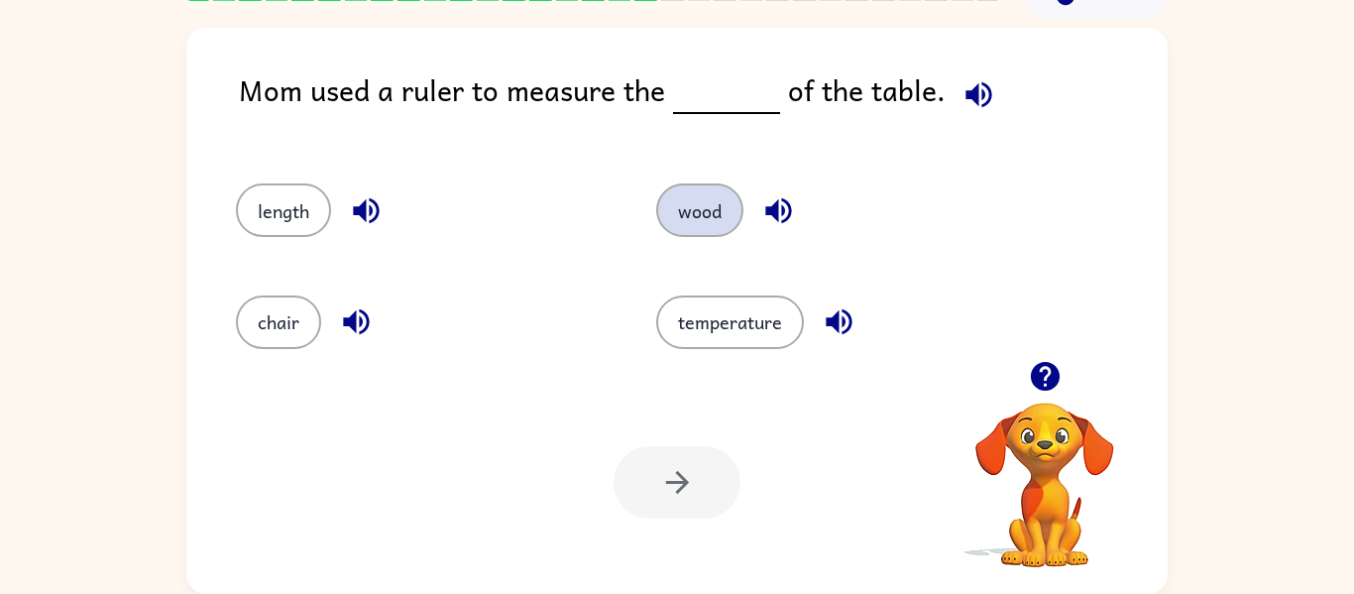
click at [736, 198] on button "wood" at bounding box center [699, 210] width 87 height 54
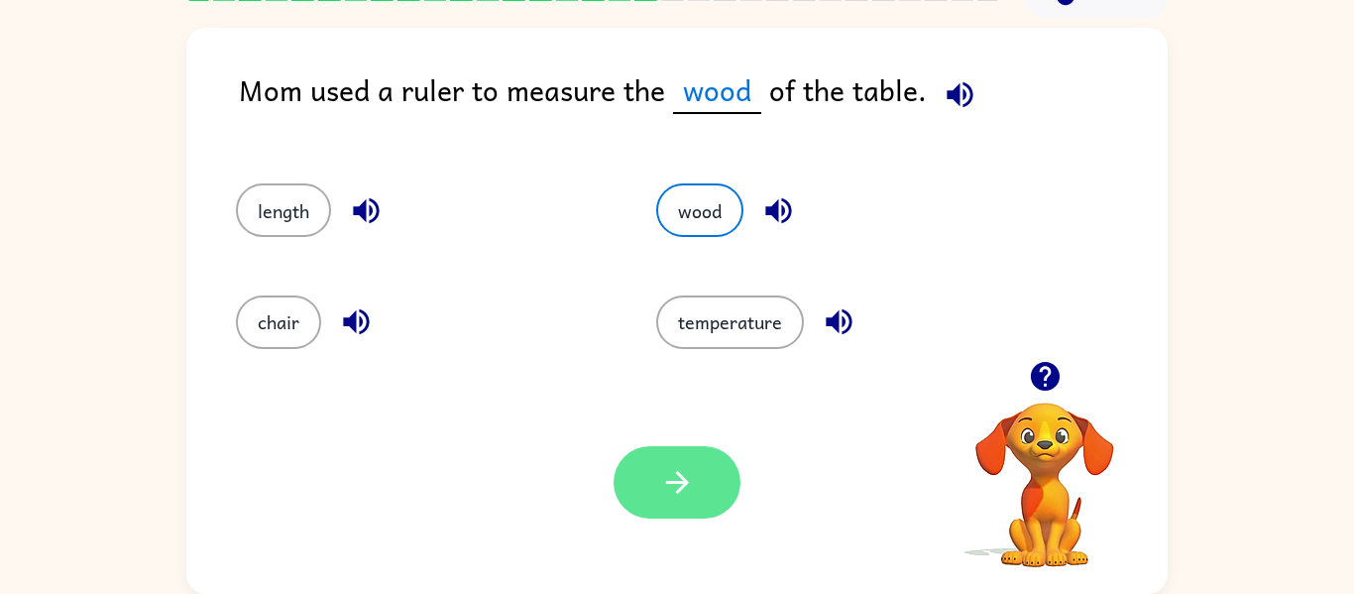
click at [700, 462] on button "button" at bounding box center [676, 482] width 127 height 72
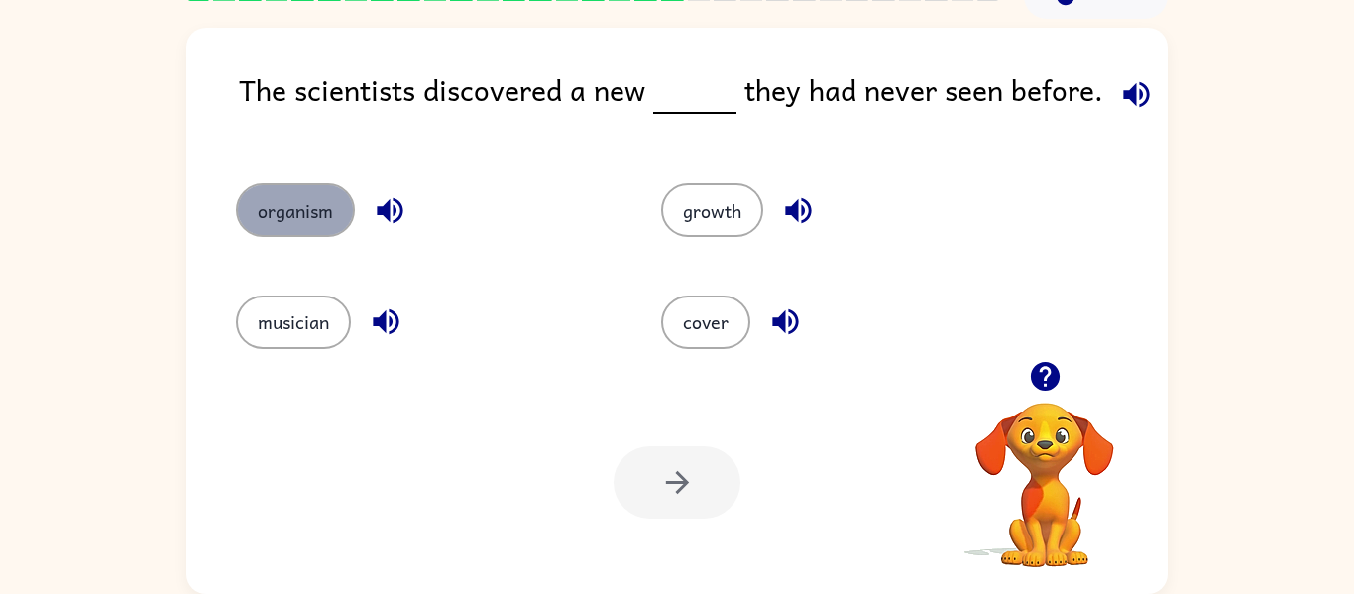
click at [304, 197] on button "organism" at bounding box center [295, 210] width 119 height 54
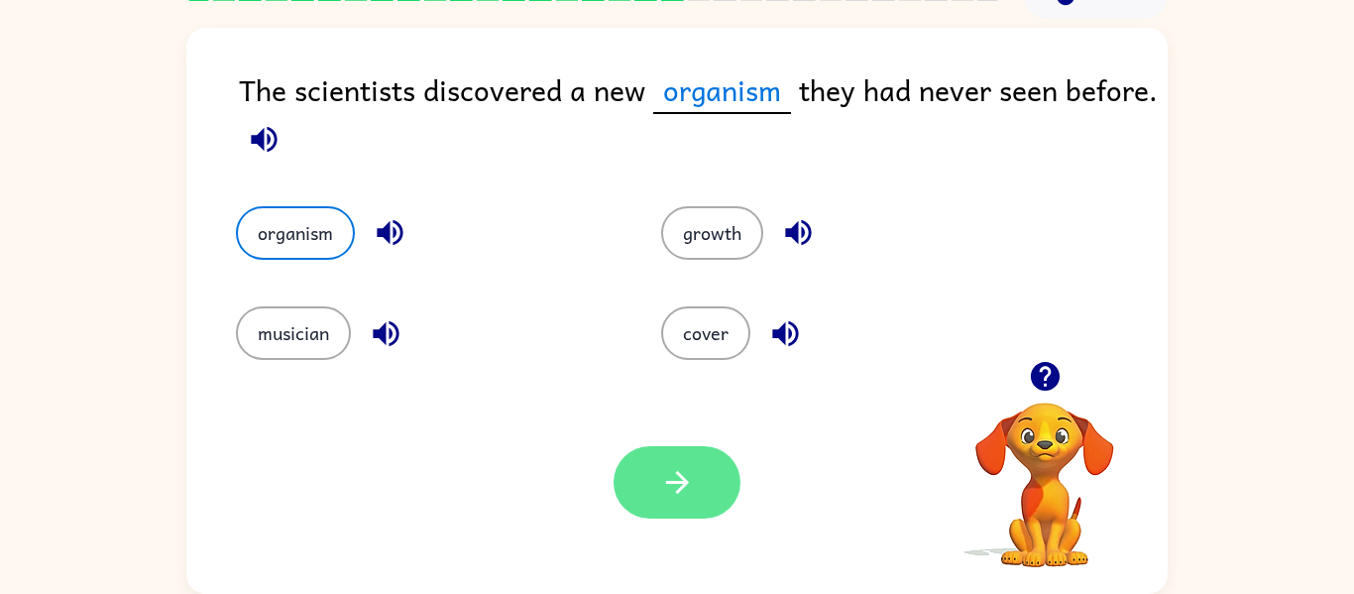
click at [660, 477] on icon "button" at bounding box center [677, 482] width 35 height 35
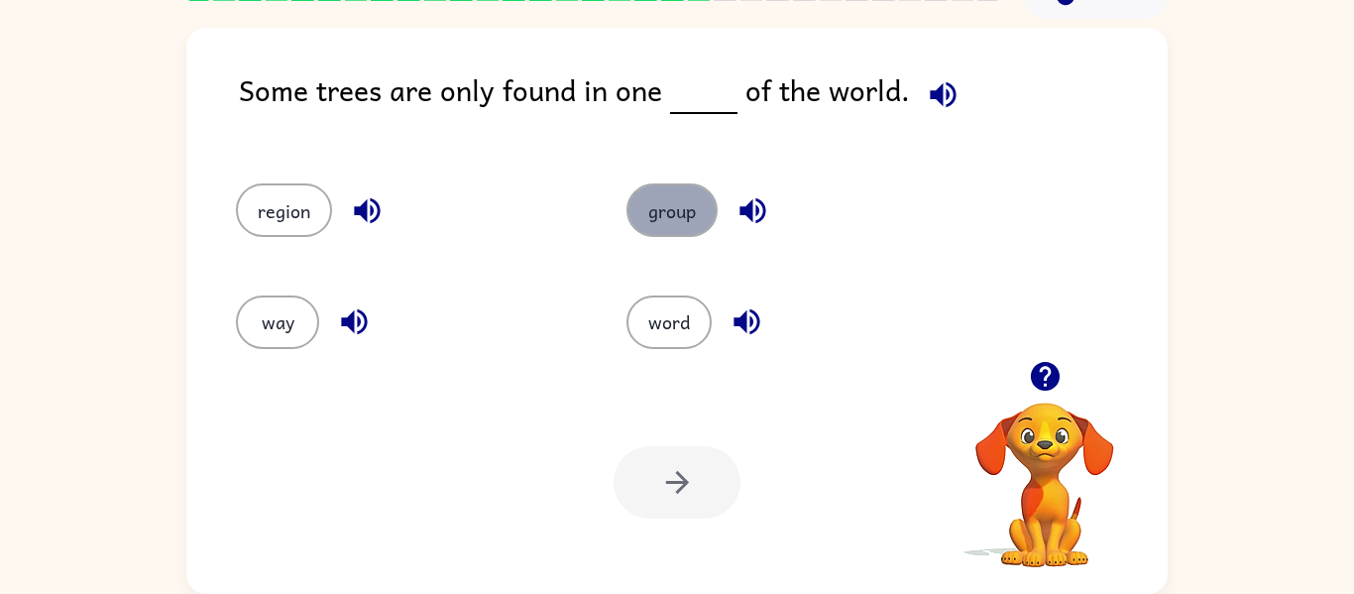
click at [668, 200] on button "group" at bounding box center [671, 210] width 91 height 54
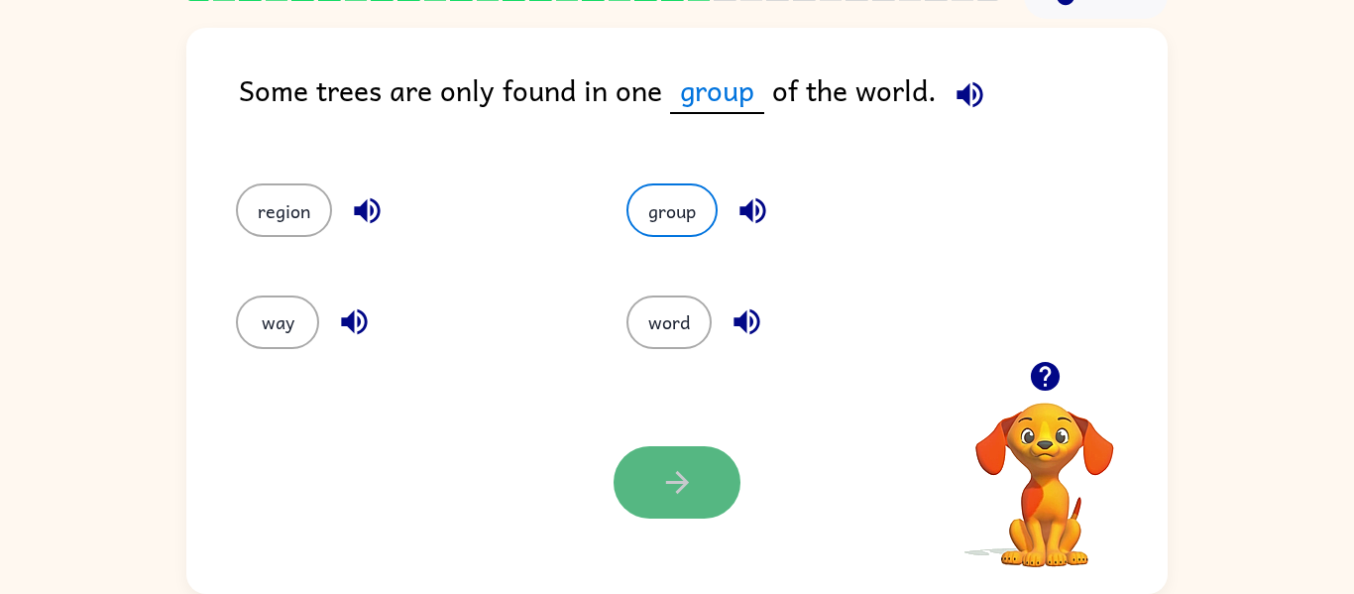
click at [652, 496] on button "button" at bounding box center [676, 482] width 127 height 72
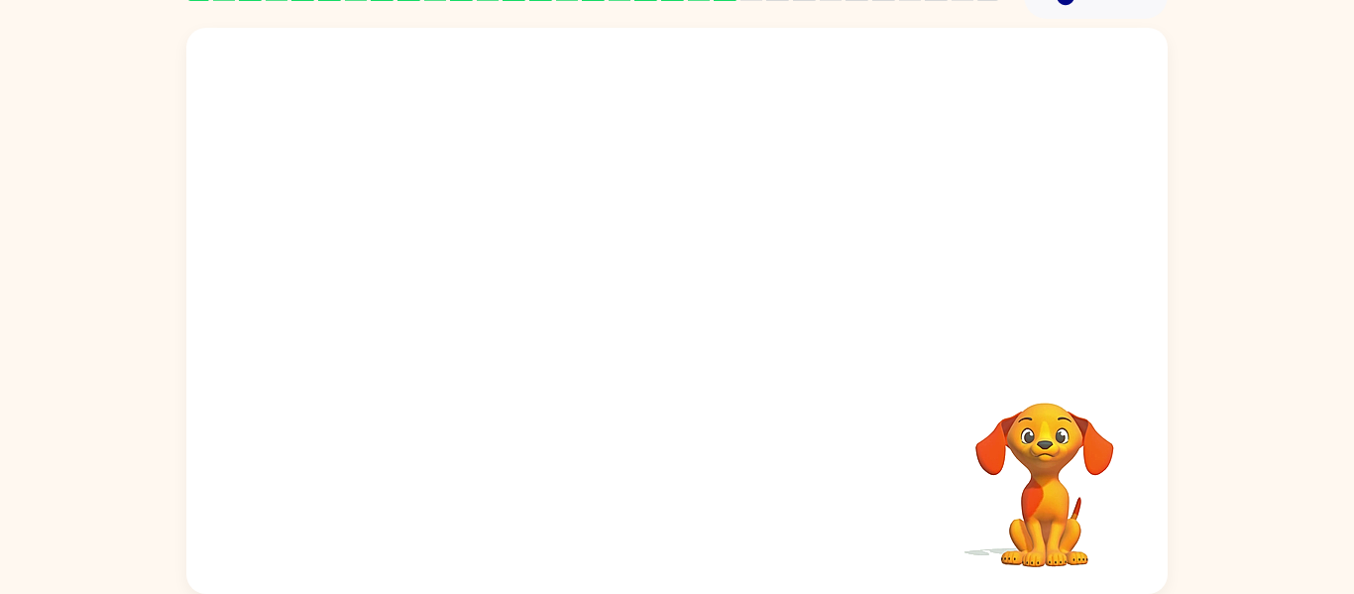
click at [514, 295] on video "Your browser must support playing .mp4 files to use Literably. Please try using…" at bounding box center [676, 194] width 981 height 333
click at [515, 297] on video "Your browser must support playing .mp4 files to use Literably. Please try using…" at bounding box center [676, 194] width 981 height 333
click at [694, 312] on icon "button" at bounding box center [677, 320] width 35 height 35
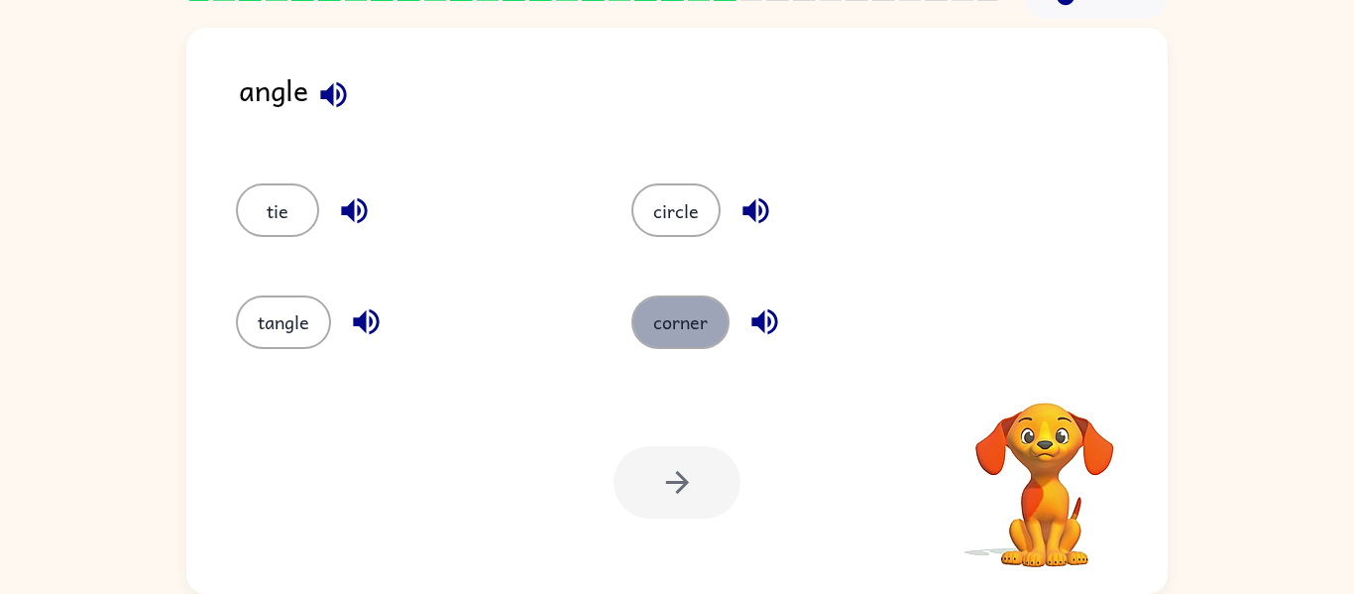
click at [684, 336] on button "corner" at bounding box center [680, 322] width 98 height 54
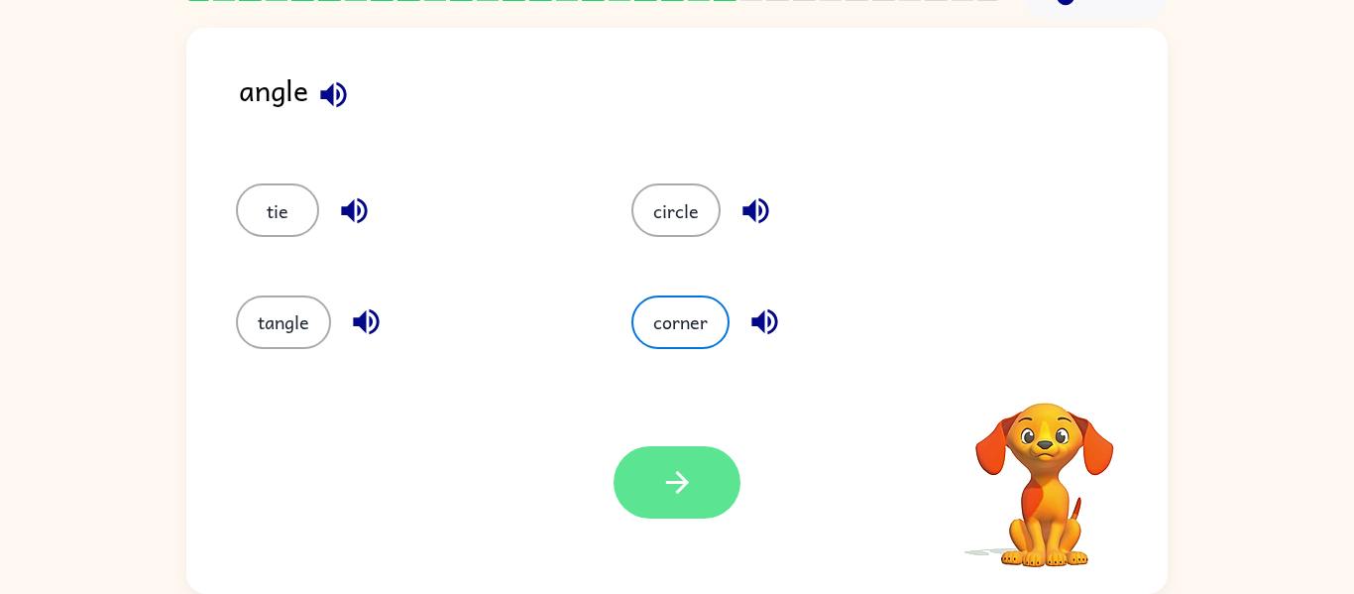
click at [688, 483] on icon "button" at bounding box center [677, 482] width 35 height 35
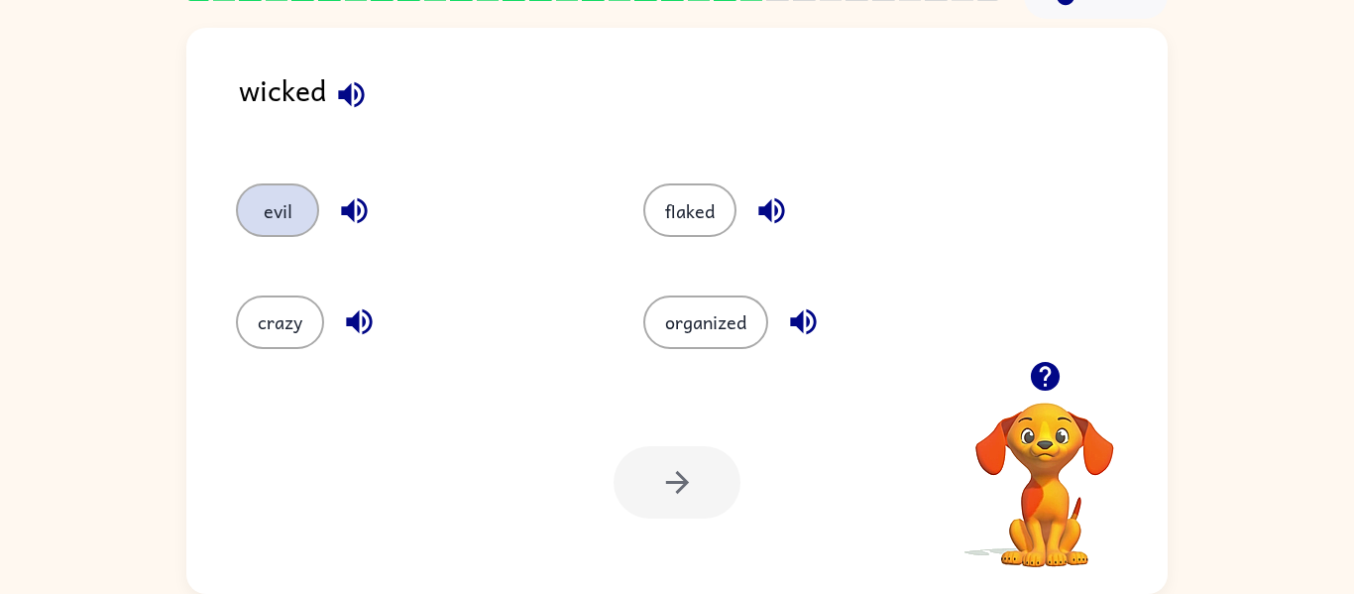
click at [298, 213] on button "evil" at bounding box center [277, 210] width 83 height 54
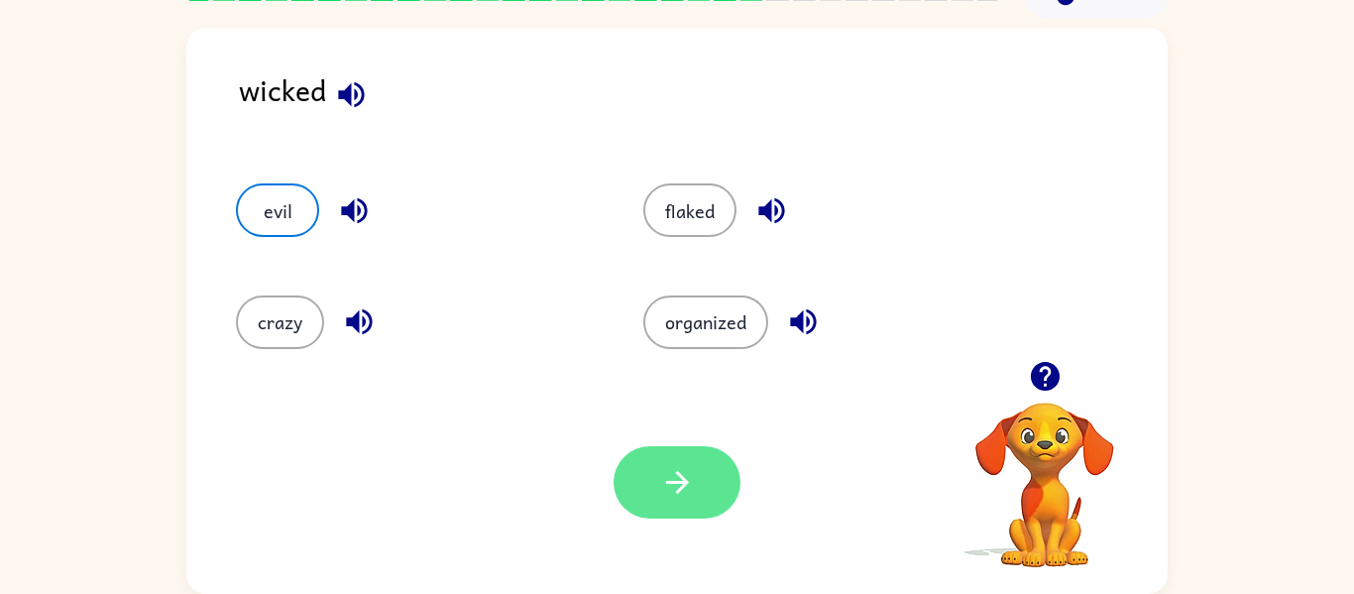
click at [678, 483] on icon "button" at bounding box center [676, 482] width 23 height 23
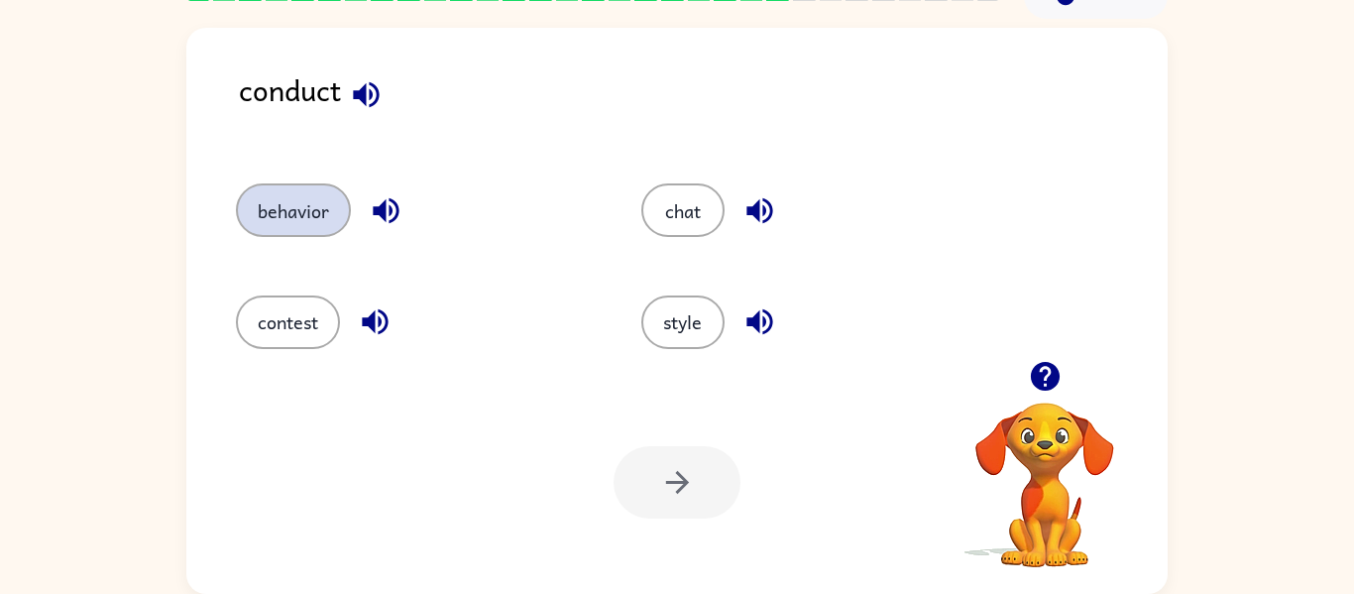
click at [301, 218] on button "behavior" at bounding box center [293, 210] width 115 height 54
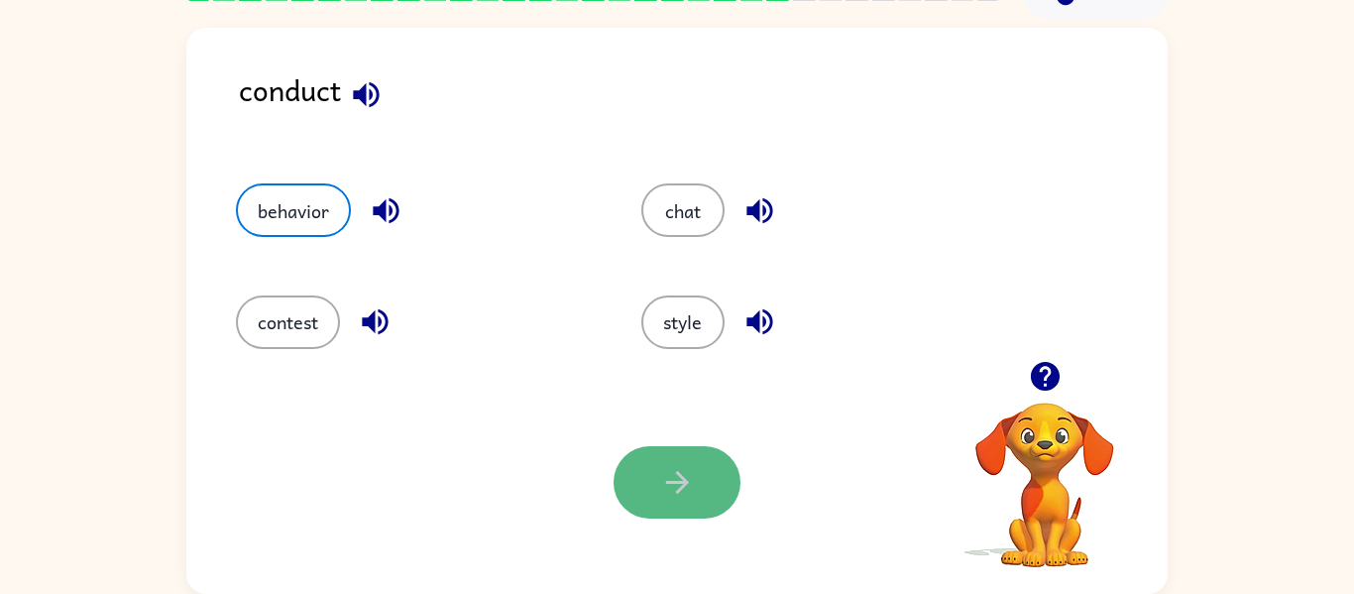
click at [702, 462] on button "button" at bounding box center [676, 482] width 127 height 72
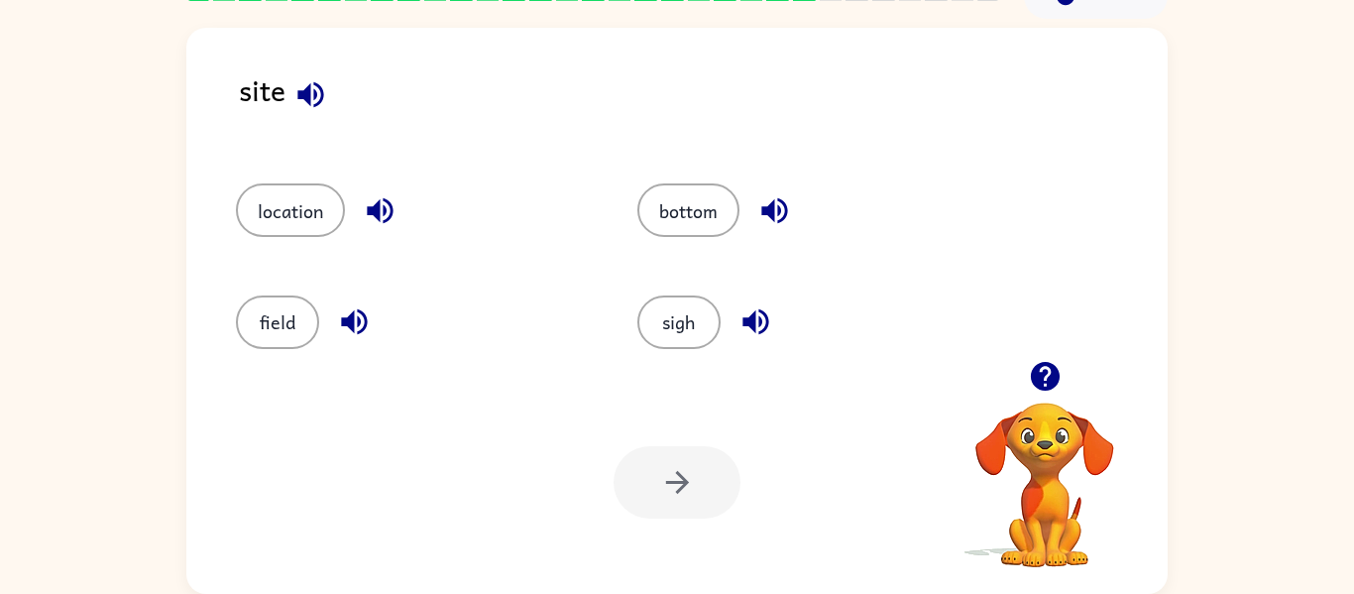
click at [343, 291] on div "field" at bounding box center [398, 313] width 401 height 111
click at [272, 208] on button "location" at bounding box center [290, 210] width 109 height 54
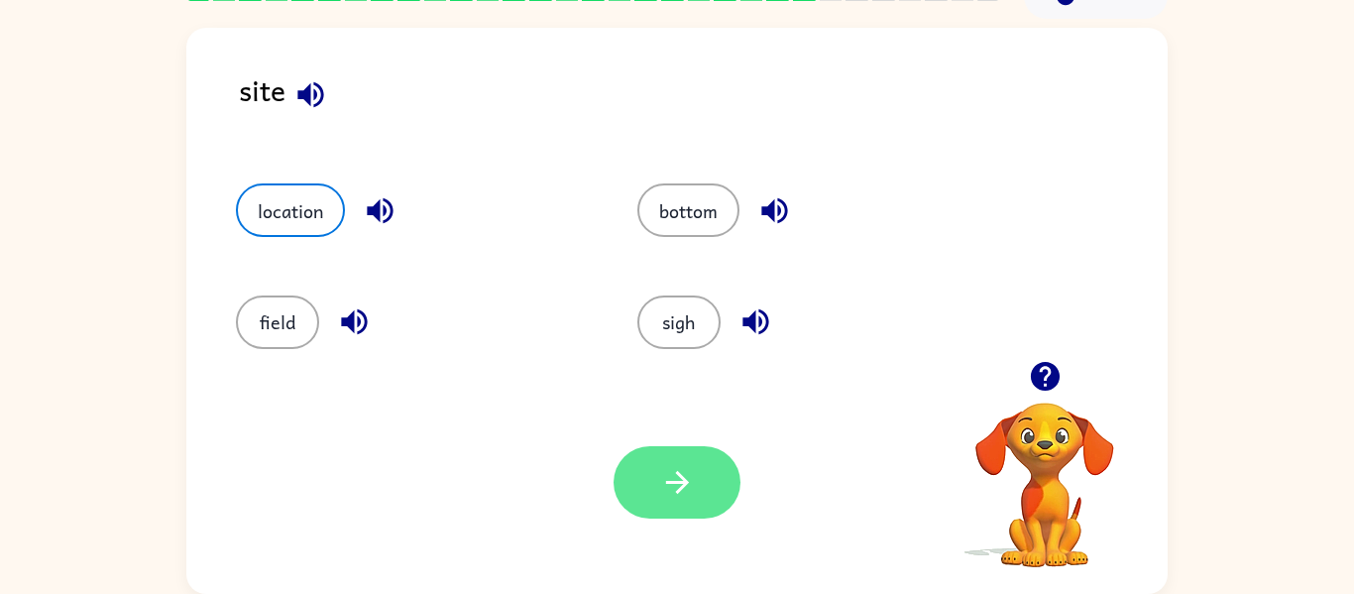
click at [689, 468] on icon "button" at bounding box center [677, 482] width 35 height 35
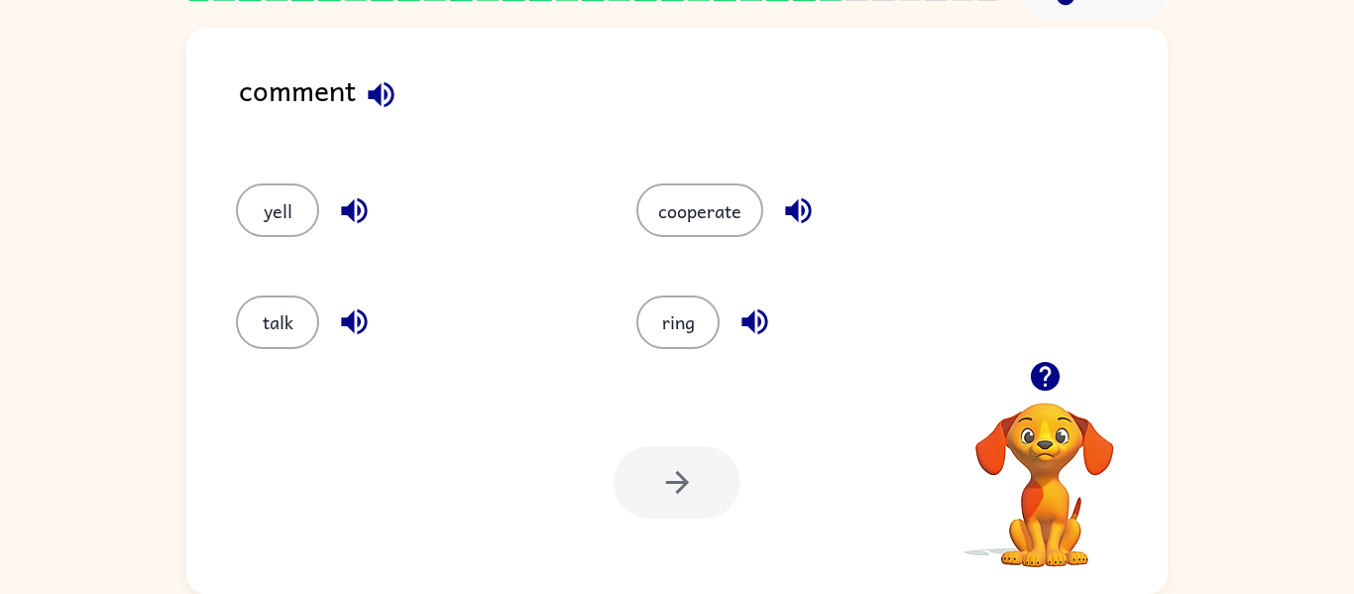
click at [711, 251] on div "cooperate" at bounding box center [799, 201] width 400 height 111
click at [307, 328] on button "talk" at bounding box center [277, 322] width 83 height 54
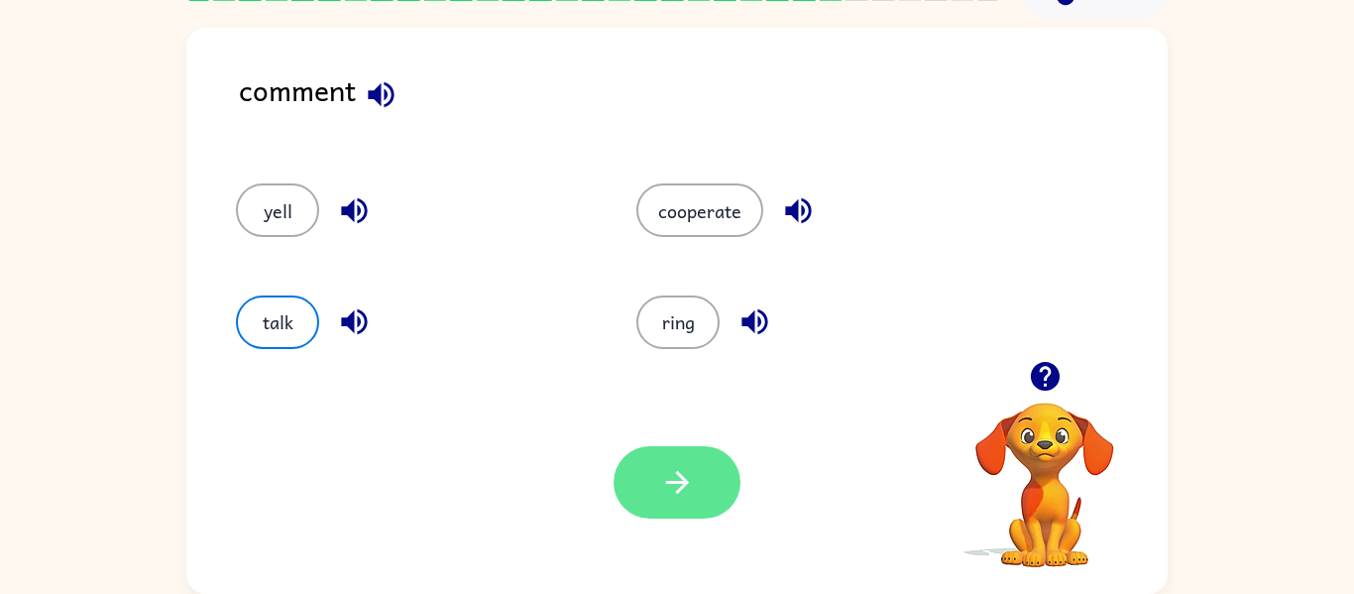
click at [683, 500] on button "button" at bounding box center [676, 482] width 127 height 72
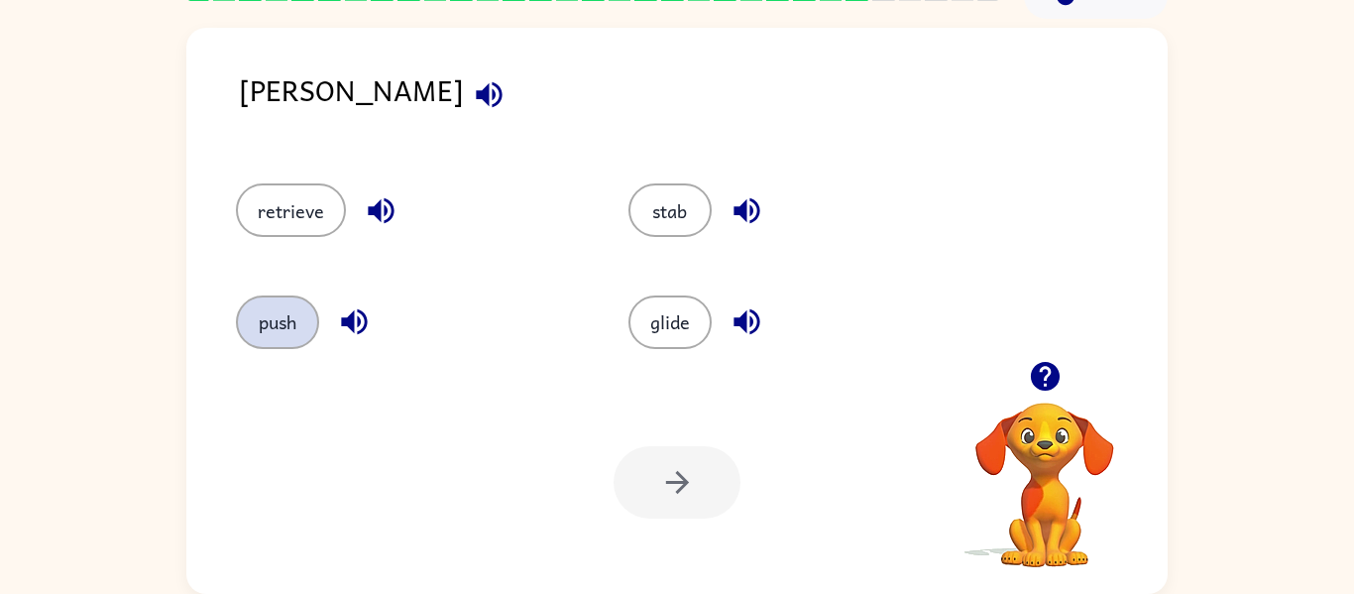
click at [304, 303] on button "push" at bounding box center [277, 322] width 83 height 54
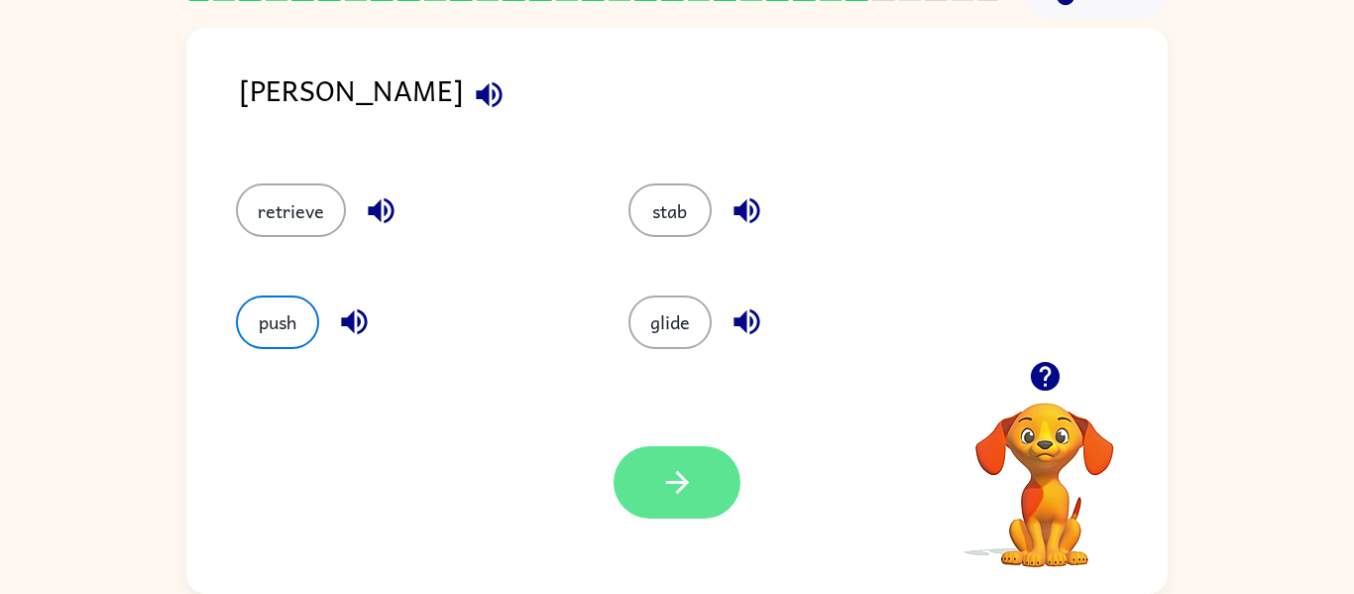
click at [699, 493] on button "button" at bounding box center [676, 482] width 127 height 72
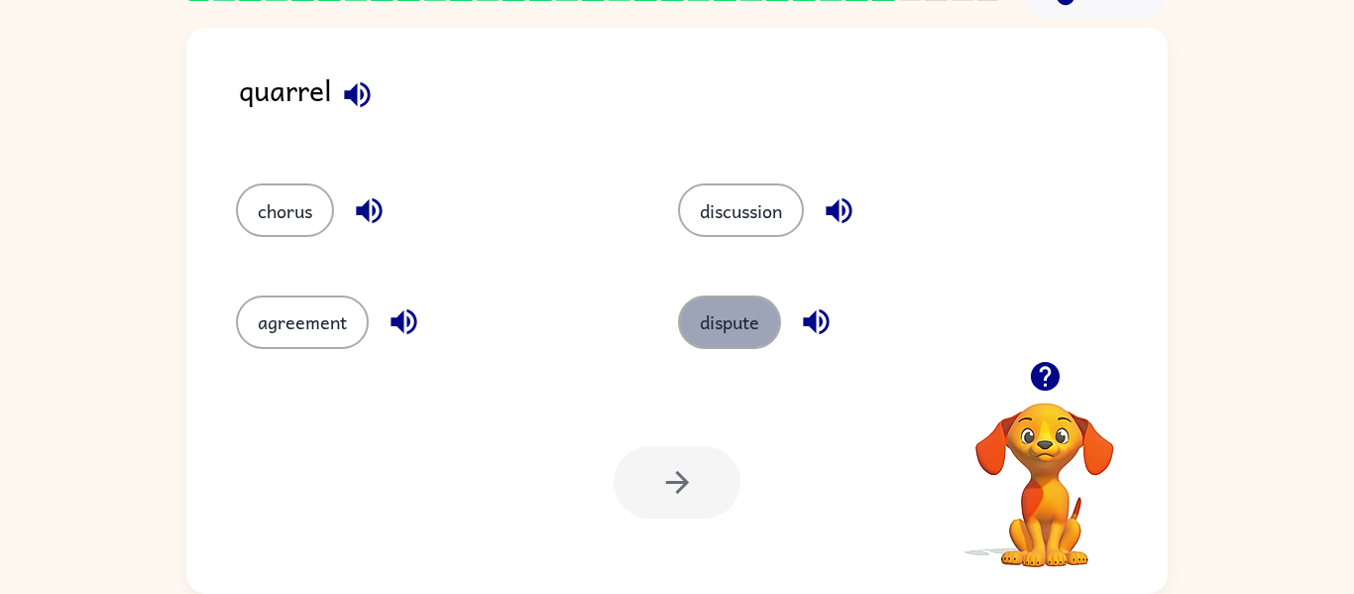
click at [737, 329] on button "dispute" at bounding box center [729, 322] width 103 height 54
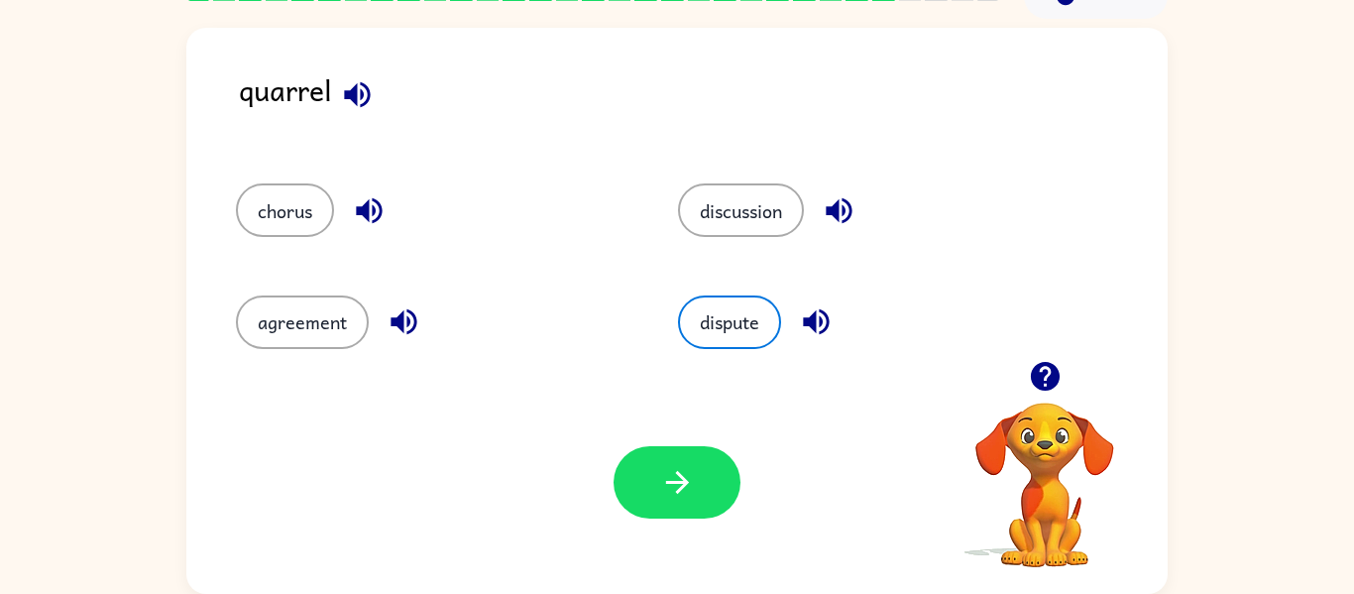
click at [693, 427] on div "Your browser must support playing .mp4 files to use Literably. Please try using…" at bounding box center [676, 482] width 981 height 223
click at [665, 472] on icon "button" at bounding box center [677, 482] width 35 height 35
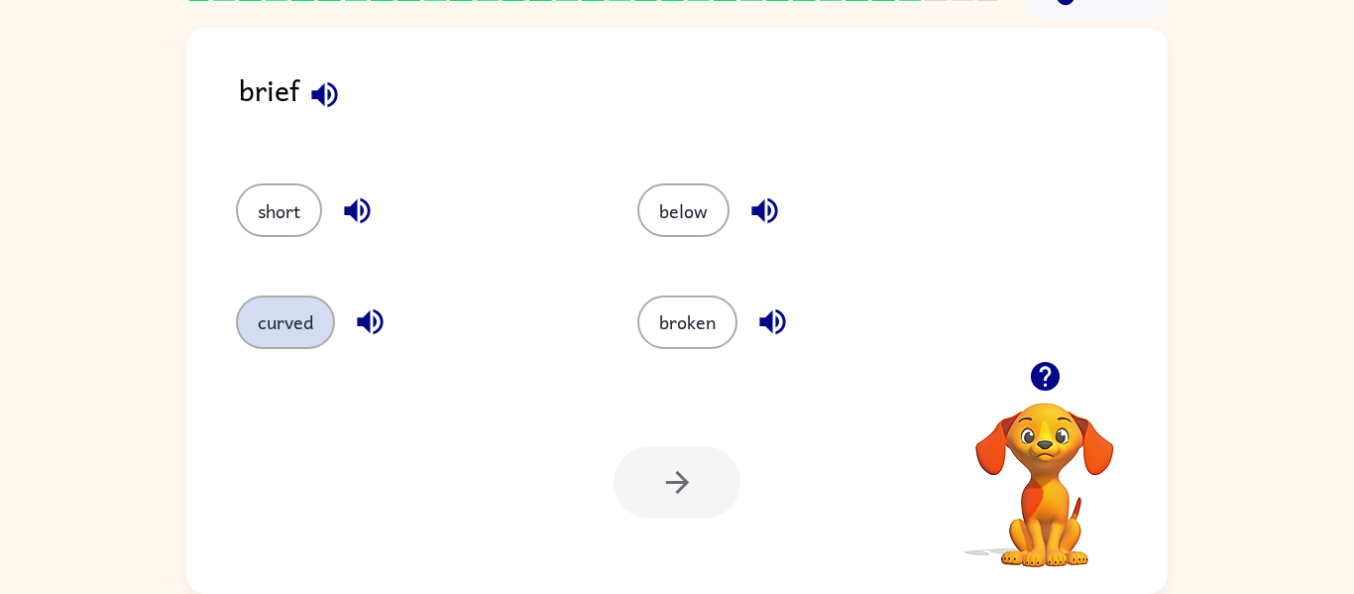
click at [322, 318] on button "curved" at bounding box center [285, 322] width 99 height 54
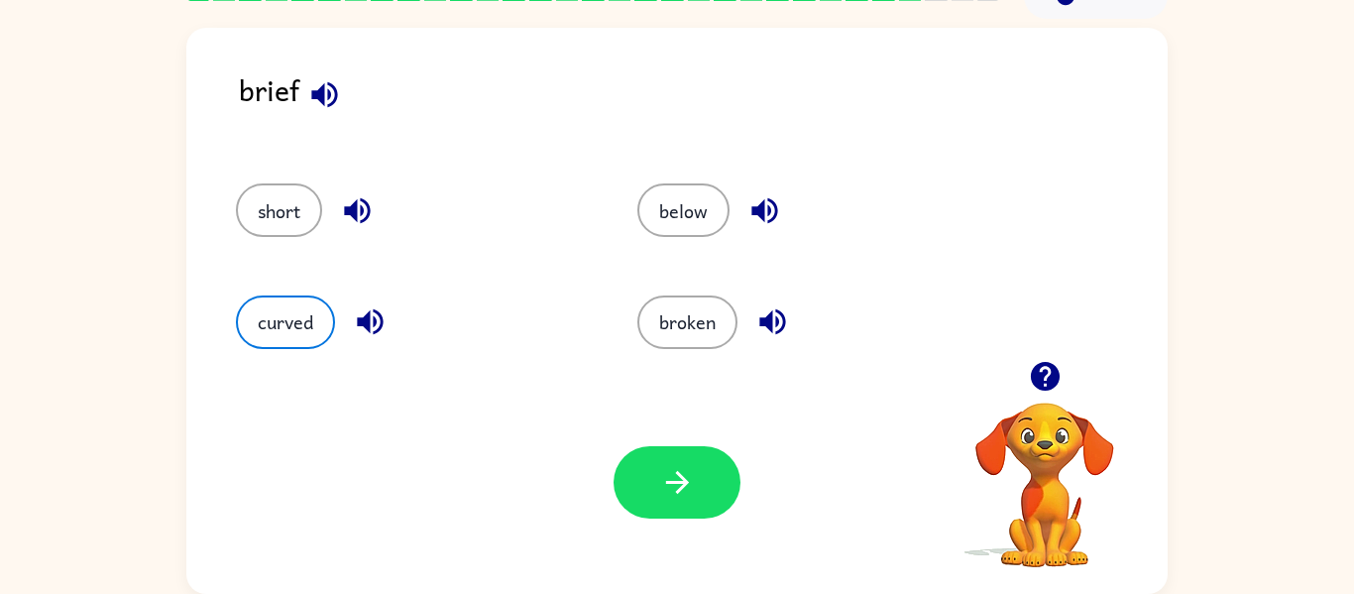
click at [725, 447] on div at bounding box center [676, 482] width 127 height 72
click at [700, 471] on button "button" at bounding box center [676, 482] width 127 height 72
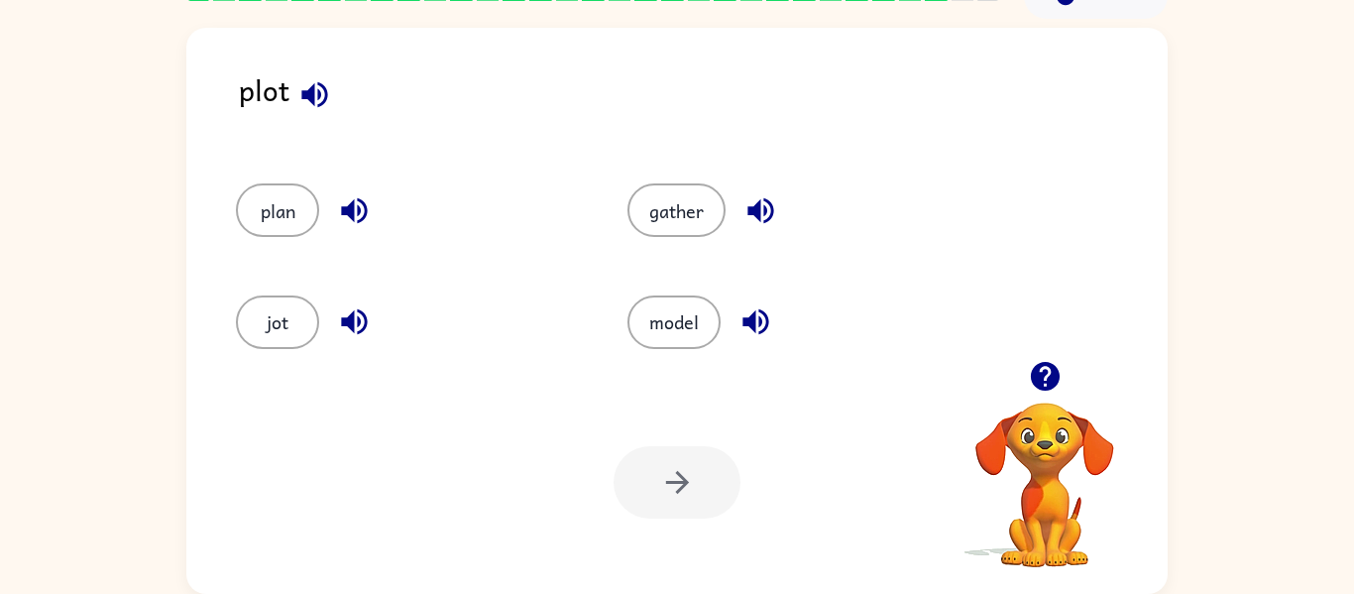
click at [700, 471] on div at bounding box center [676, 482] width 127 height 72
click at [691, 448] on div at bounding box center [676, 482] width 127 height 72
click at [262, 199] on button "plan" at bounding box center [277, 210] width 83 height 54
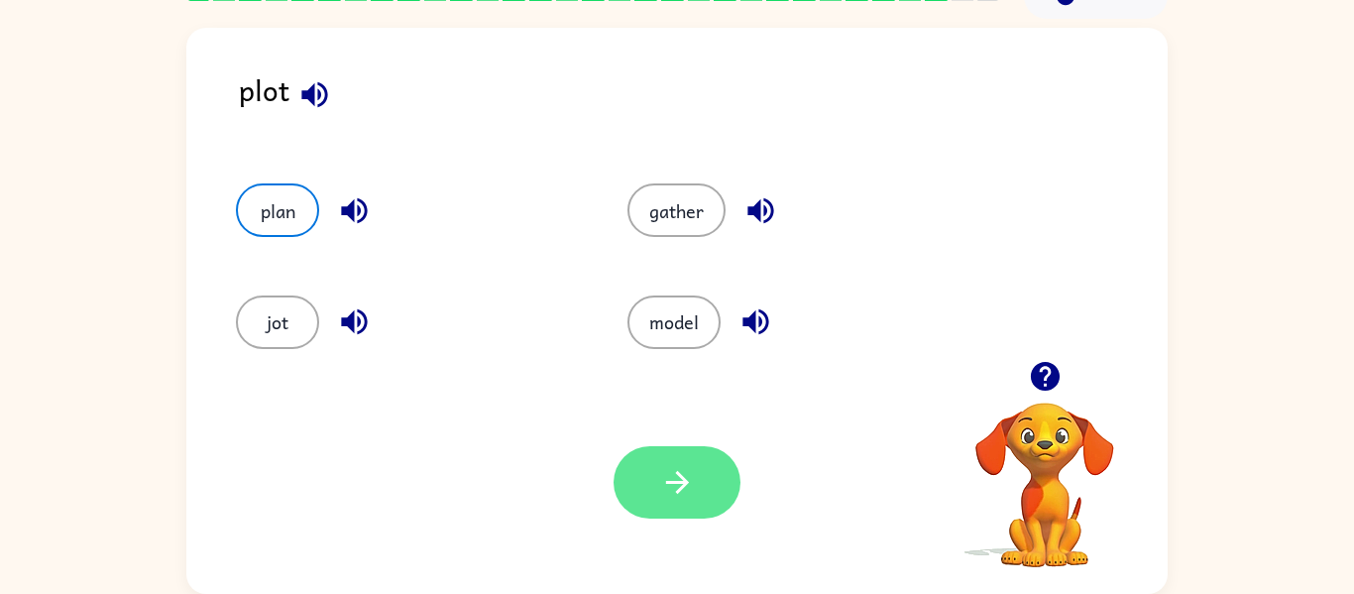
click at [681, 498] on button "button" at bounding box center [676, 482] width 127 height 72
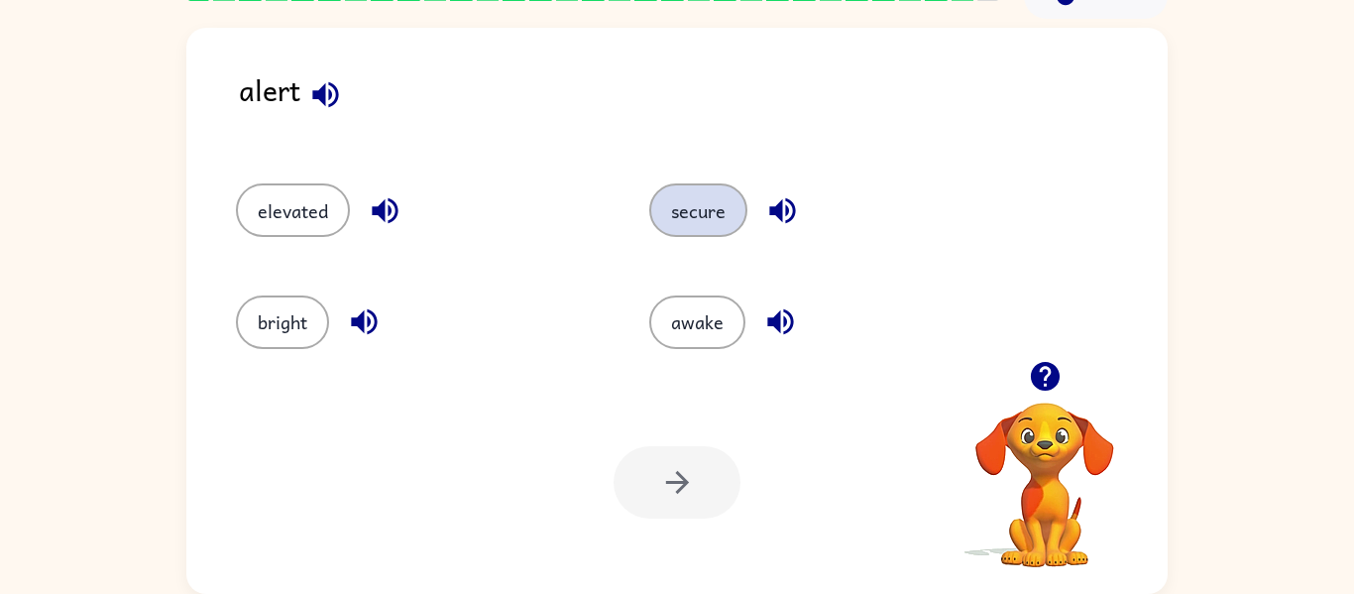
click at [725, 193] on button "secure" at bounding box center [698, 210] width 98 height 54
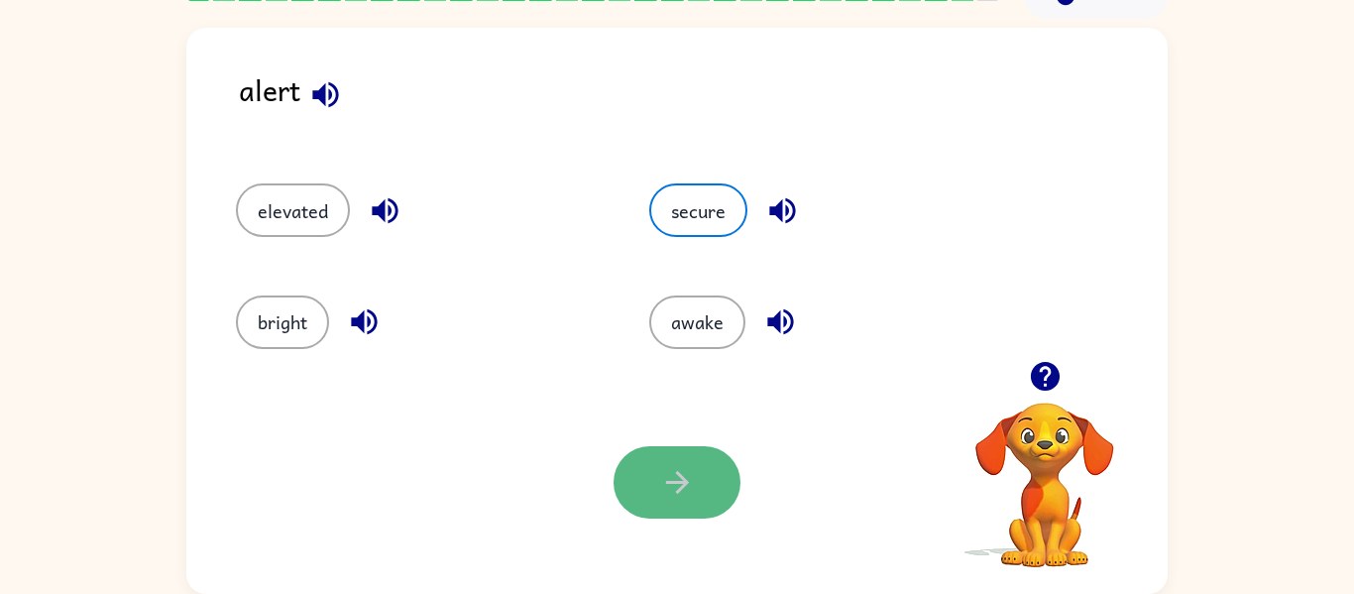
click at [690, 456] on button "button" at bounding box center [676, 482] width 127 height 72
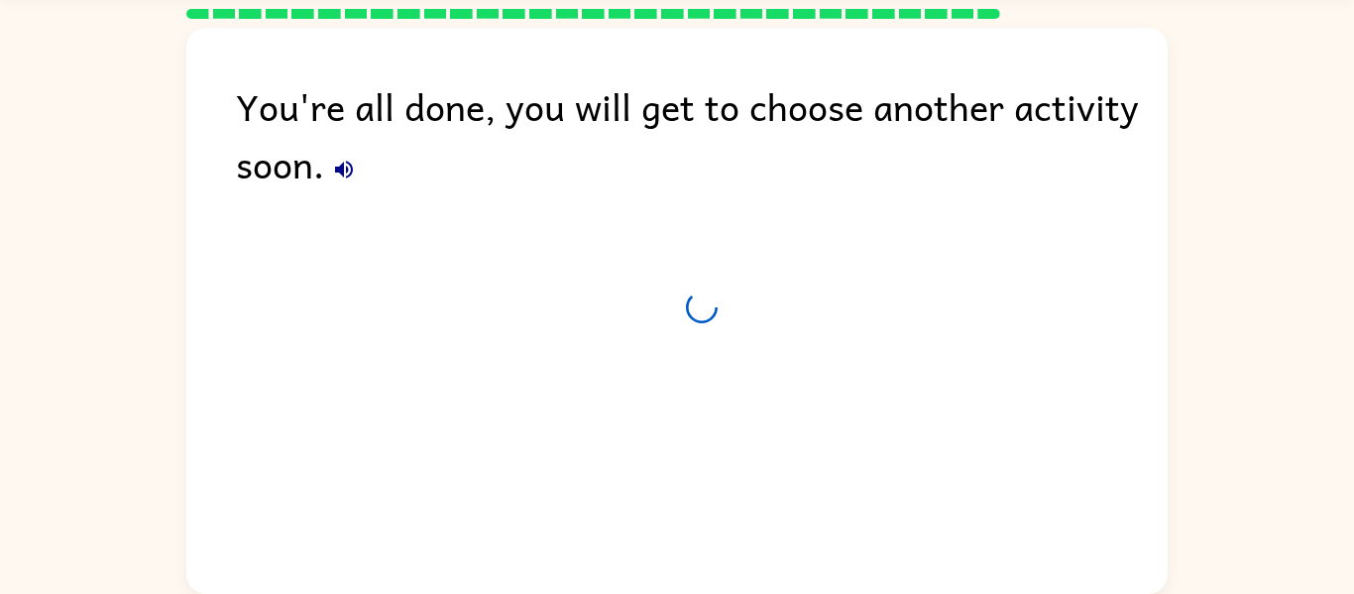
scroll to position [67, 0]
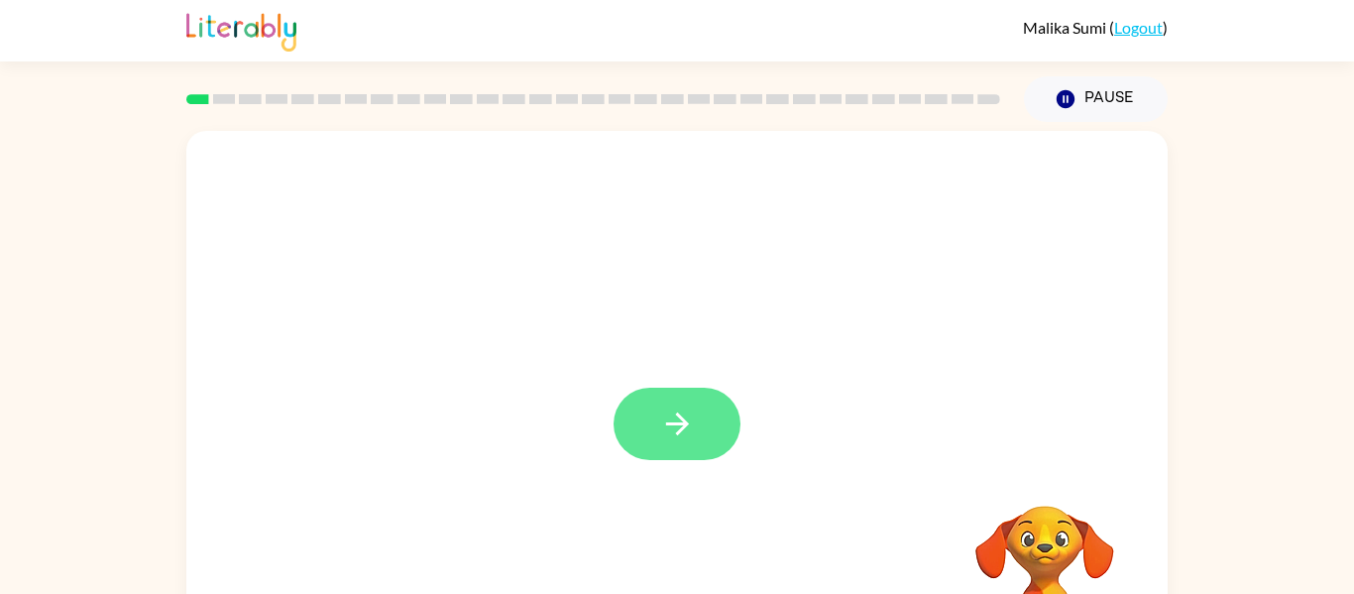
click at [644, 407] on button "button" at bounding box center [676, 424] width 127 height 72
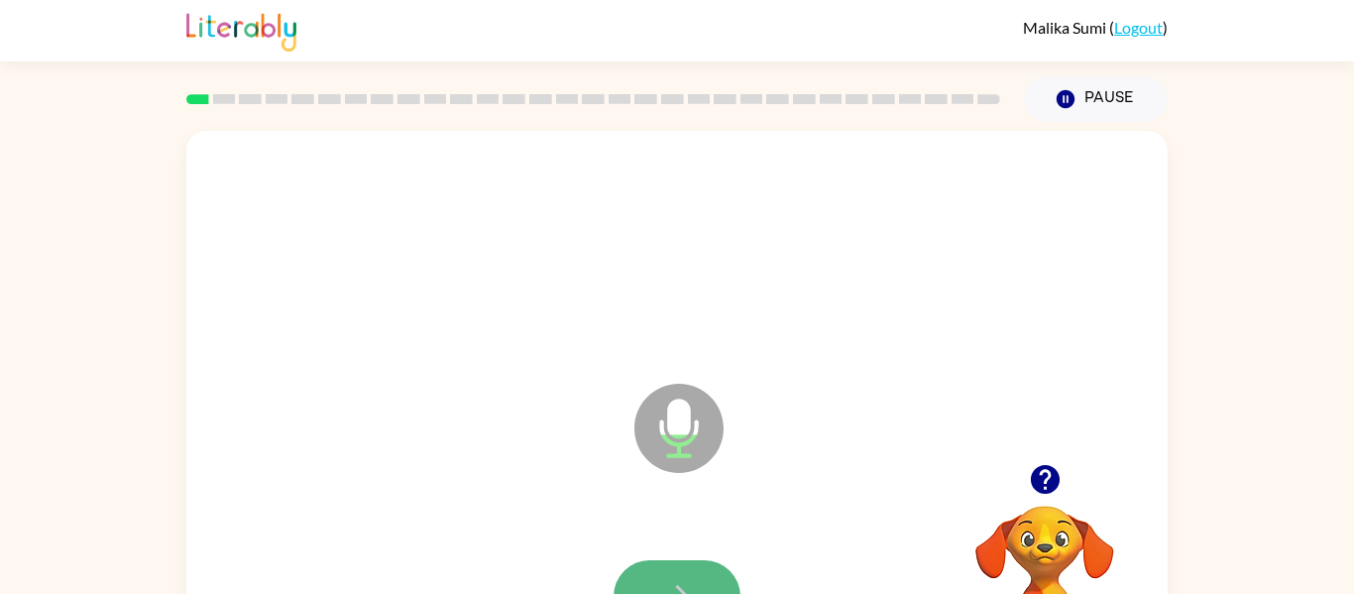
click at [670, 564] on button "button" at bounding box center [676, 596] width 127 height 72
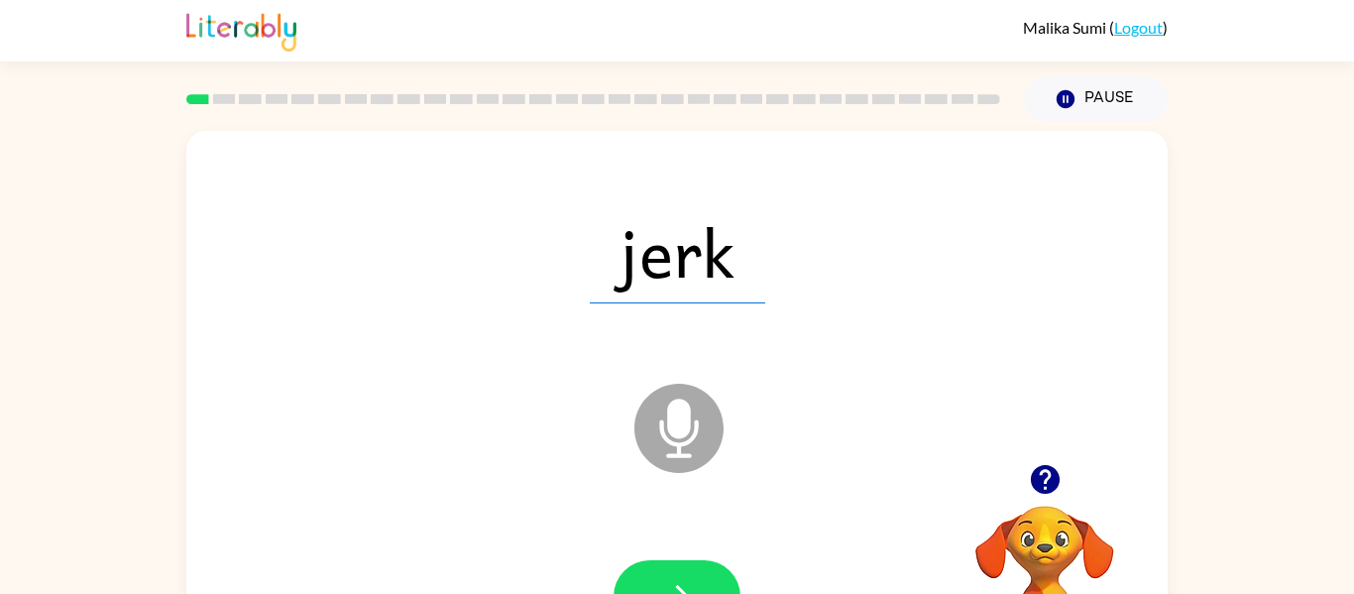
click at [670, 412] on icon "Microphone The Microphone is here when it is your turn to talk" at bounding box center [777, 453] width 297 height 149
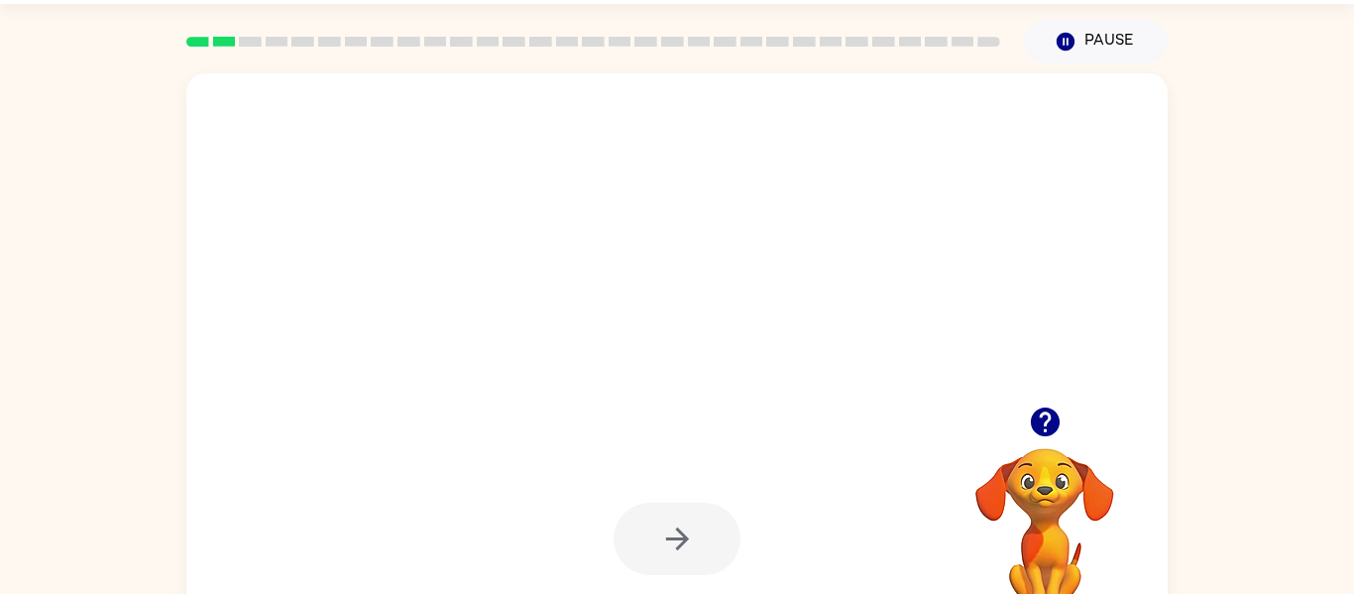
scroll to position [103, 0]
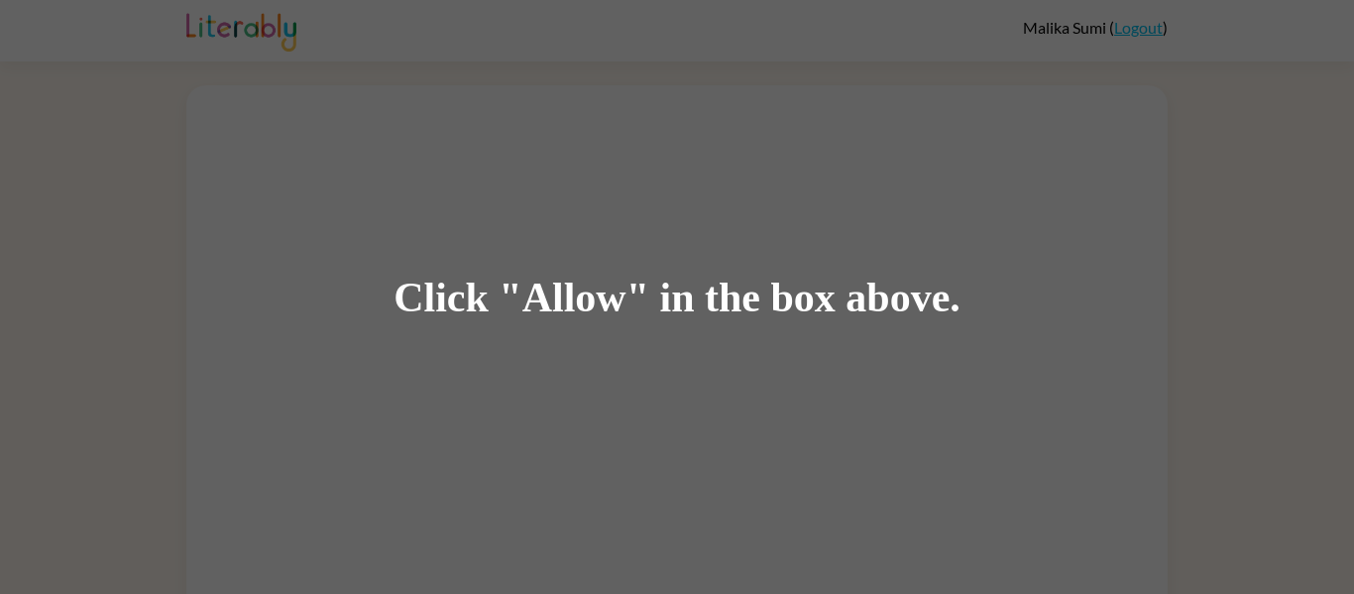
scroll to position [57, 0]
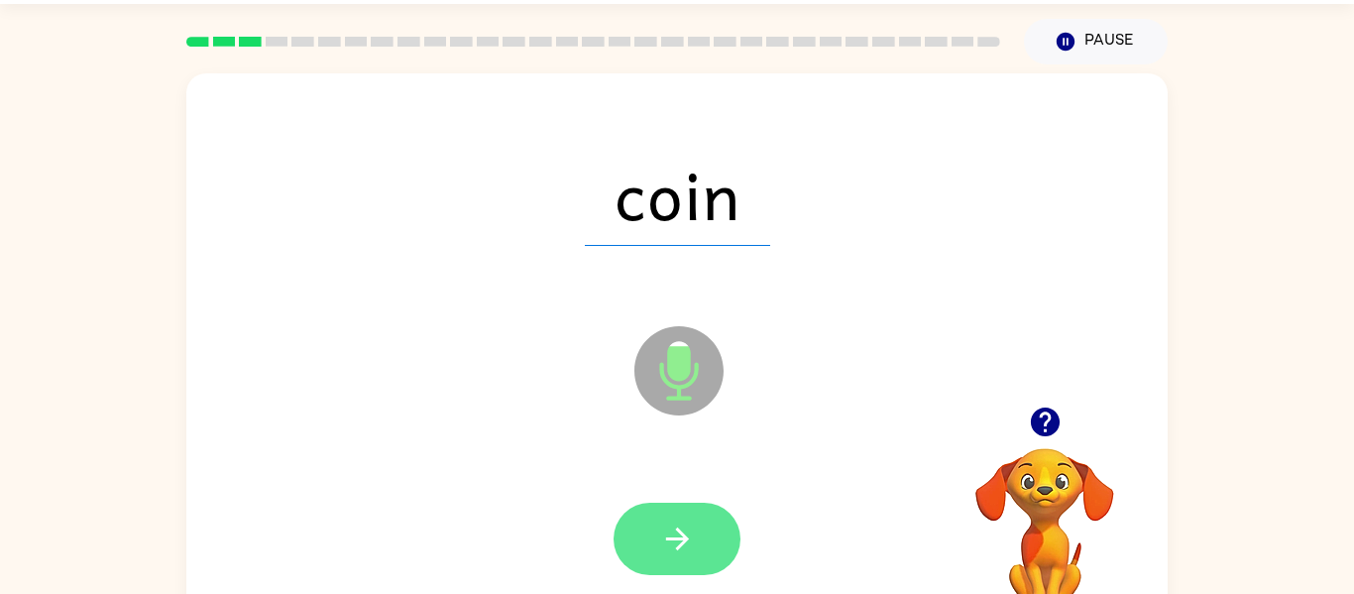
click at [679, 517] on button "button" at bounding box center [676, 538] width 127 height 72
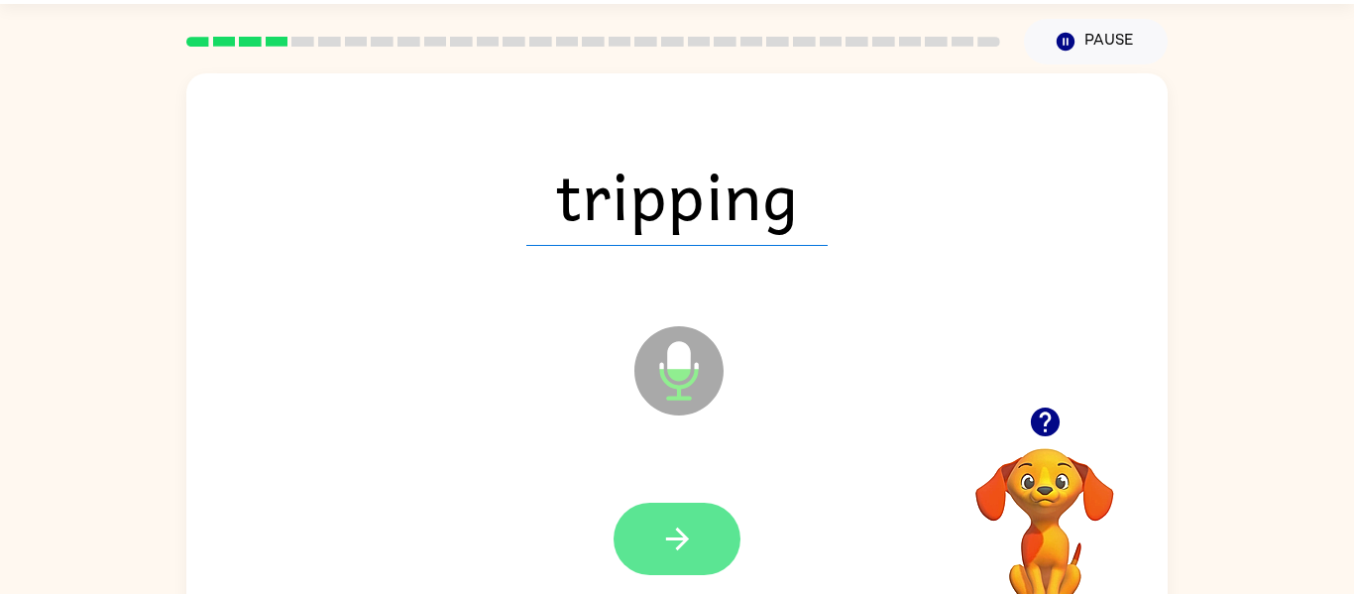
click at [686, 565] on button "button" at bounding box center [676, 538] width 127 height 72
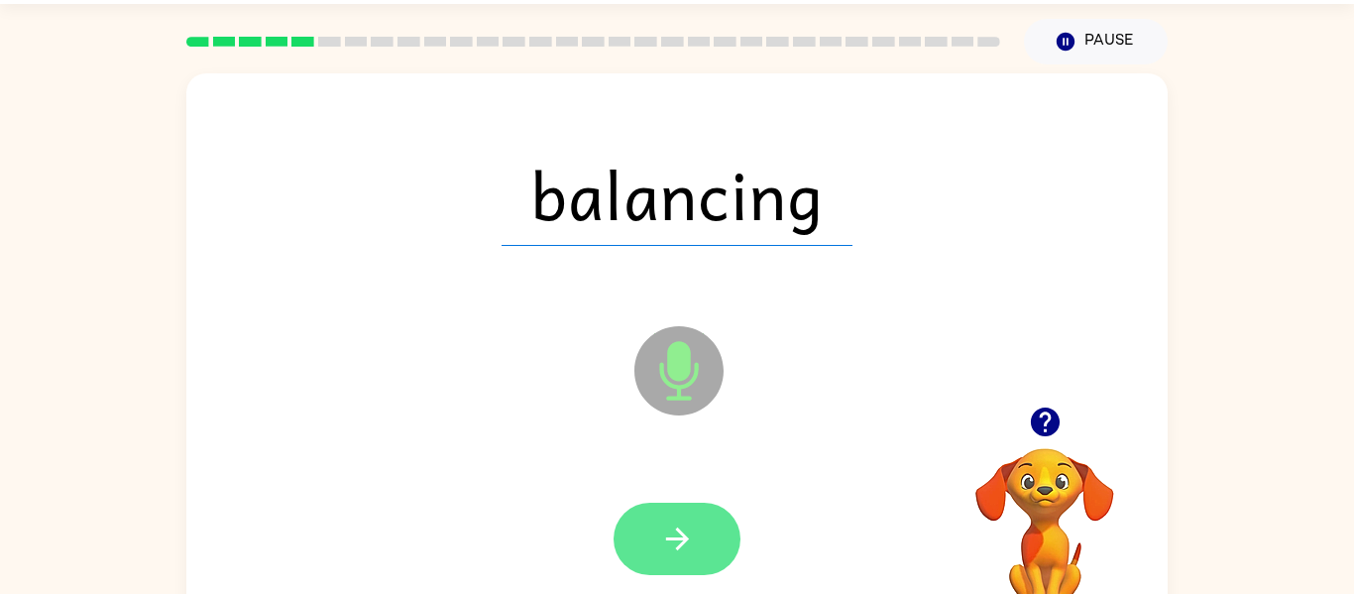
click at [682, 537] on icon "button" at bounding box center [676, 538] width 23 height 23
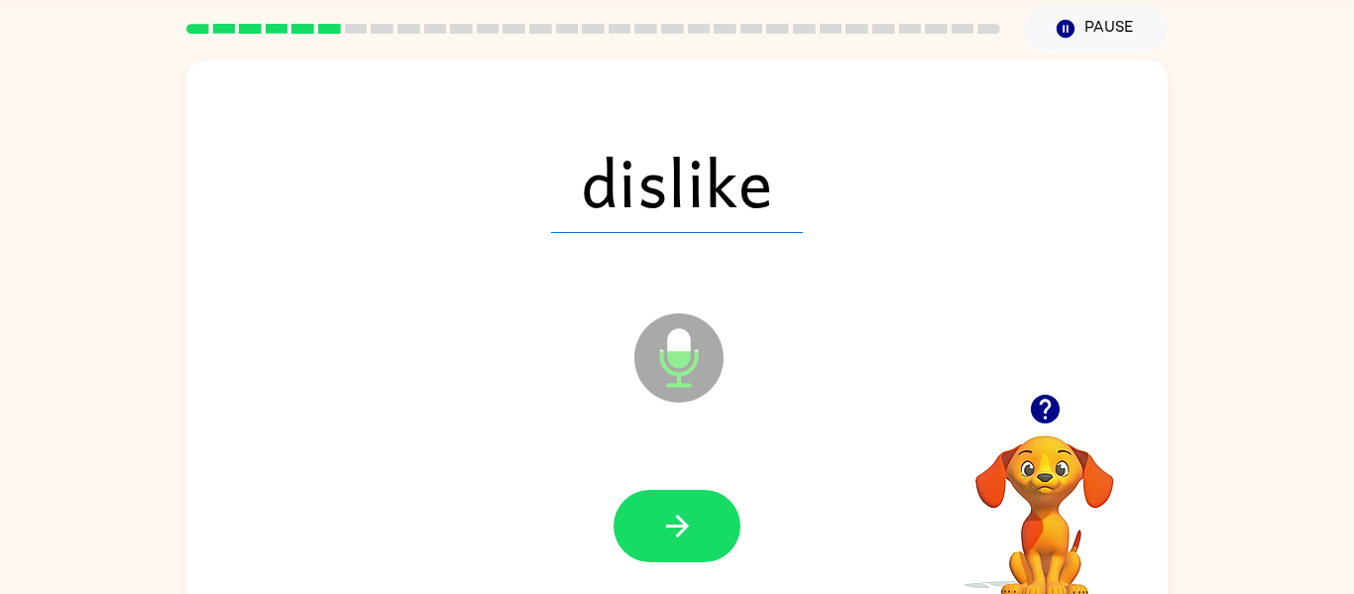
scroll to position [71, 0]
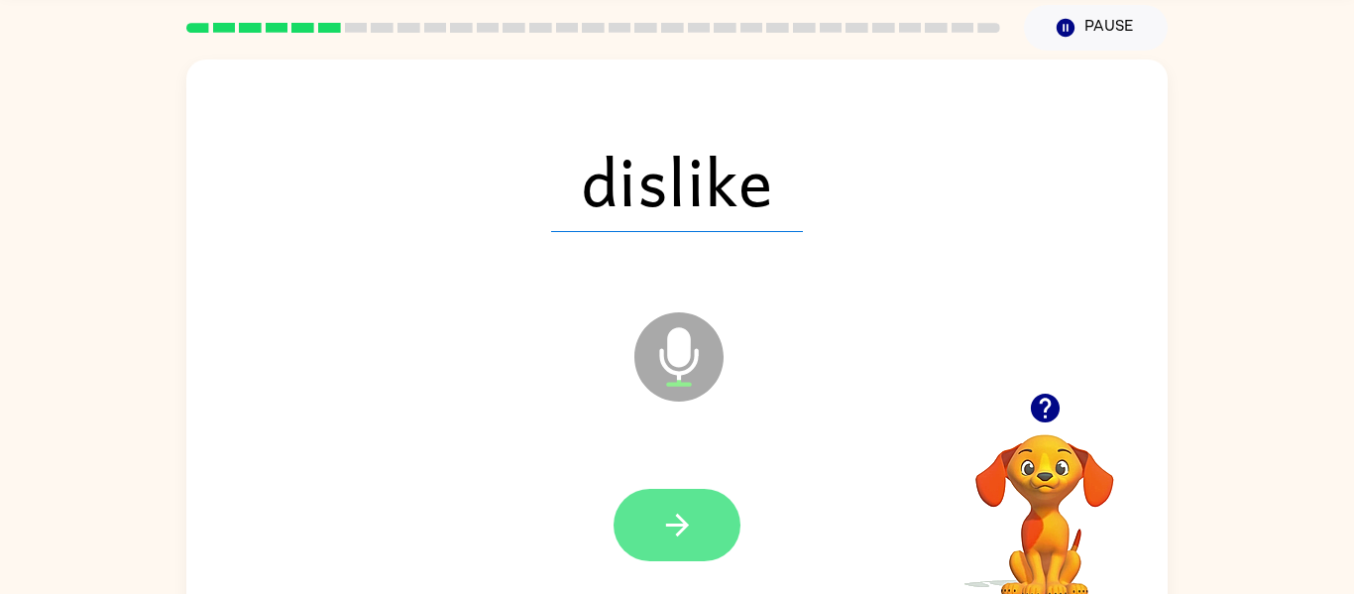
click at [699, 512] on button "button" at bounding box center [676, 525] width 127 height 72
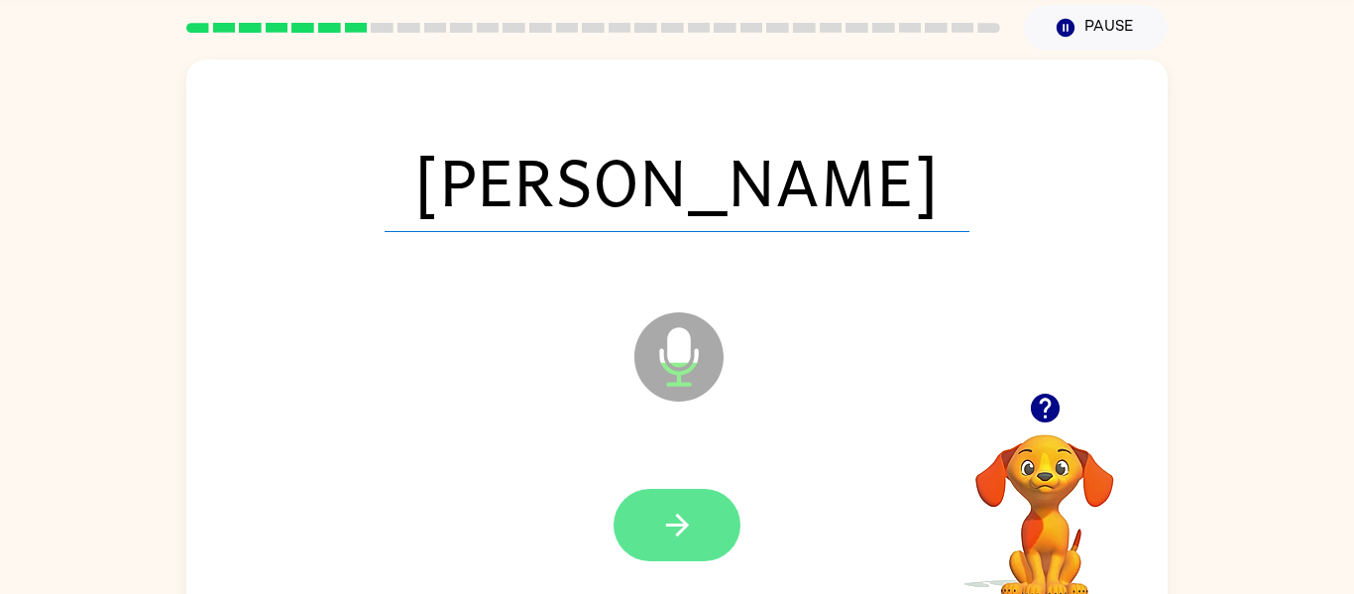
click at [713, 531] on button "button" at bounding box center [676, 525] width 127 height 72
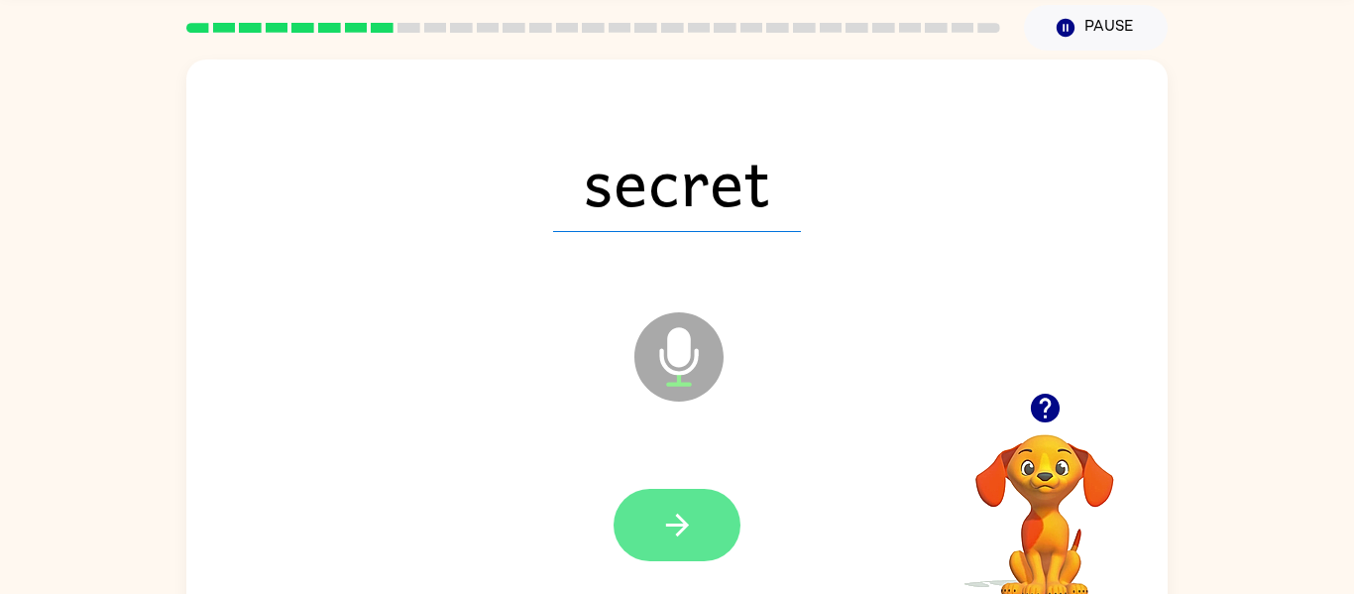
click at [686, 515] on icon "button" at bounding box center [677, 524] width 35 height 35
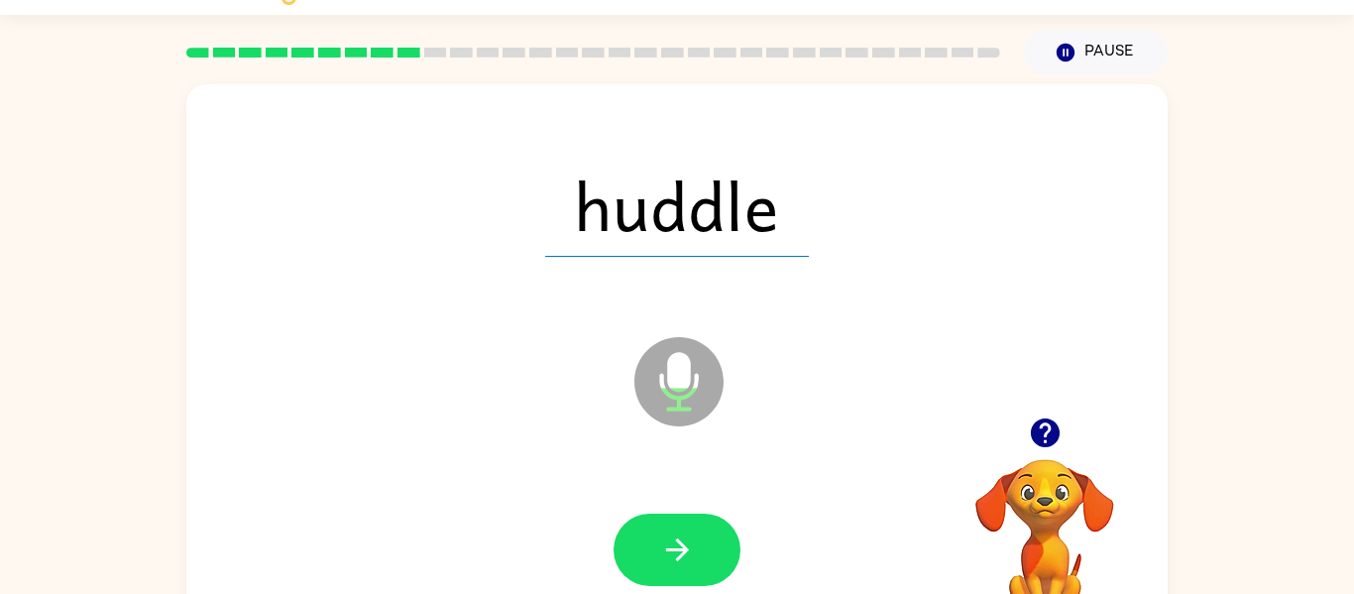
scroll to position [39, 0]
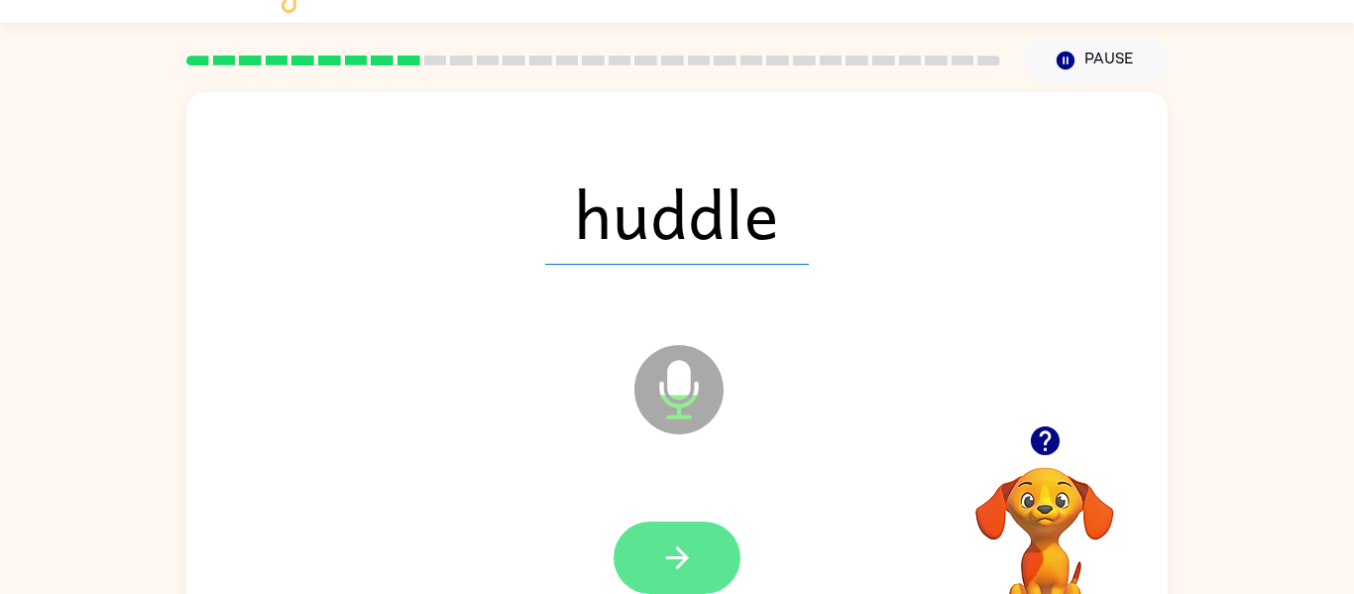
click at [684, 567] on icon "button" at bounding box center [677, 557] width 35 height 35
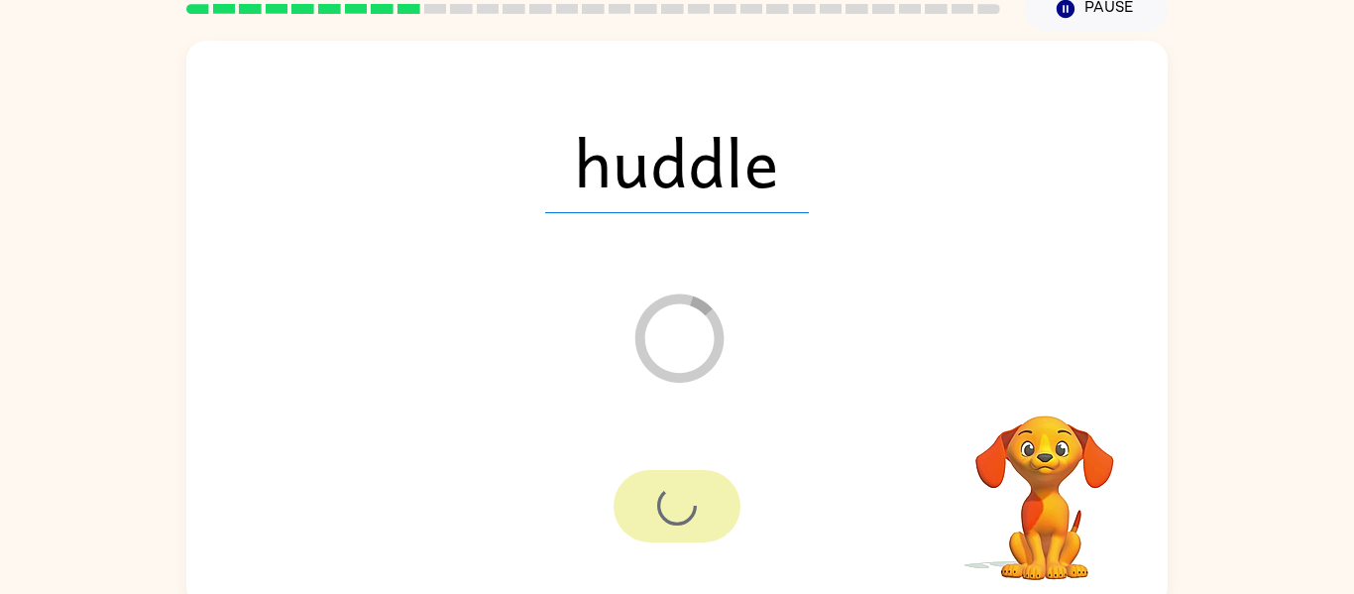
scroll to position [103, 0]
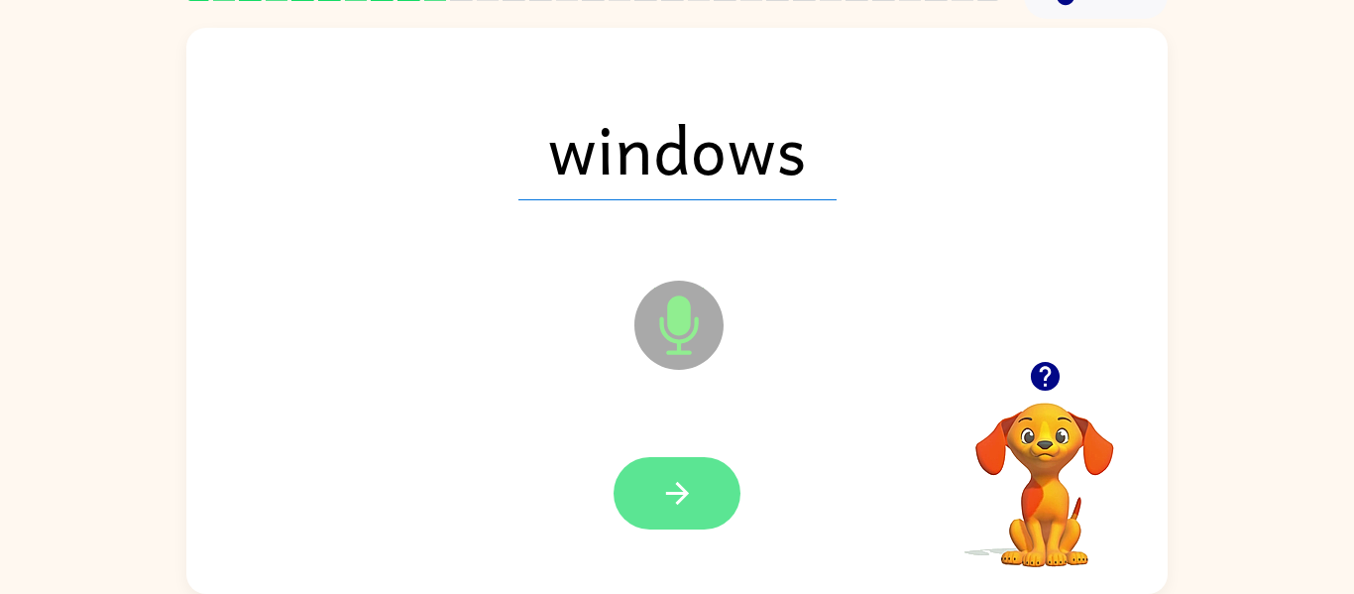
click at [719, 514] on button "button" at bounding box center [676, 493] width 127 height 72
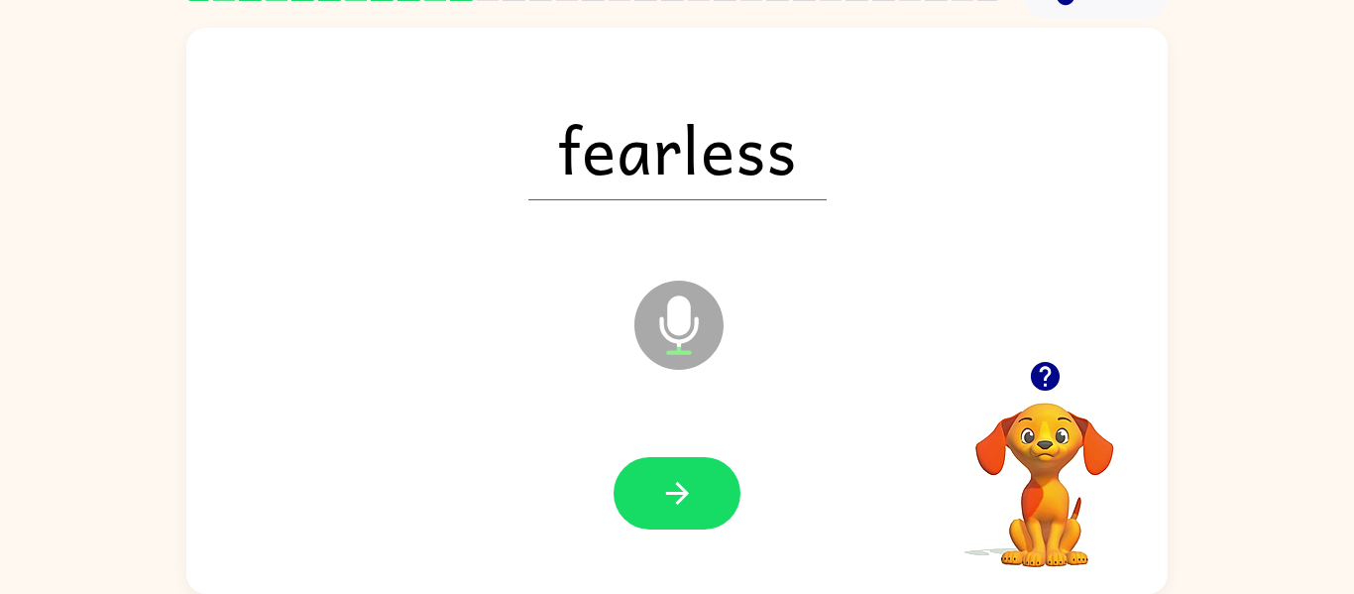
scroll to position [99, 0]
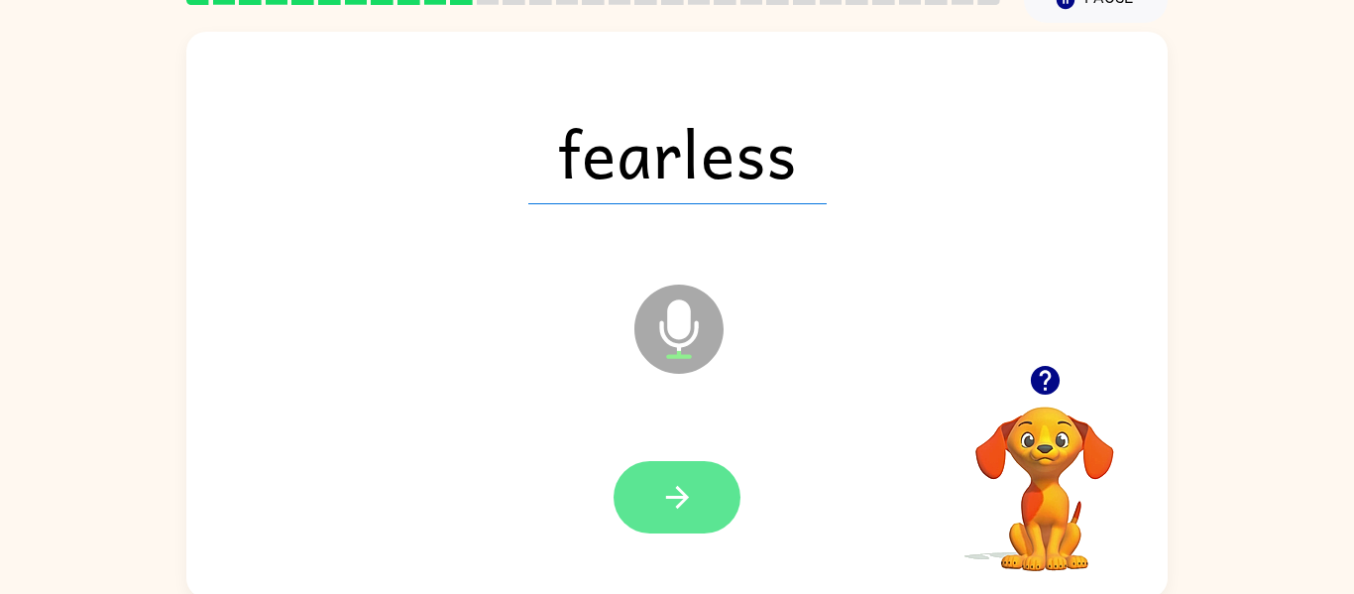
click at [655, 500] on button "button" at bounding box center [676, 497] width 127 height 72
click at [700, 520] on button "button" at bounding box center [676, 497] width 127 height 72
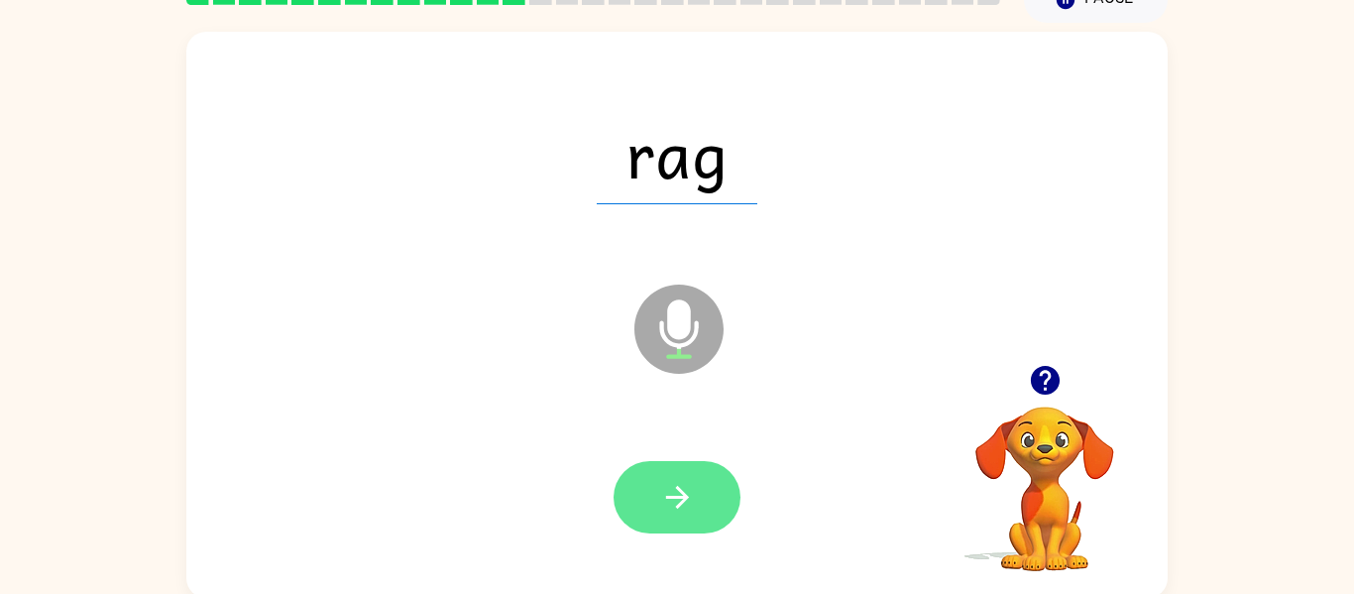
click at [722, 518] on button "button" at bounding box center [676, 497] width 127 height 72
click at [709, 504] on button "button" at bounding box center [676, 497] width 127 height 72
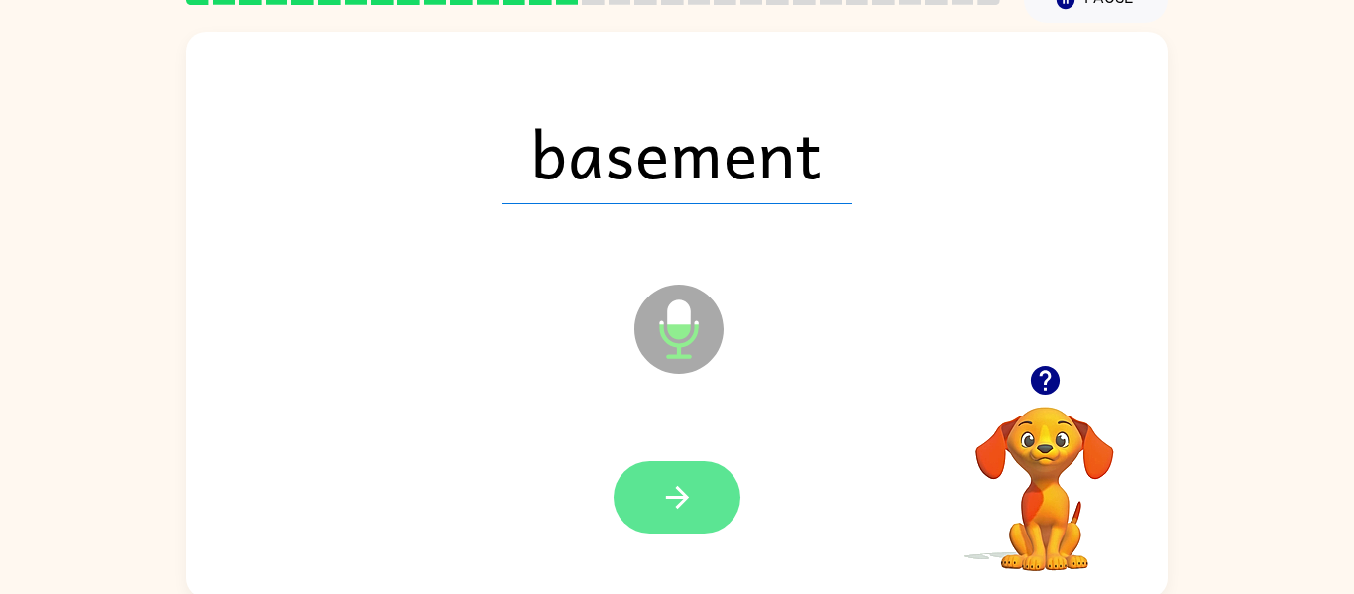
click at [713, 512] on button "button" at bounding box center [676, 497] width 127 height 72
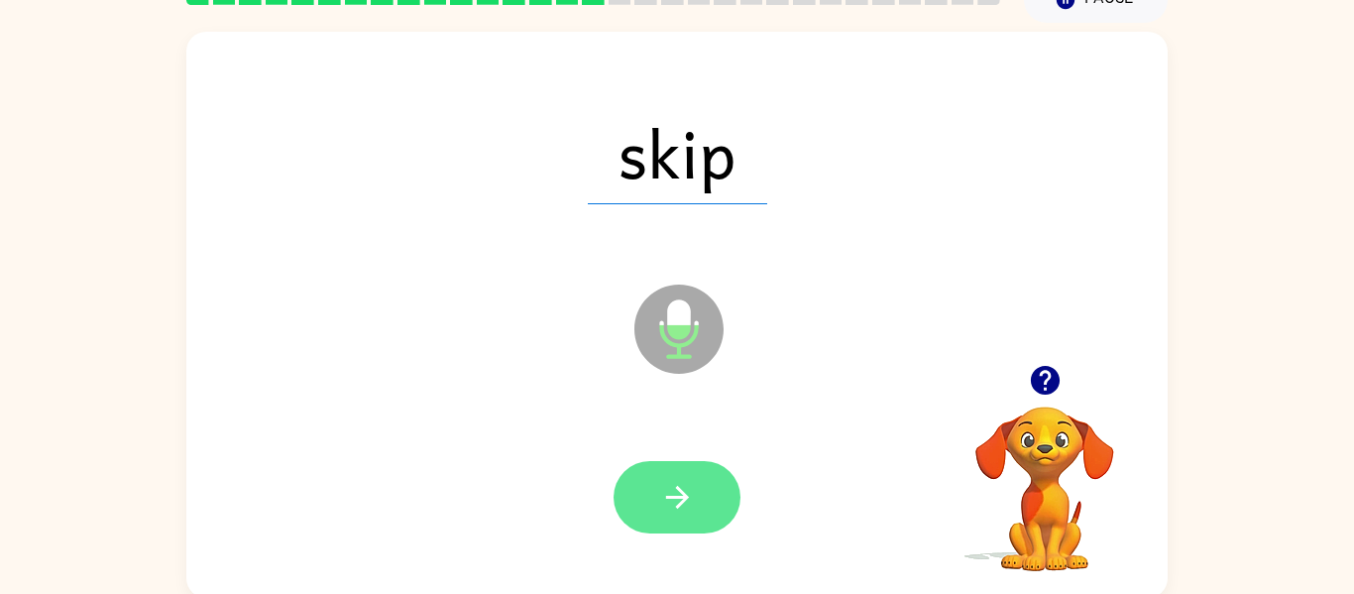
click at [694, 489] on icon "button" at bounding box center [677, 497] width 35 height 35
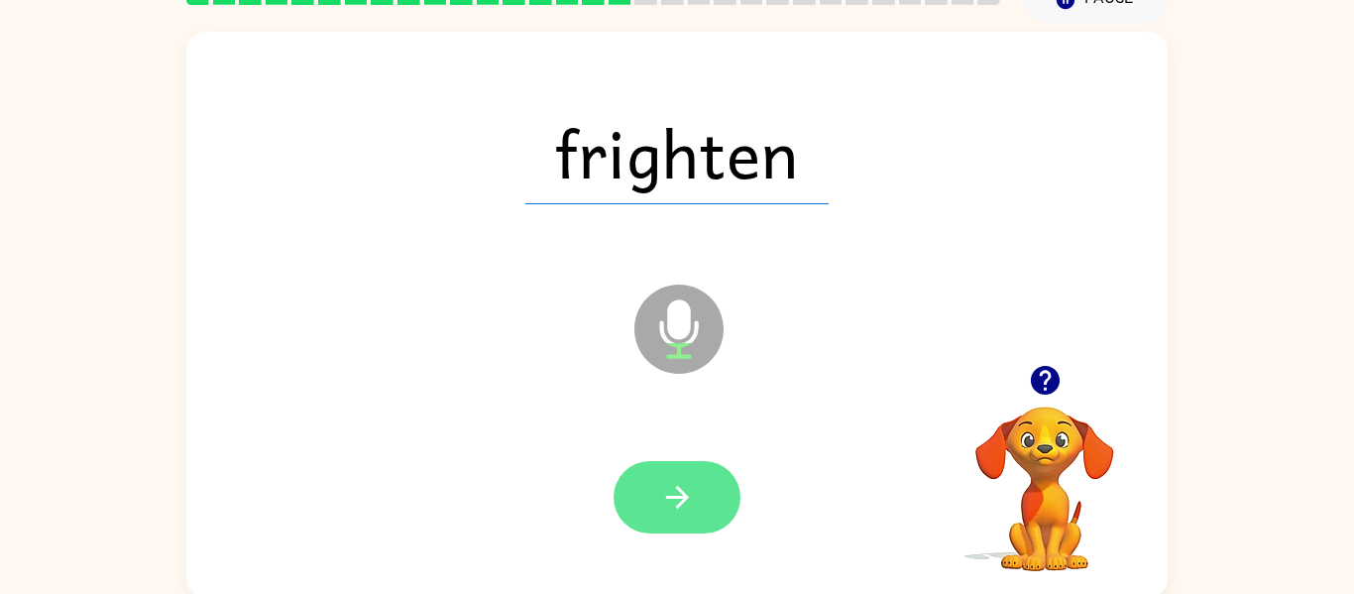
click at [710, 518] on button "button" at bounding box center [676, 497] width 127 height 72
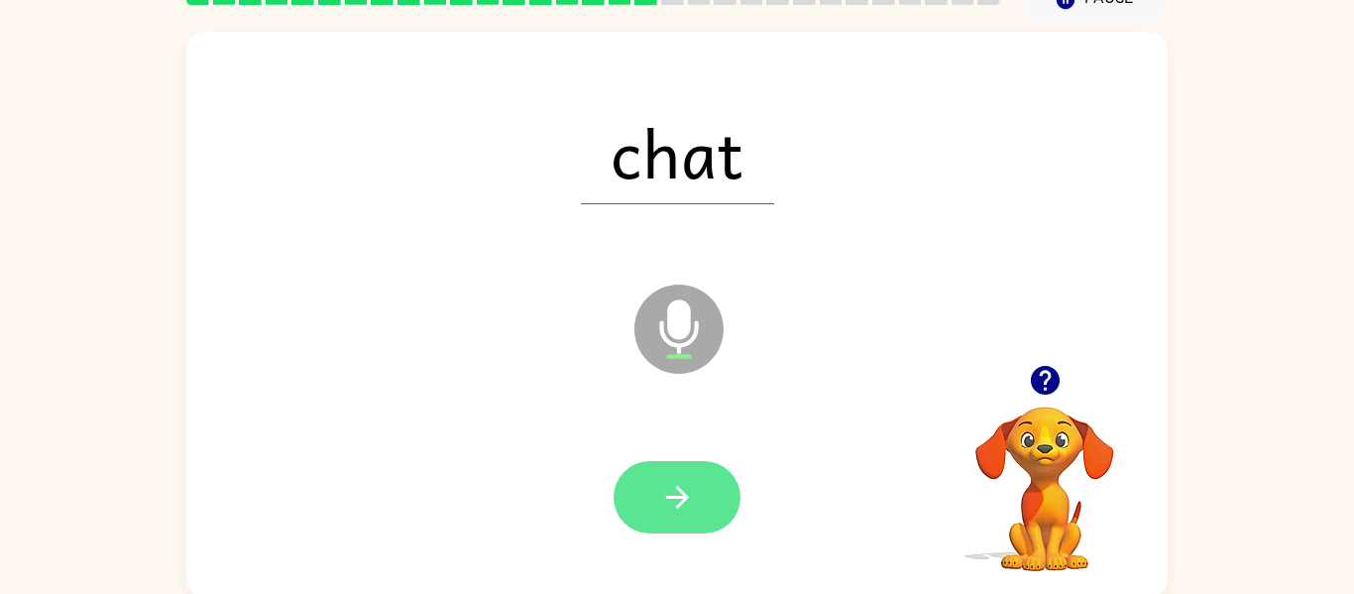
click at [705, 520] on button "button" at bounding box center [676, 497] width 127 height 72
click at [694, 492] on icon "button" at bounding box center [677, 497] width 35 height 35
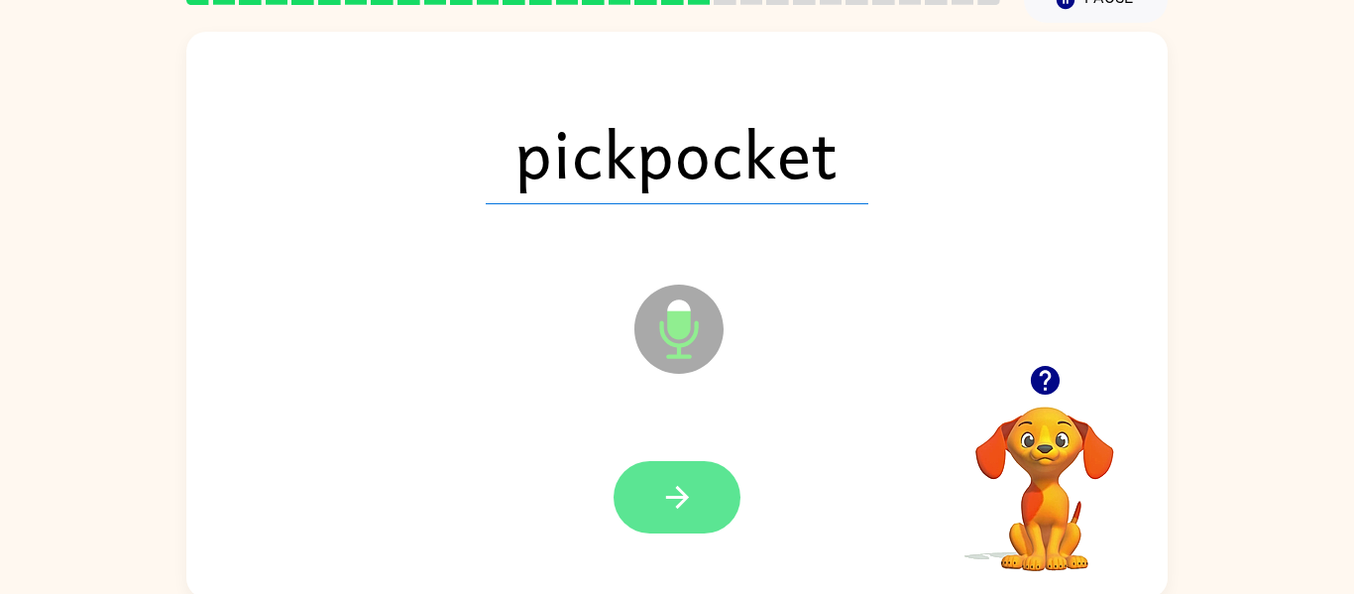
click at [702, 499] on button "button" at bounding box center [676, 497] width 127 height 72
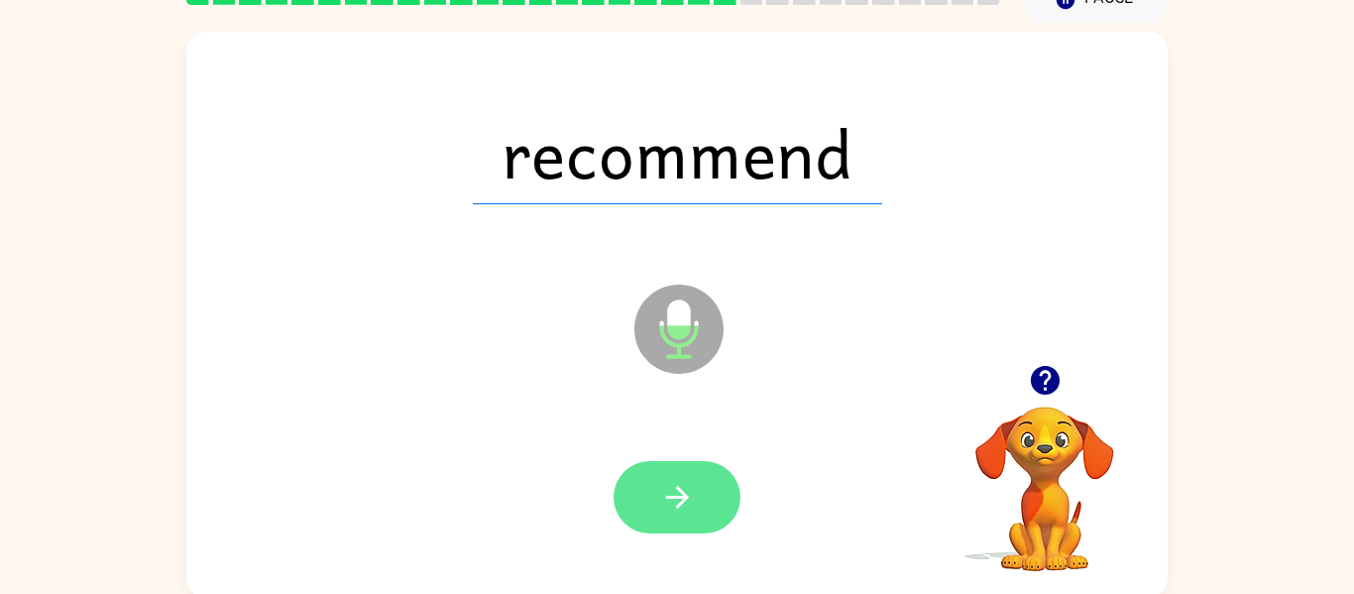
click at [710, 511] on button "button" at bounding box center [676, 497] width 127 height 72
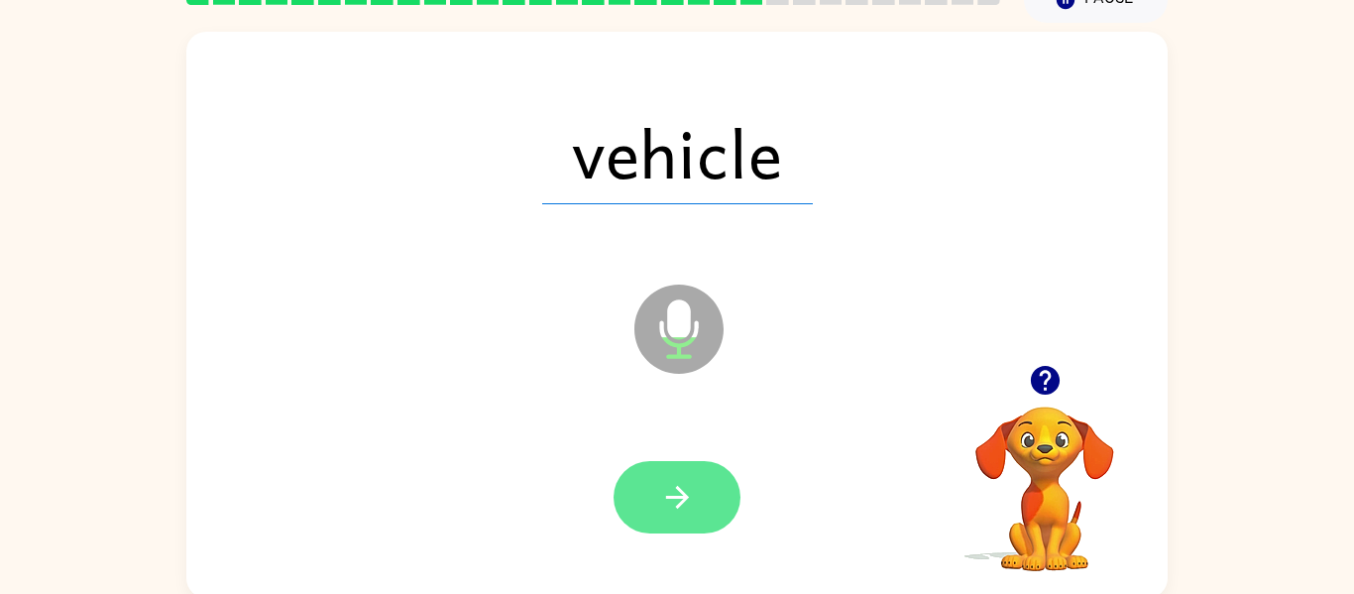
click at [716, 498] on button "button" at bounding box center [676, 497] width 127 height 72
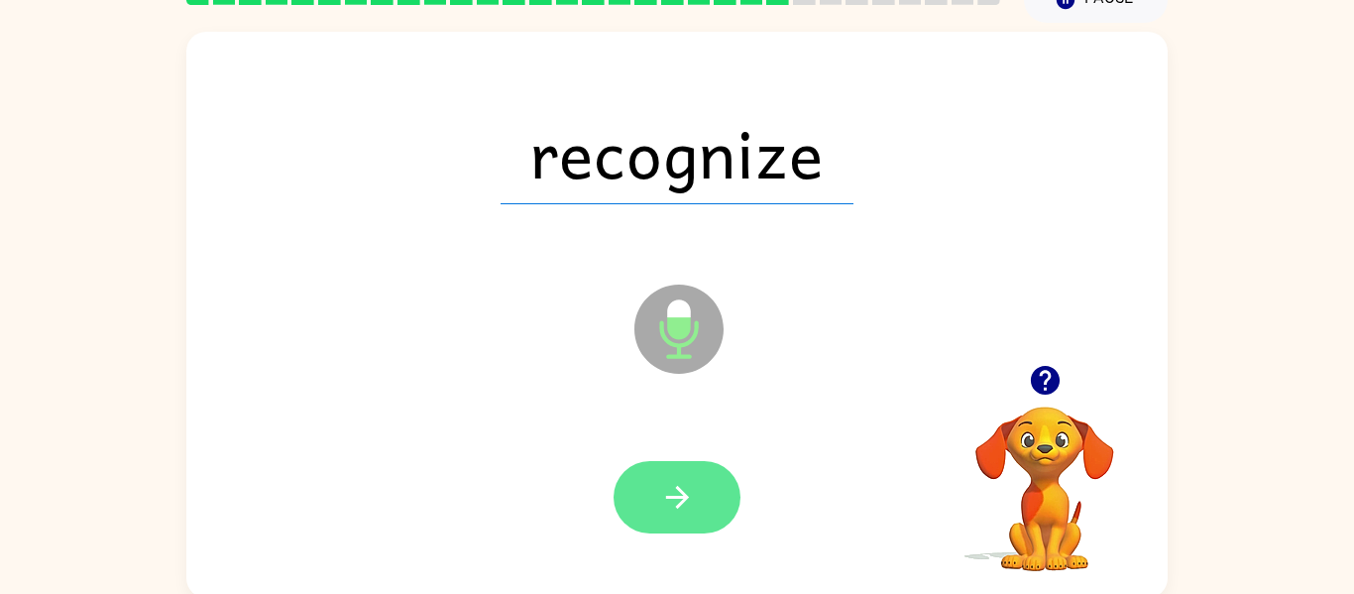
click at [678, 480] on icon "button" at bounding box center [677, 497] width 35 height 35
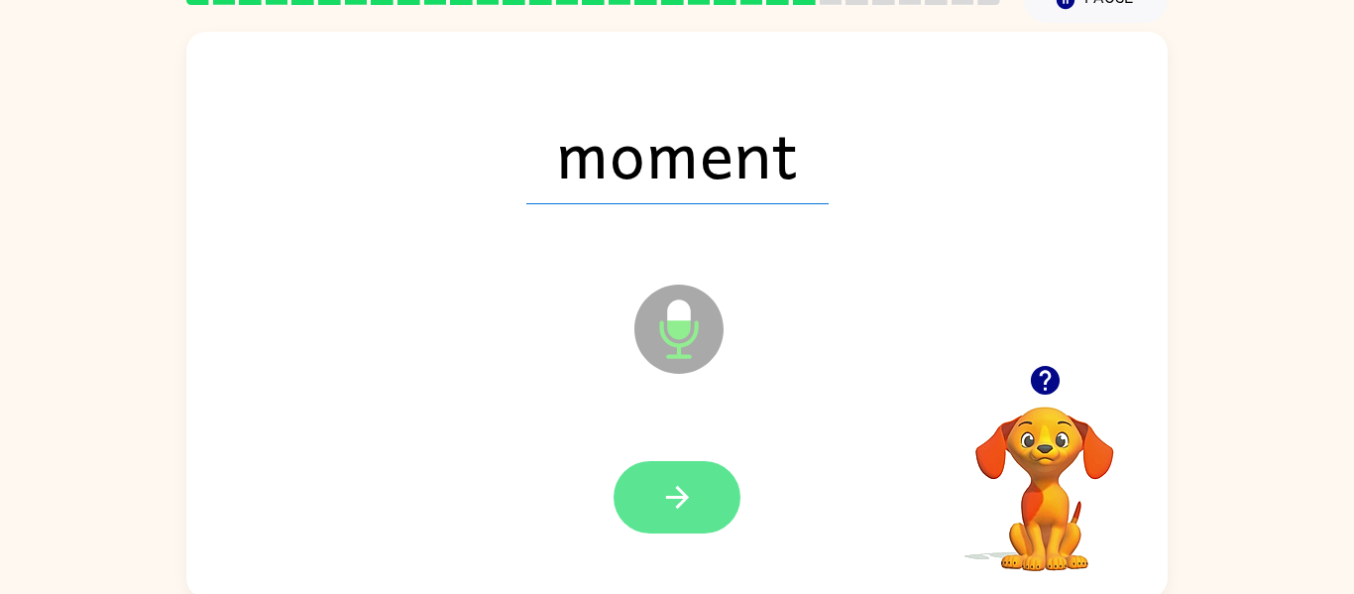
click at [706, 523] on button "button" at bounding box center [676, 497] width 127 height 72
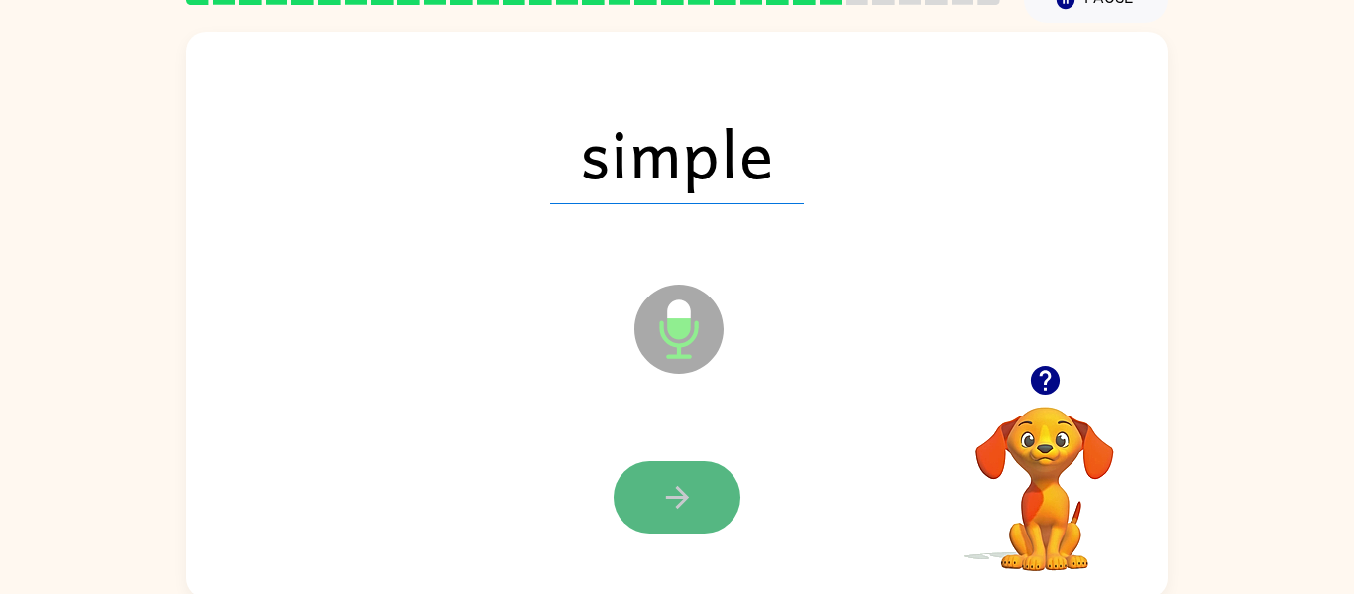
click at [681, 515] on button "button" at bounding box center [676, 497] width 127 height 72
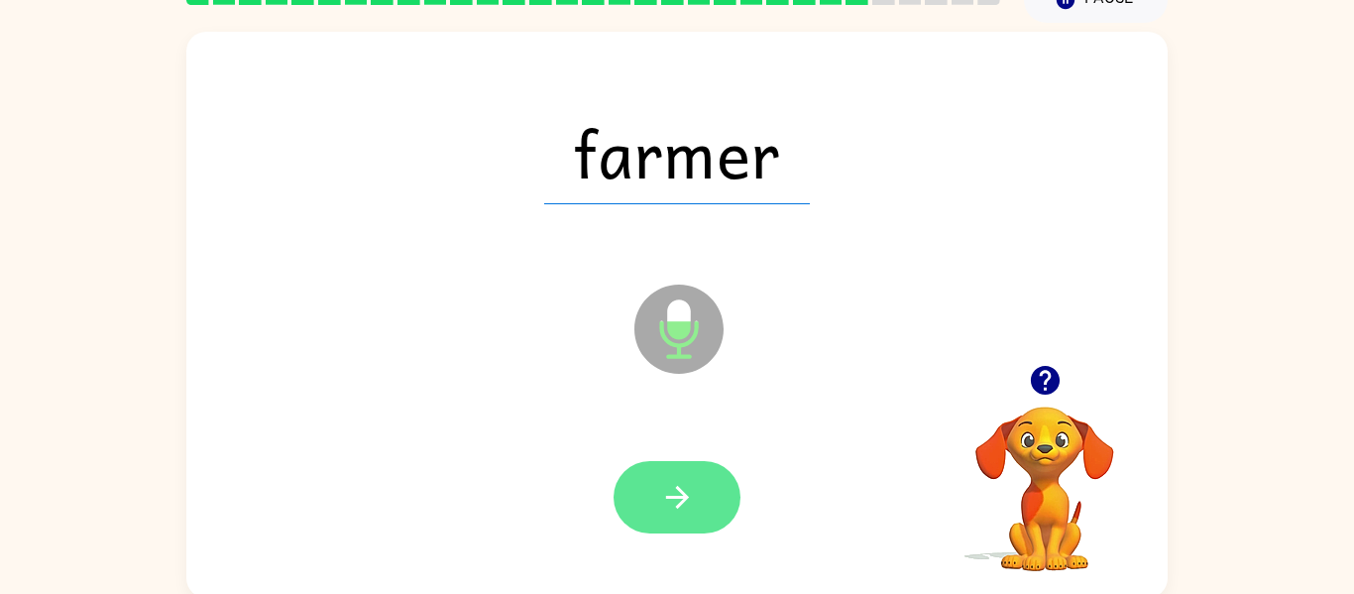
click at [711, 519] on button "button" at bounding box center [676, 497] width 127 height 72
click at [705, 524] on button "button" at bounding box center [676, 497] width 127 height 72
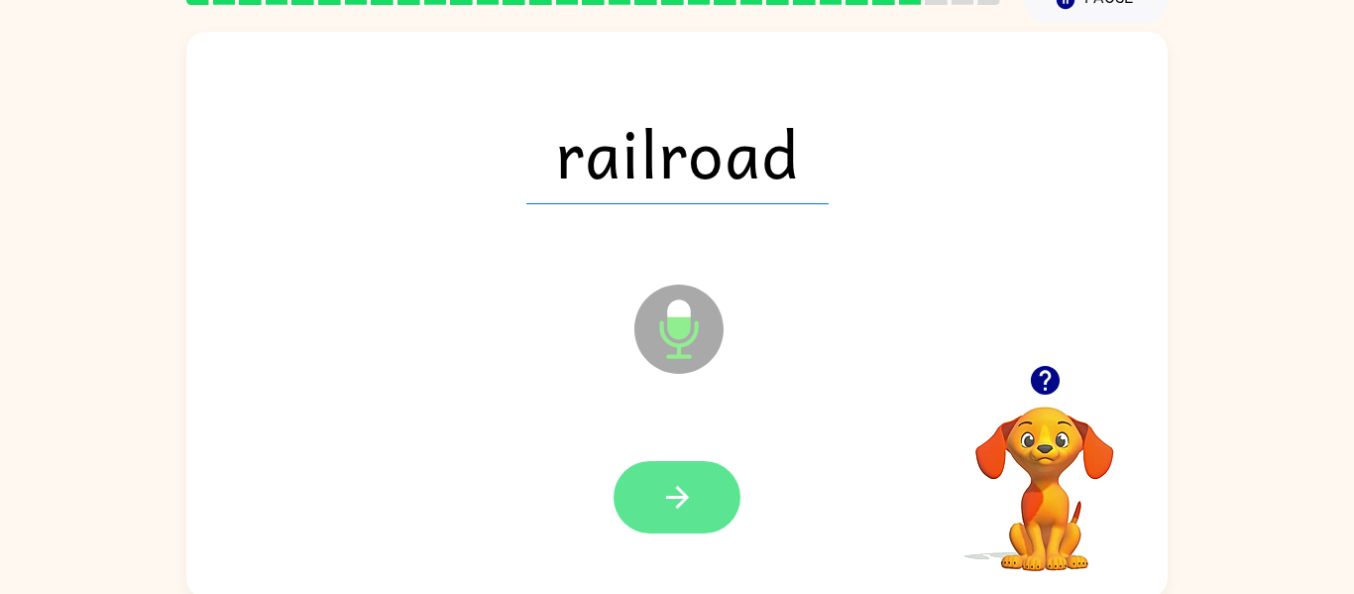
click at [682, 510] on icon "button" at bounding box center [677, 497] width 35 height 35
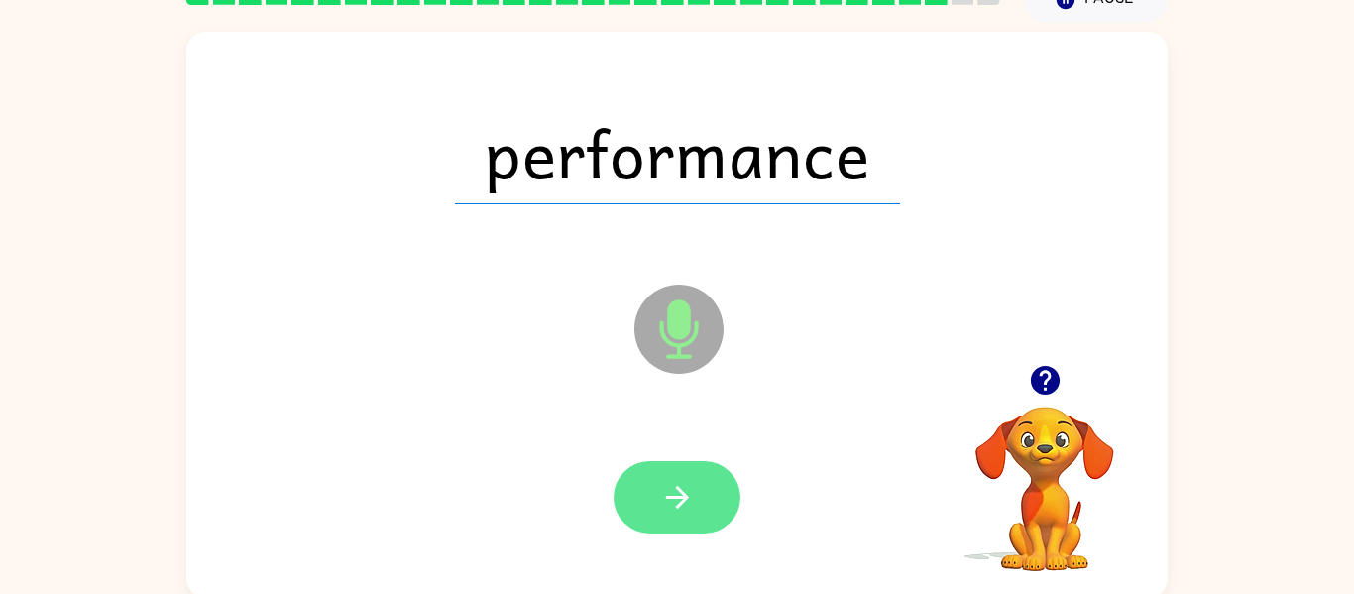
click at [678, 500] on icon "button" at bounding box center [677, 497] width 35 height 35
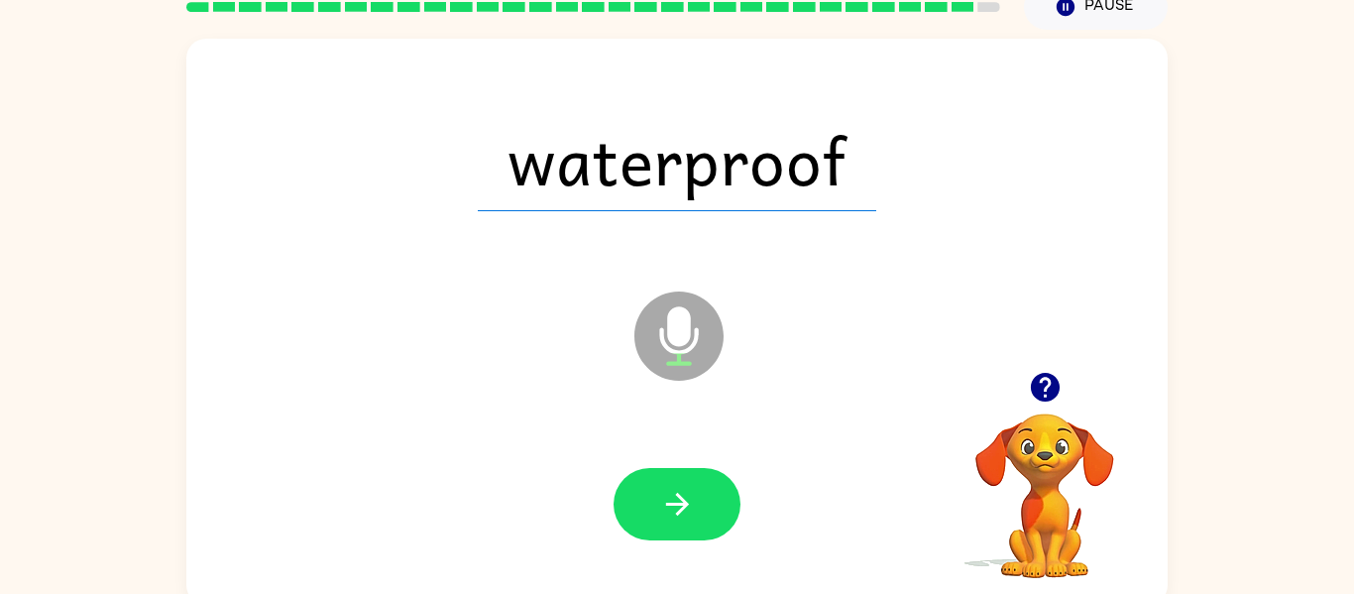
scroll to position [87, 0]
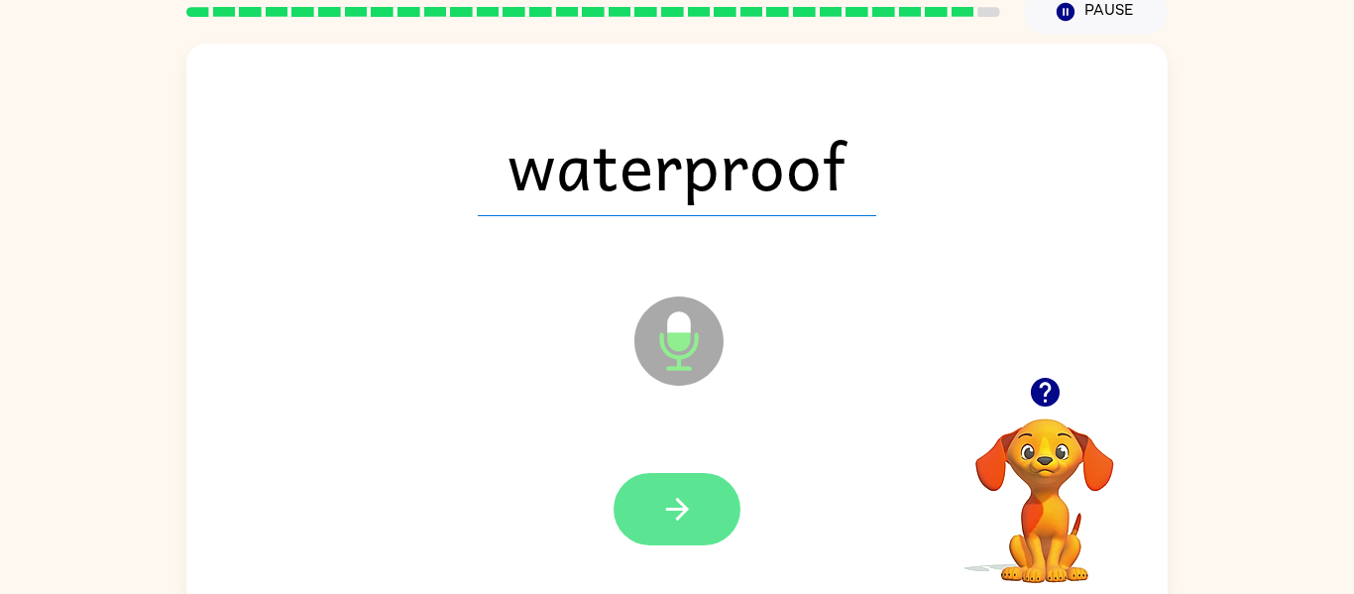
click at [697, 526] on button "button" at bounding box center [676, 509] width 127 height 72
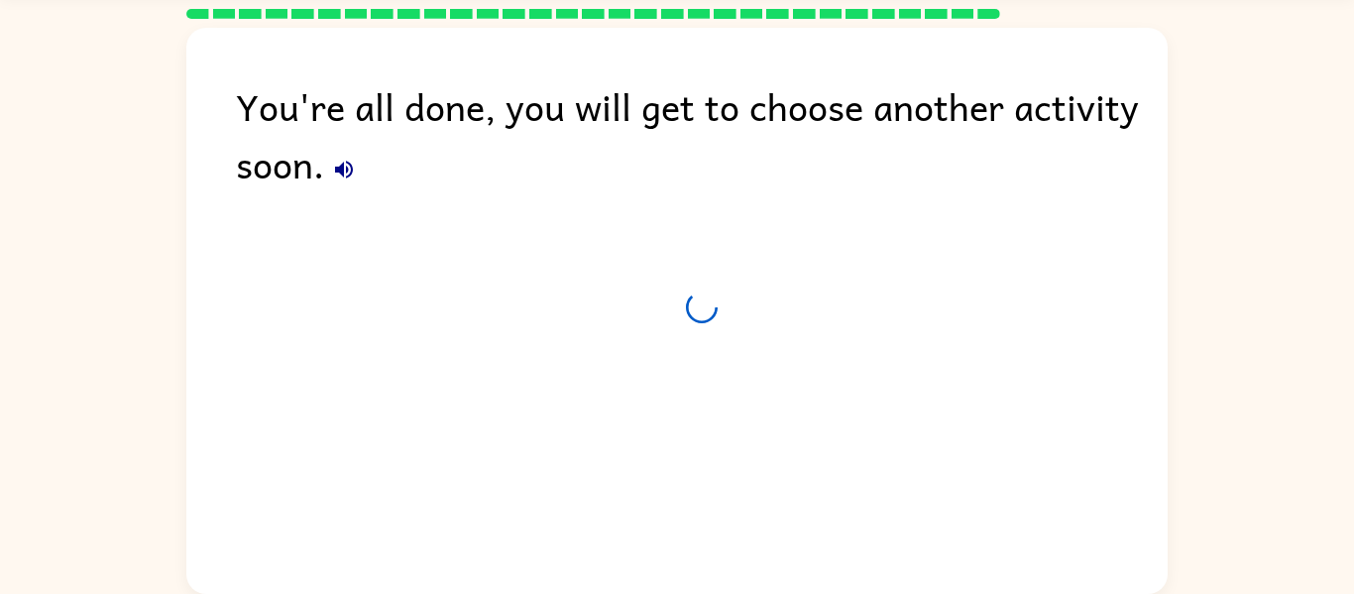
scroll to position [67, 0]
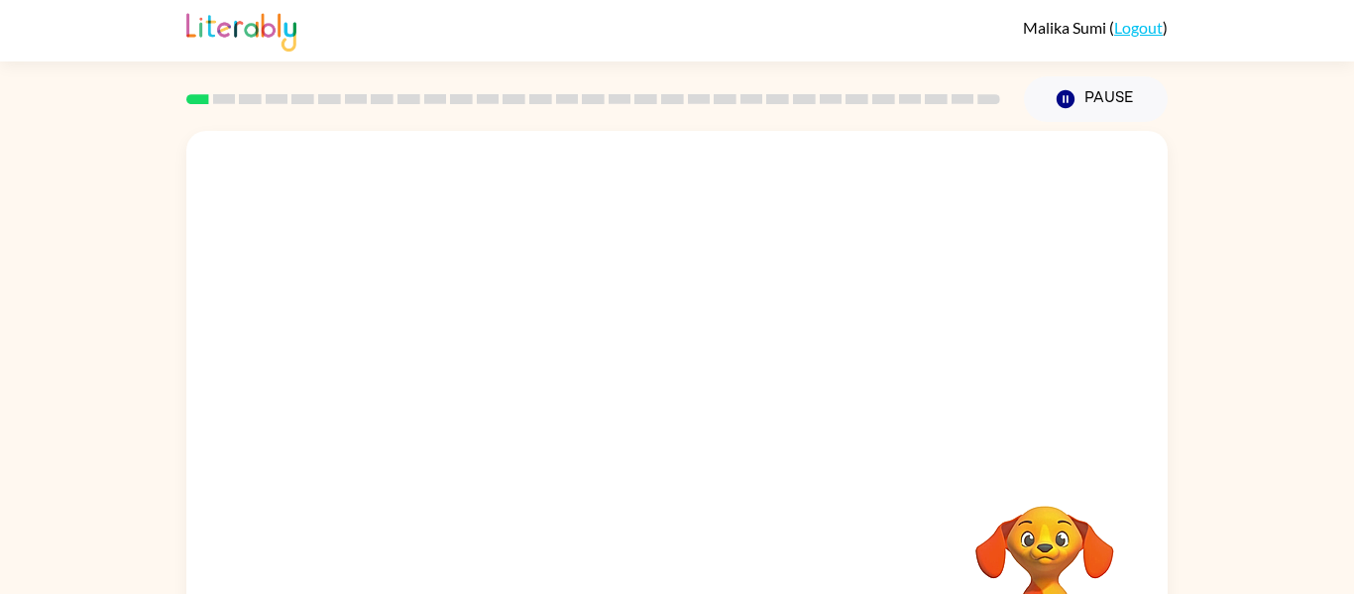
scroll to position [103, 0]
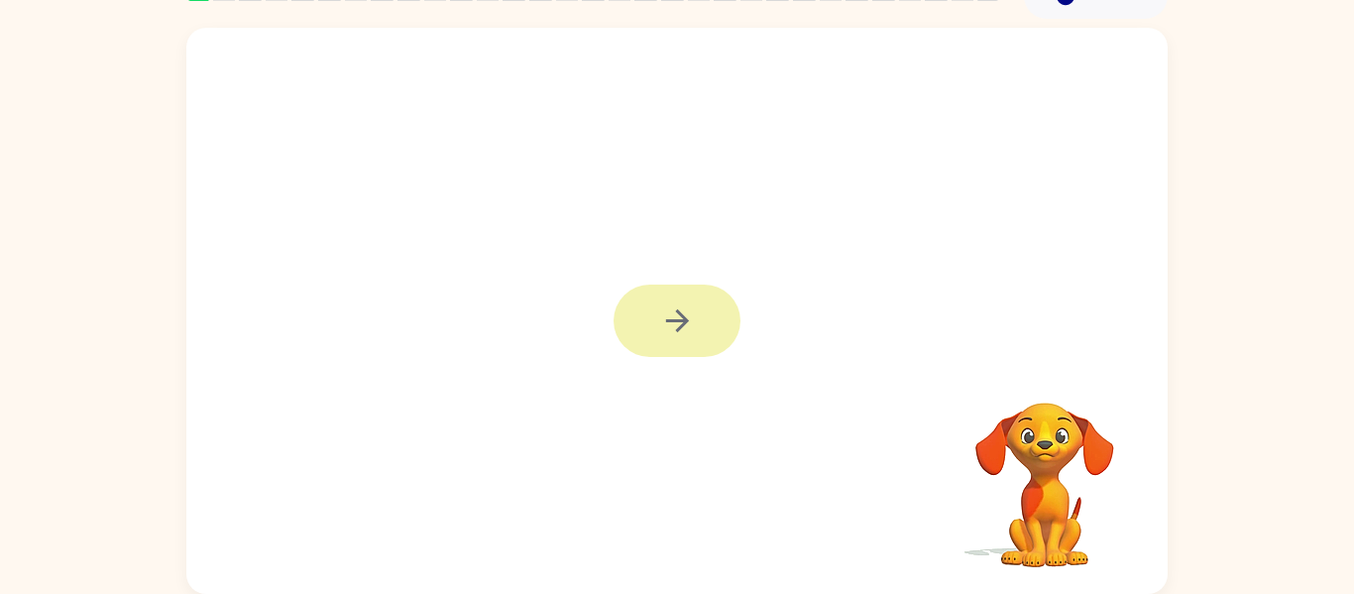
click at [682, 328] on icon "button" at bounding box center [677, 320] width 35 height 35
click at [677, 347] on div at bounding box center [676, 311] width 981 height 566
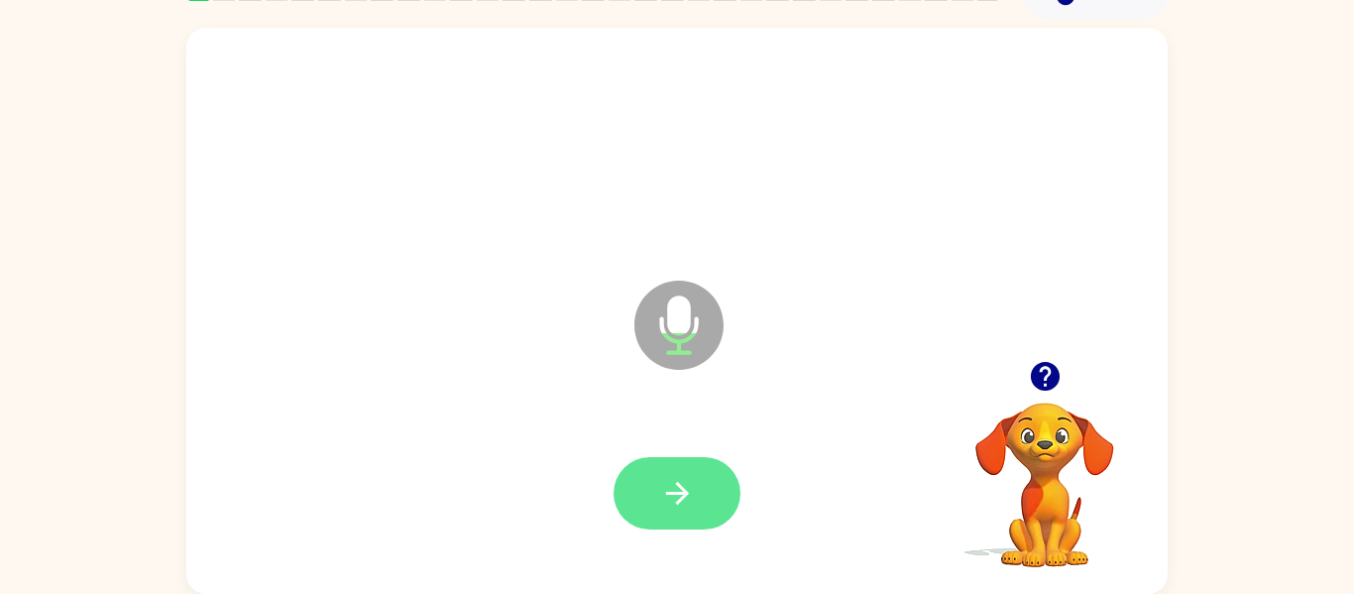
click at [646, 496] on button "button" at bounding box center [676, 493] width 127 height 72
click at [698, 495] on button "button" at bounding box center [676, 493] width 127 height 72
click at [705, 496] on button "button" at bounding box center [676, 493] width 127 height 72
click at [684, 500] on icon "button" at bounding box center [677, 493] width 35 height 35
click at [685, 511] on button "button" at bounding box center [676, 493] width 127 height 72
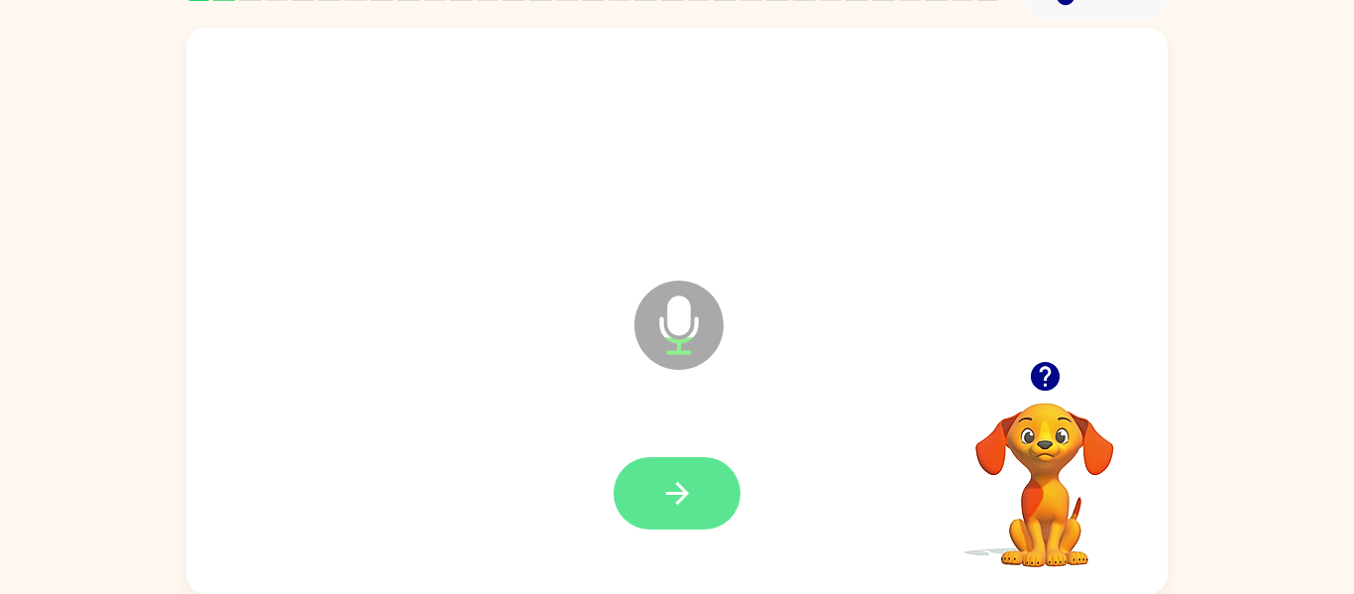
click at [678, 503] on icon "button" at bounding box center [676, 493] width 23 height 23
click at [726, 498] on button "button" at bounding box center [676, 493] width 127 height 72
click at [681, 502] on icon "button" at bounding box center [677, 493] width 35 height 35
click at [689, 482] on icon "button" at bounding box center [677, 493] width 35 height 35
click at [694, 510] on button "button" at bounding box center [676, 493] width 127 height 72
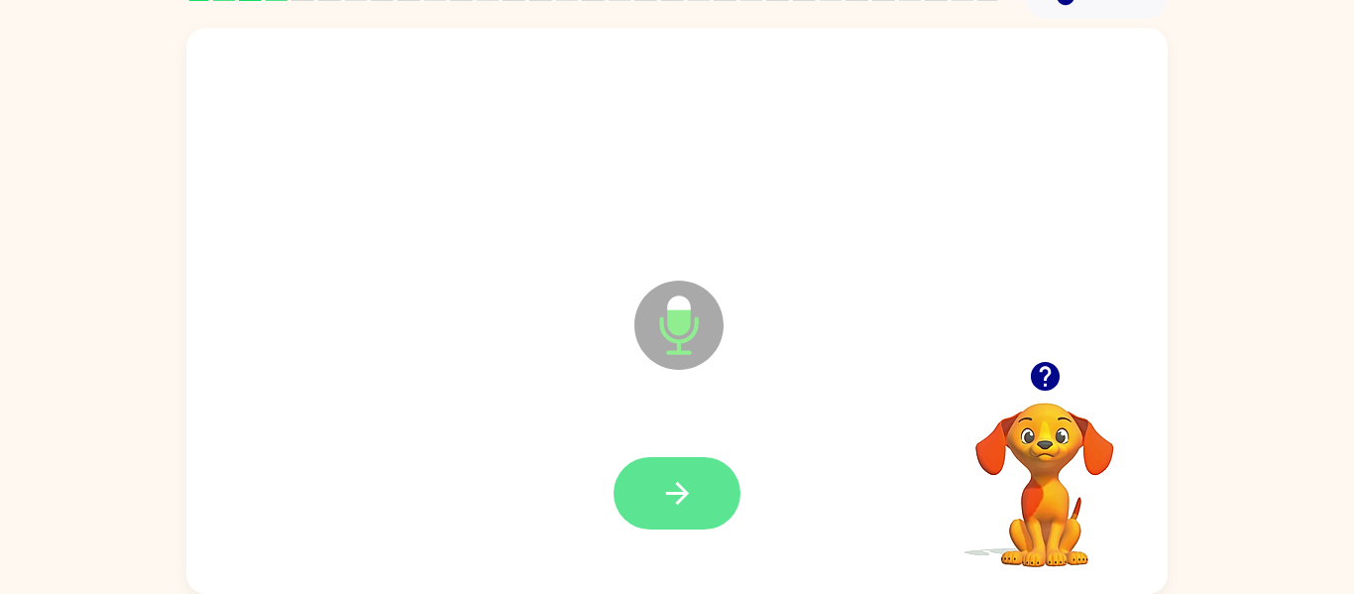
click at [682, 488] on icon "button" at bounding box center [676, 493] width 23 height 23
click at [695, 476] on button "button" at bounding box center [676, 493] width 127 height 72
click at [673, 488] on icon "button" at bounding box center [677, 493] width 35 height 35
click at [699, 489] on button "button" at bounding box center [676, 493] width 127 height 72
click at [677, 519] on button "button" at bounding box center [676, 493] width 127 height 72
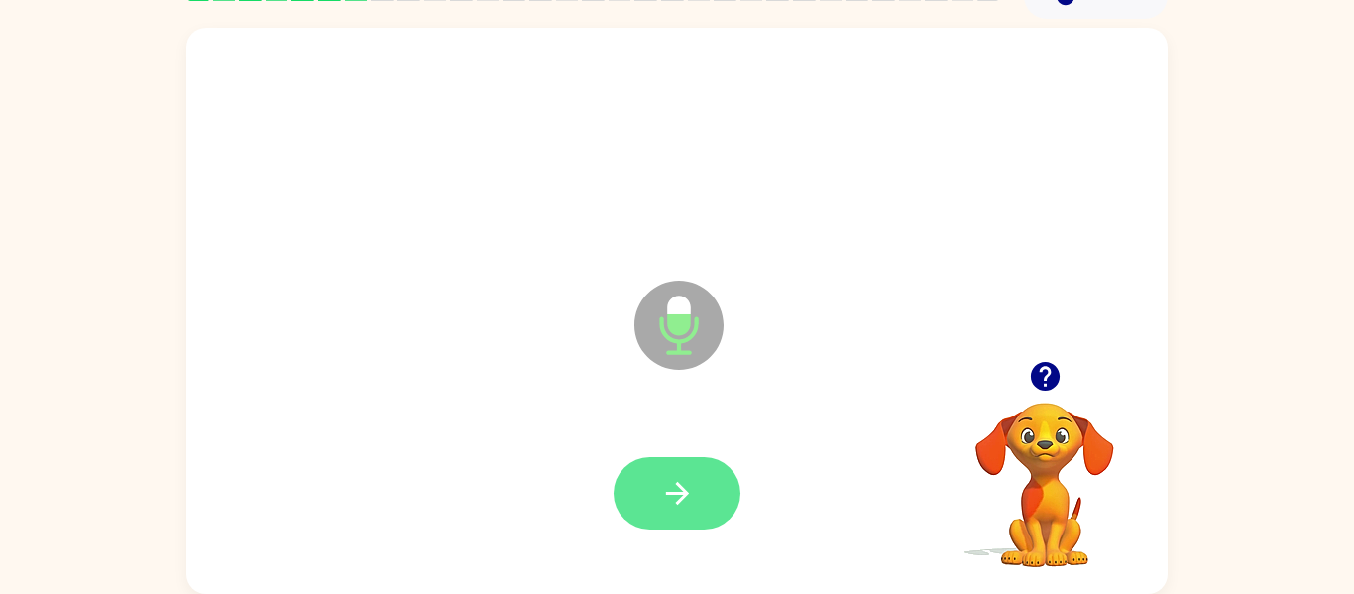
click at [672, 482] on icon "button" at bounding box center [677, 493] width 35 height 35
click at [702, 526] on button "button" at bounding box center [676, 493] width 127 height 72
click at [697, 470] on button "button" at bounding box center [676, 493] width 127 height 72
click at [712, 499] on button "button" at bounding box center [676, 493] width 127 height 72
click at [720, 516] on button "button" at bounding box center [676, 493] width 127 height 72
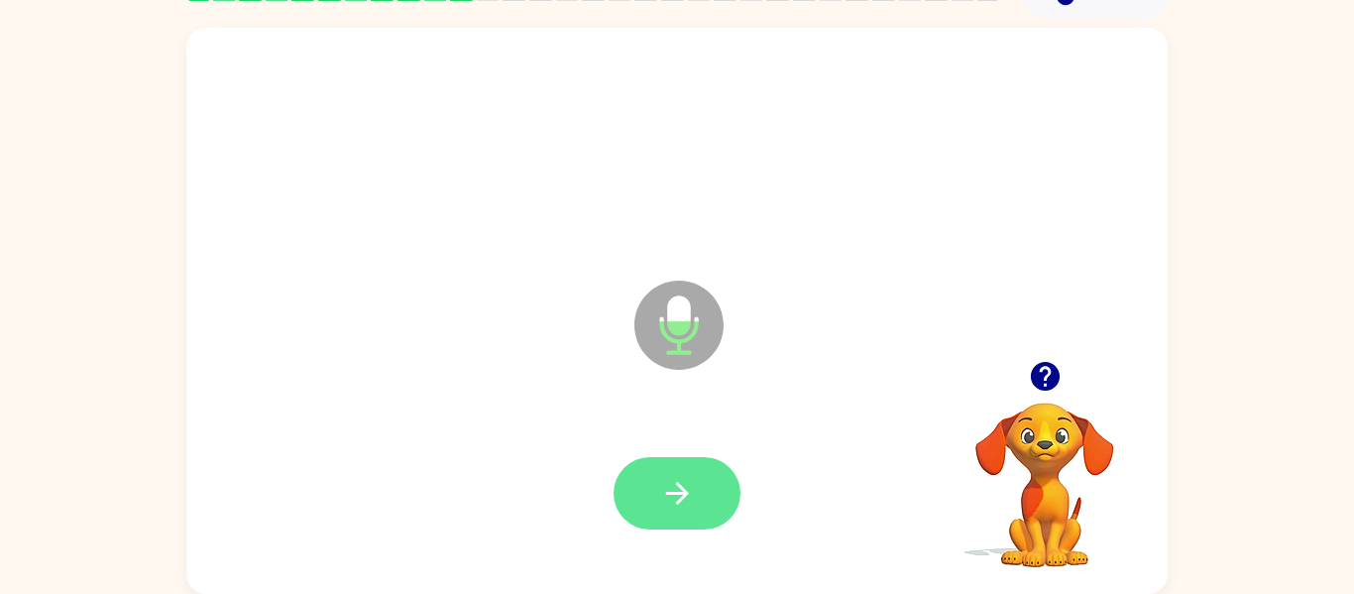
click at [695, 481] on button "button" at bounding box center [676, 493] width 127 height 72
click at [685, 487] on icon "button" at bounding box center [677, 493] width 35 height 35
click at [720, 483] on button "button" at bounding box center [676, 493] width 127 height 72
click at [666, 509] on icon "button" at bounding box center [677, 493] width 35 height 35
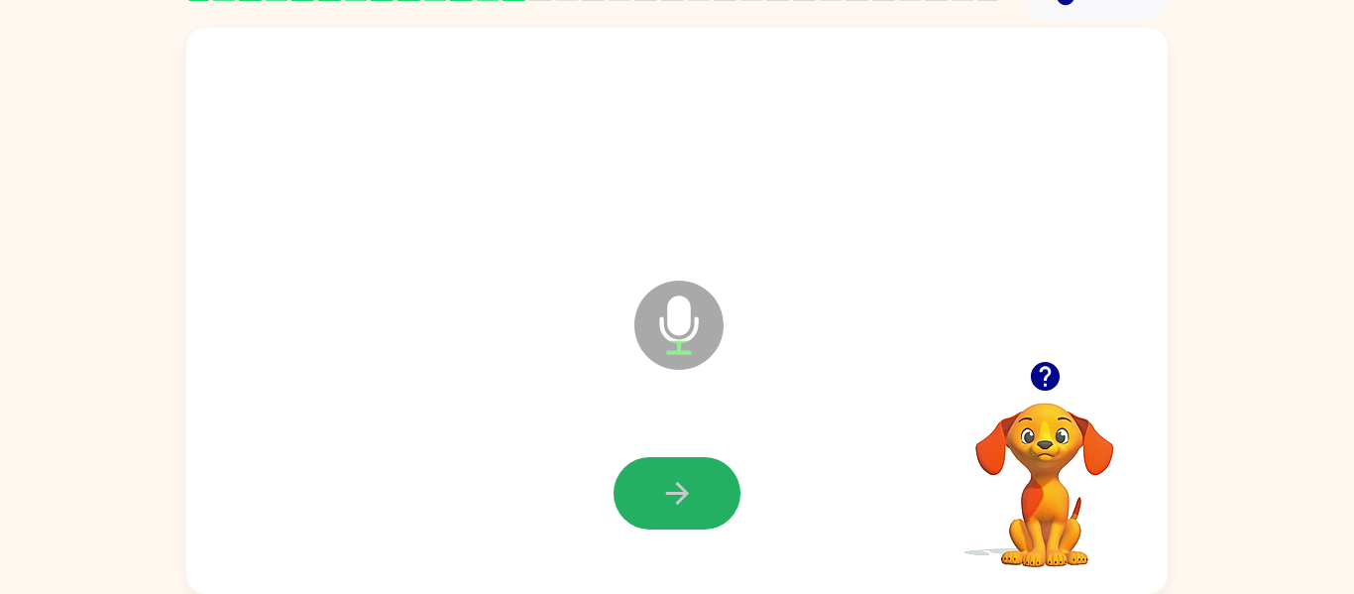
click at [666, 509] on icon "button" at bounding box center [677, 493] width 35 height 35
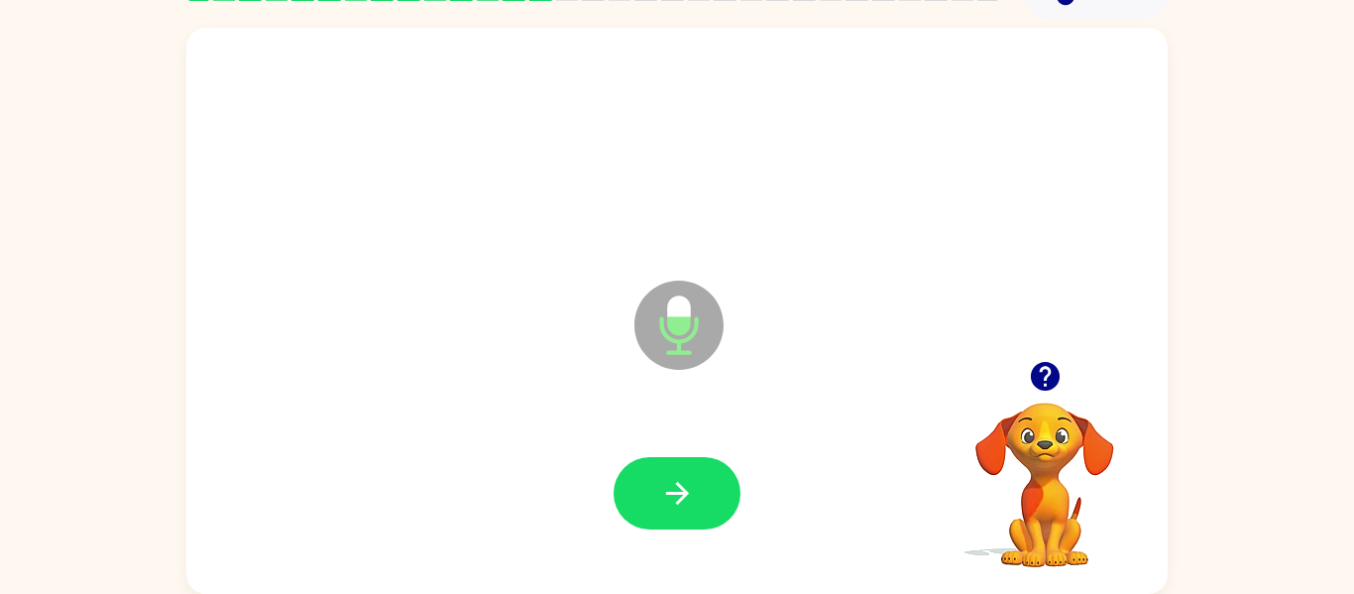
click at [666, 509] on icon "button" at bounding box center [677, 493] width 35 height 35
click at [675, 490] on icon "button" at bounding box center [677, 493] width 35 height 35
click at [678, 493] on icon "button" at bounding box center [676, 493] width 23 height 23
click at [675, 486] on icon "button" at bounding box center [677, 493] width 35 height 35
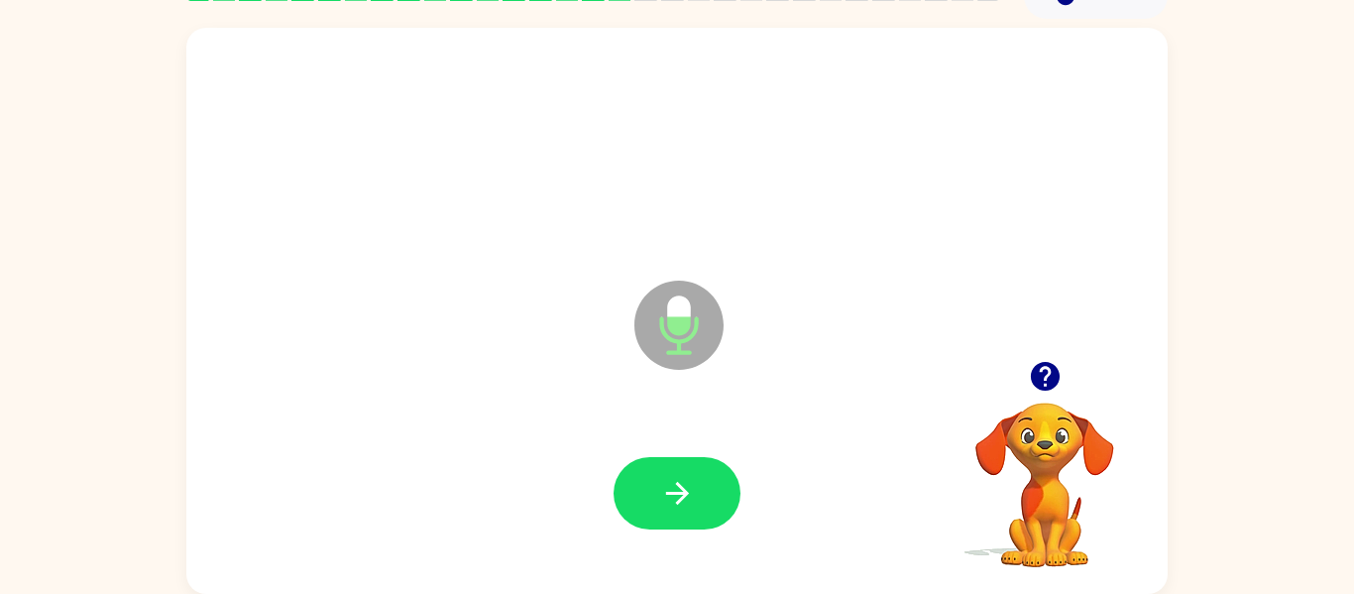
click at [675, 486] on icon "button" at bounding box center [677, 493] width 35 height 35
click at [672, 484] on icon "button" at bounding box center [677, 493] width 35 height 35
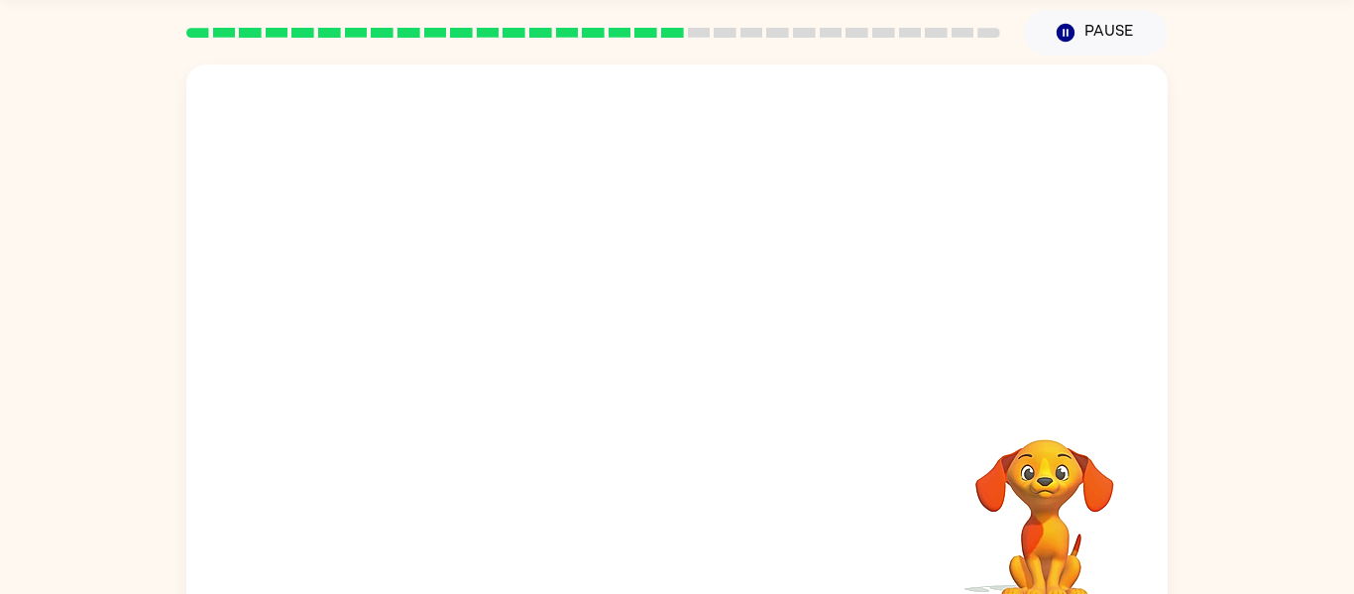
scroll to position [0, 0]
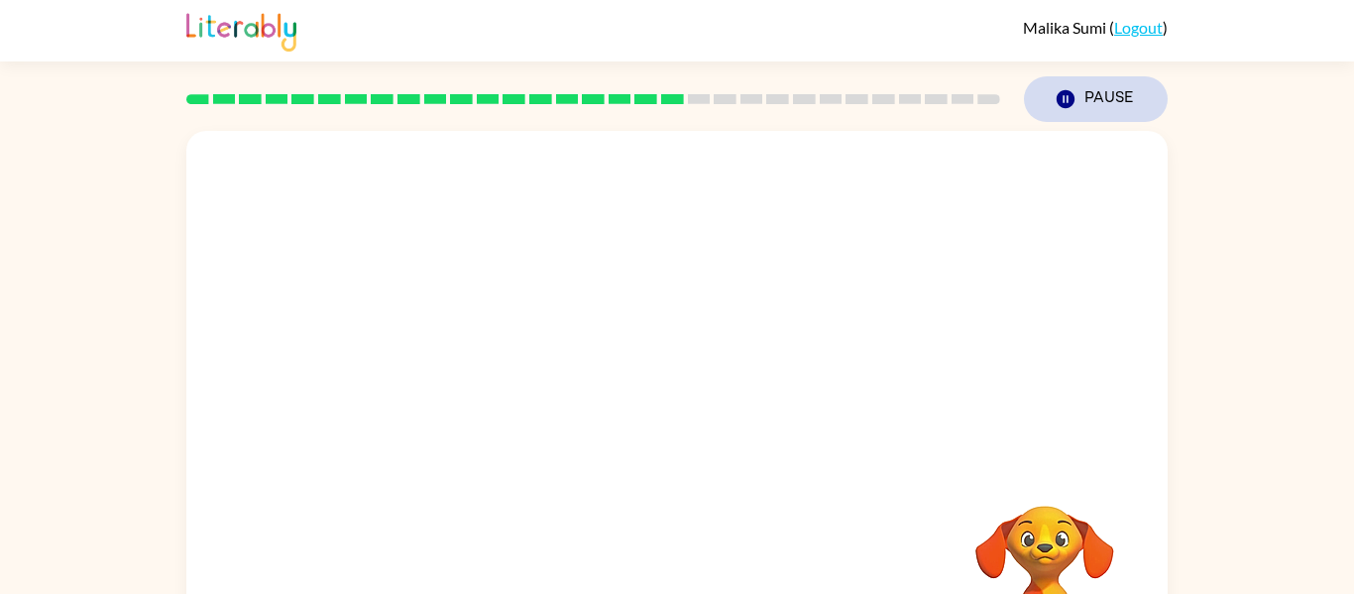
click at [1071, 104] on icon "button" at bounding box center [1065, 99] width 18 height 18
